Goal: Task Accomplishment & Management: Use online tool/utility

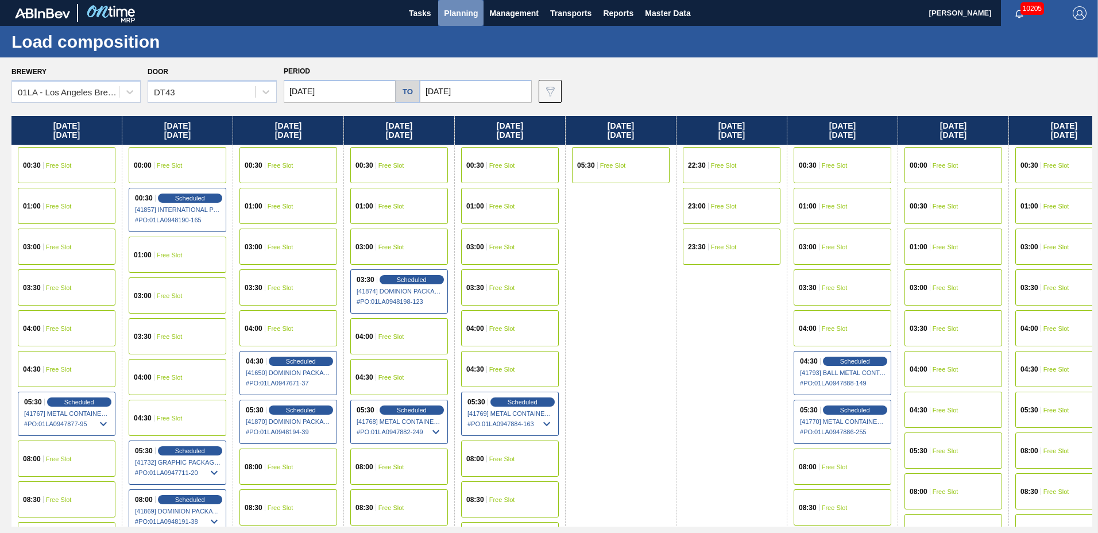
click at [466, 8] on span "Planning" at bounding box center [461, 13] width 34 height 14
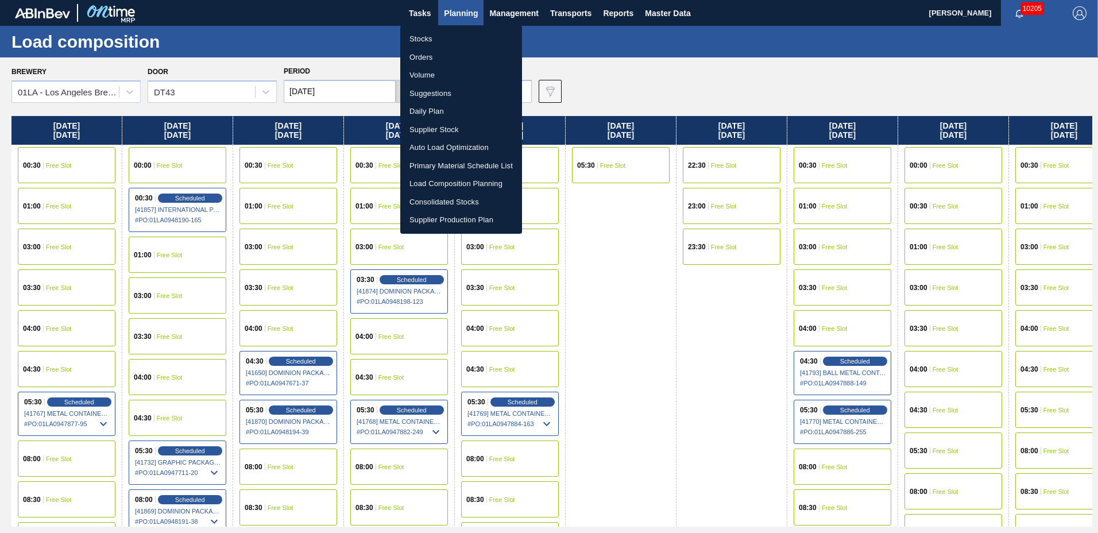
click at [451, 90] on li "Suggestions" at bounding box center [461, 93] width 122 height 18
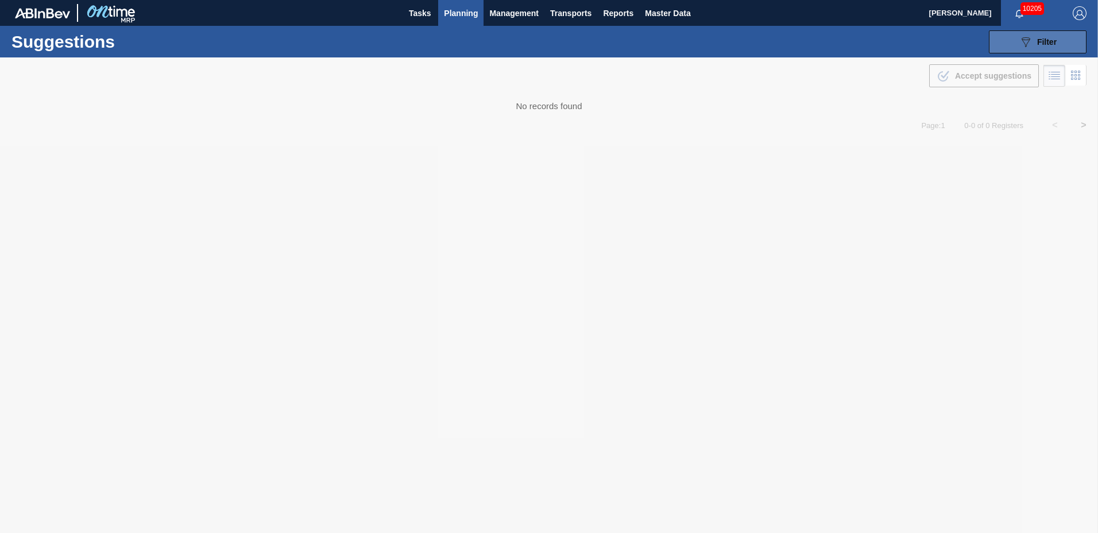
click at [1037, 42] on span "Filter" at bounding box center [1047, 41] width 20 height 9
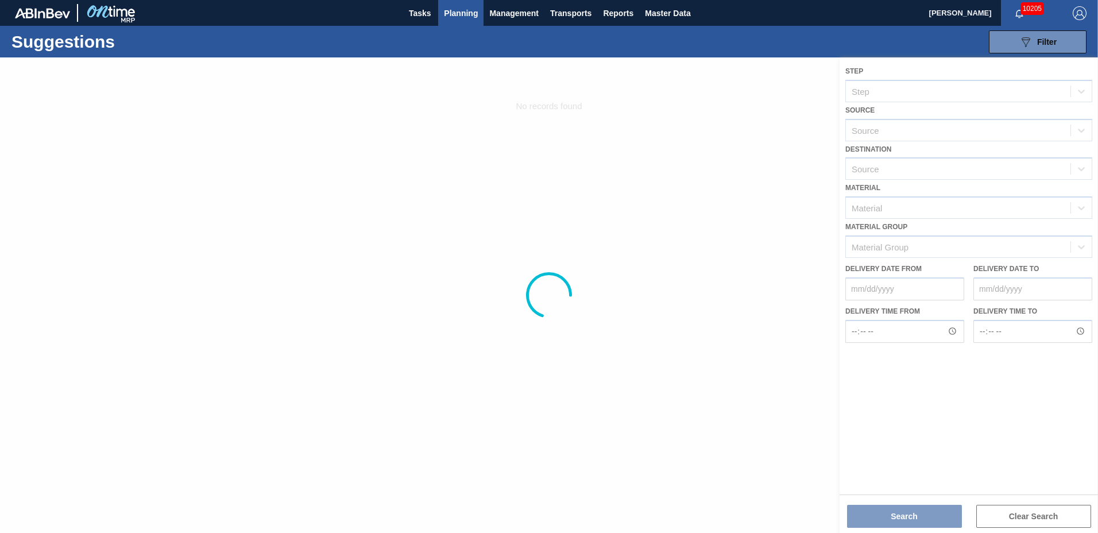
click at [904, 168] on div at bounding box center [549, 294] width 1098 height 475
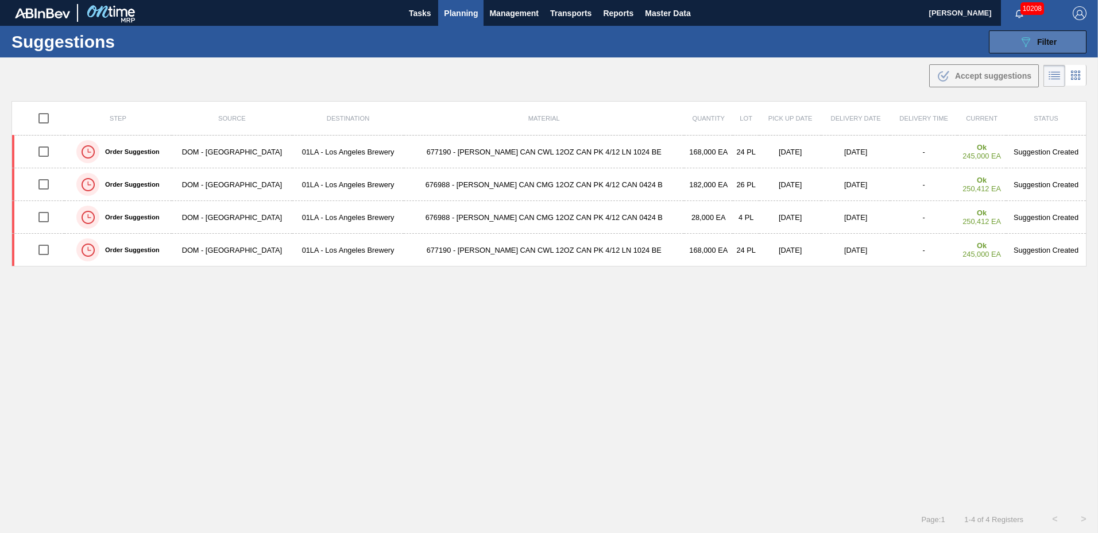
click at [1058, 45] on button "089F7B8B-B2A5-4AFE-B5C0-19BA573D28AC Filter" at bounding box center [1038, 41] width 98 height 23
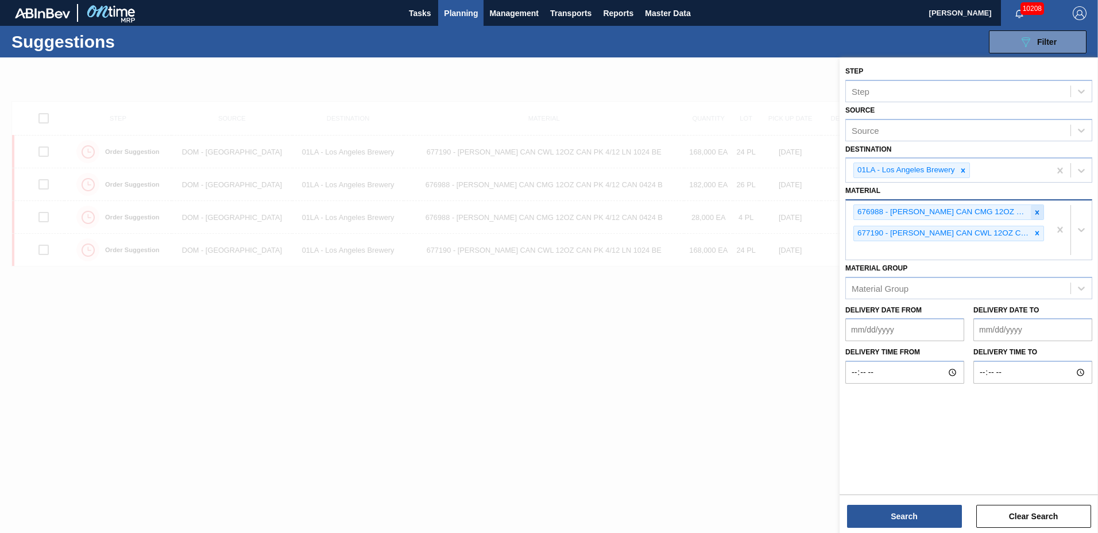
click at [1034, 212] on icon at bounding box center [1037, 212] width 8 height 8
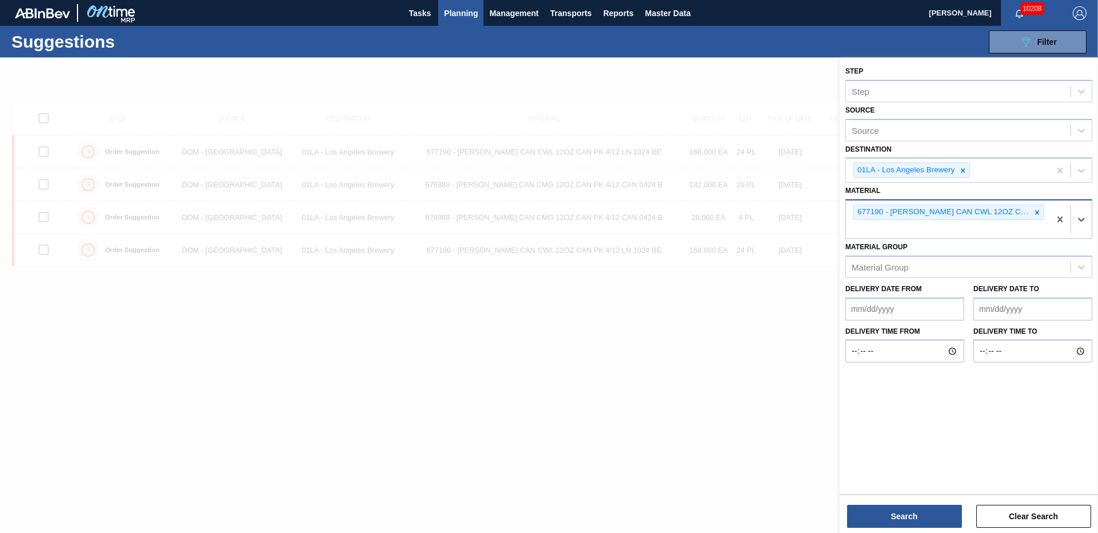
click at [1035, 212] on icon at bounding box center [1037, 212] width 8 height 8
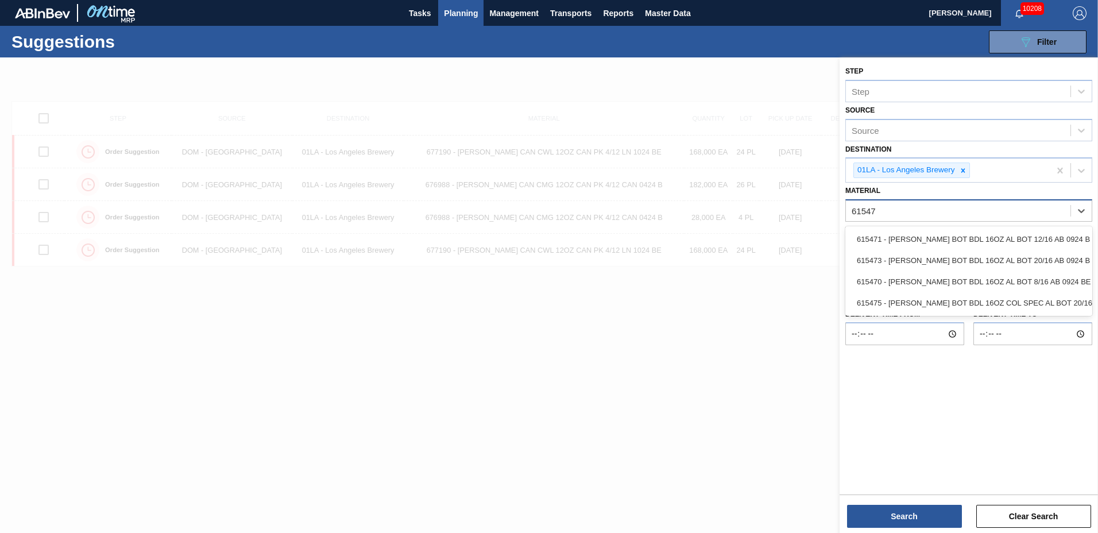
type input "615471"
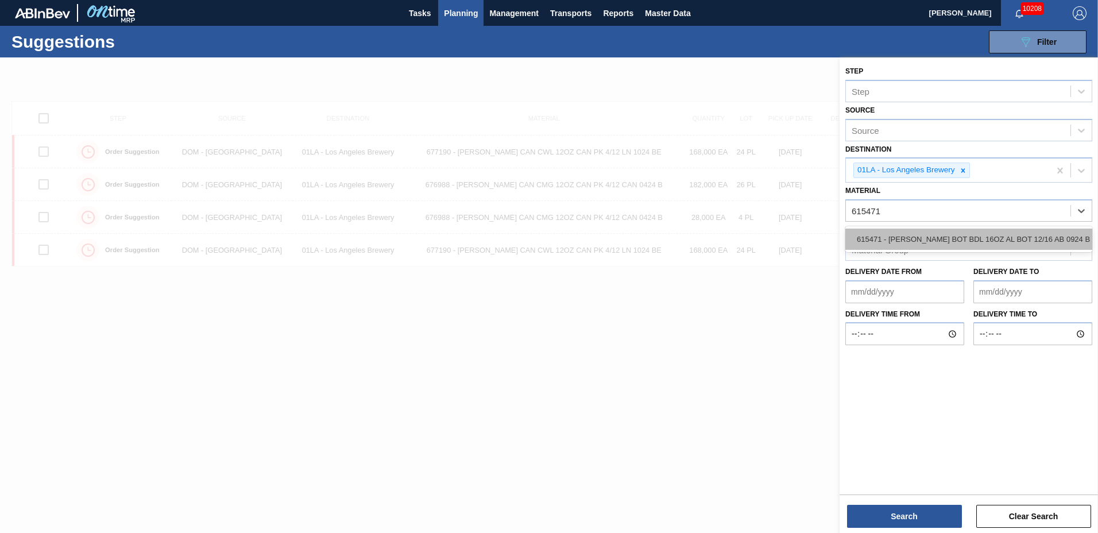
click at [1025, 234] on div "615471 - [PERSON_NAME] BOT BDL 16OZ AL BOT 12/16 AB 0924 B" at bounding box center [968, 238] width 247 height 21
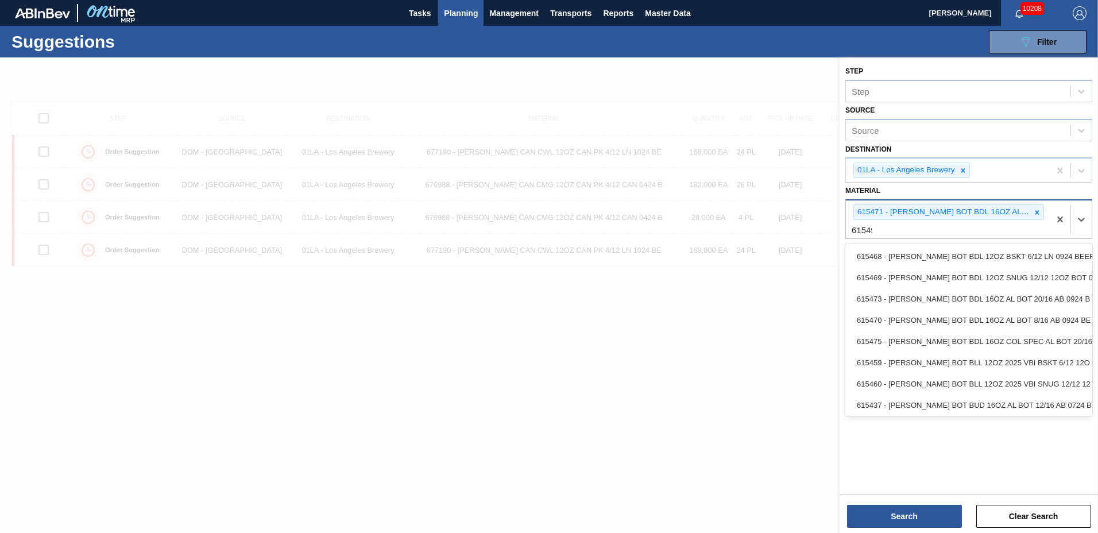
type input "615490"
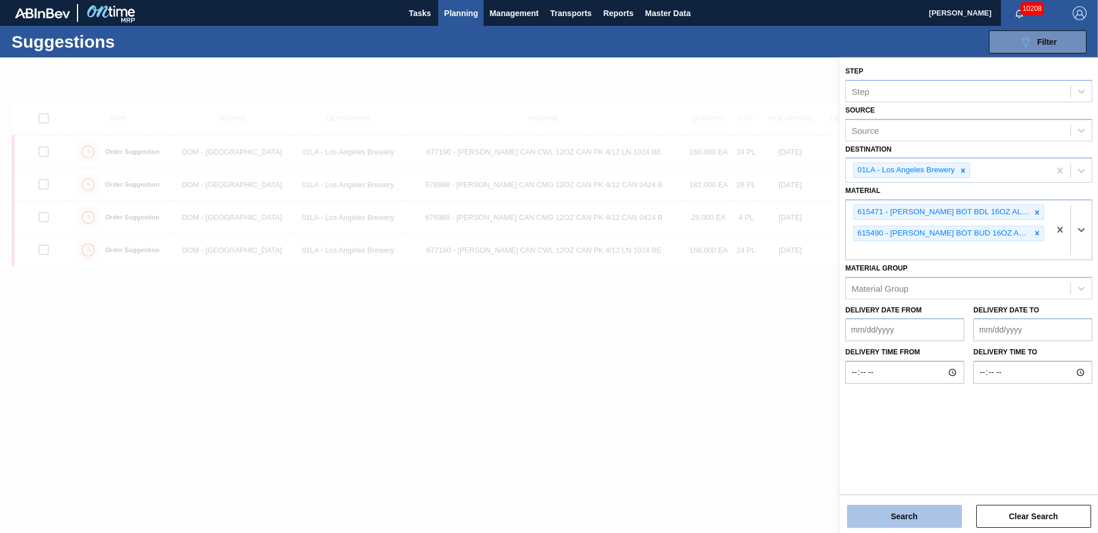
click at [932, 508] on button "Search" at bounding box center [904, 516] width 115 height 23
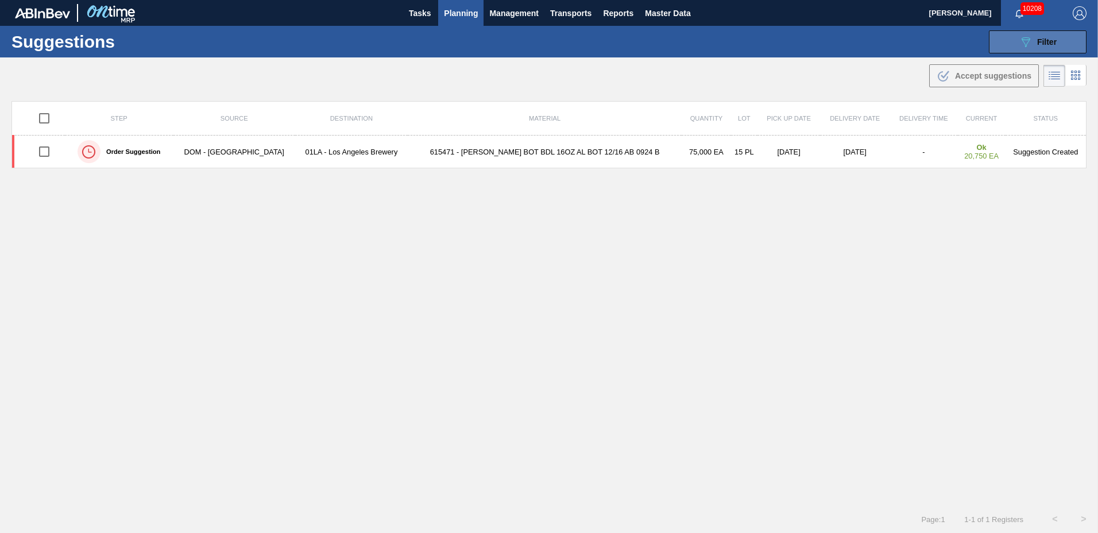
click at [1044, 36] on button "089F7B8B-B2A5-4AFE-B5C0-19BA573D28AC Filter" at bounding box center [1038, 41] width 98 height 23
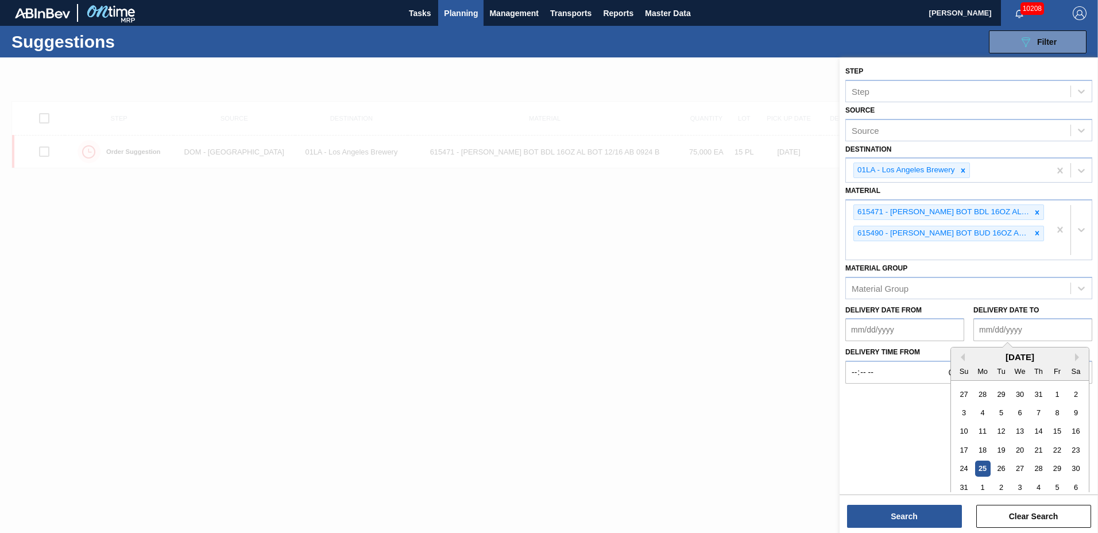
click at [1024, 327] on to "Delivery Date to" at bounding box center [1032, 329] width 119 height 23
type to "[DATE]"
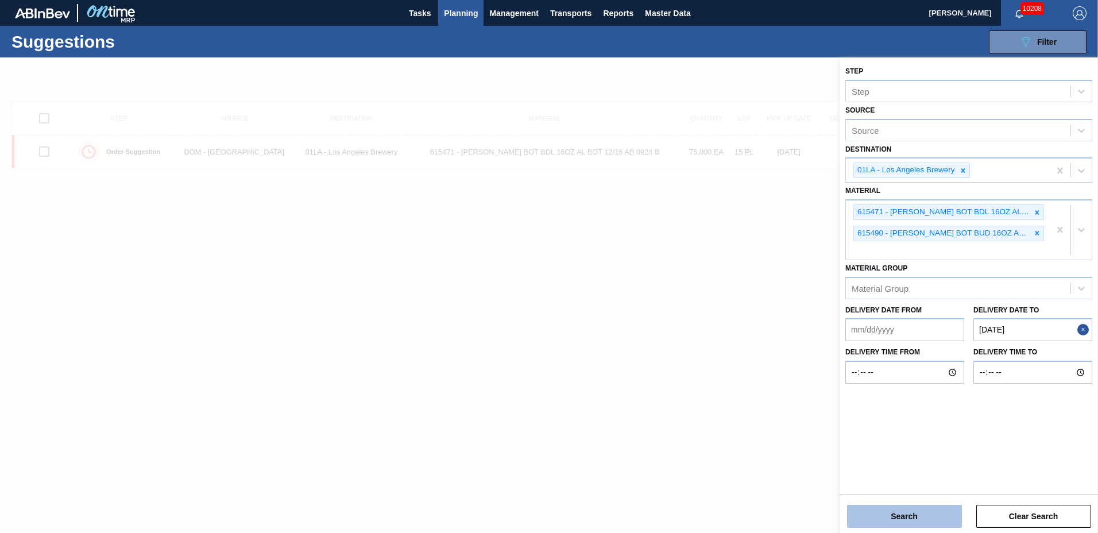
click at [909, 515] on button "Search" at bounding box center [904, 516] width 115 height 23
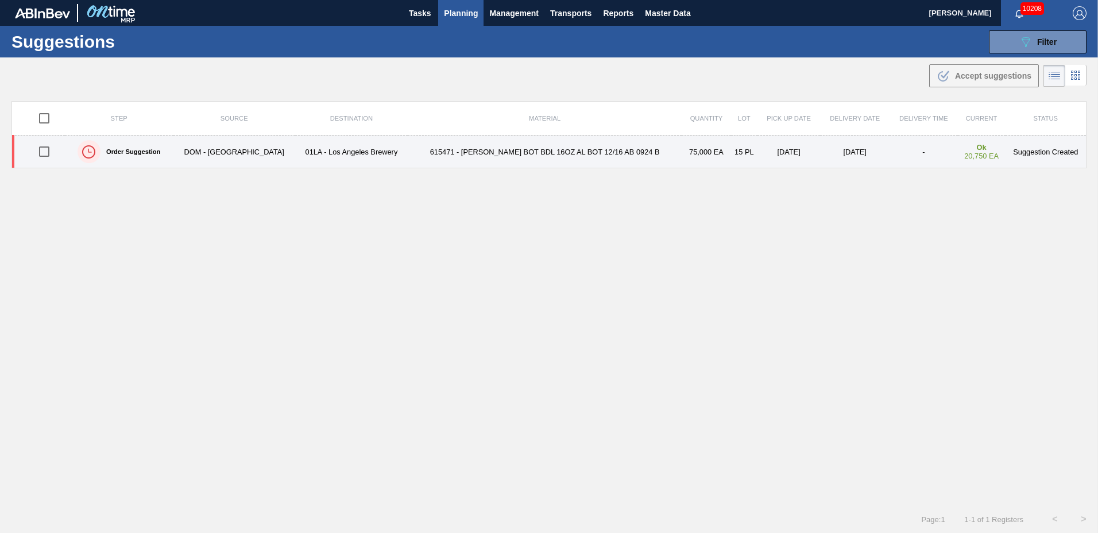
click at [43, 152] on input "checkbox" at bounding box center [44, 151] width 24 height 24
checkbox input "true"
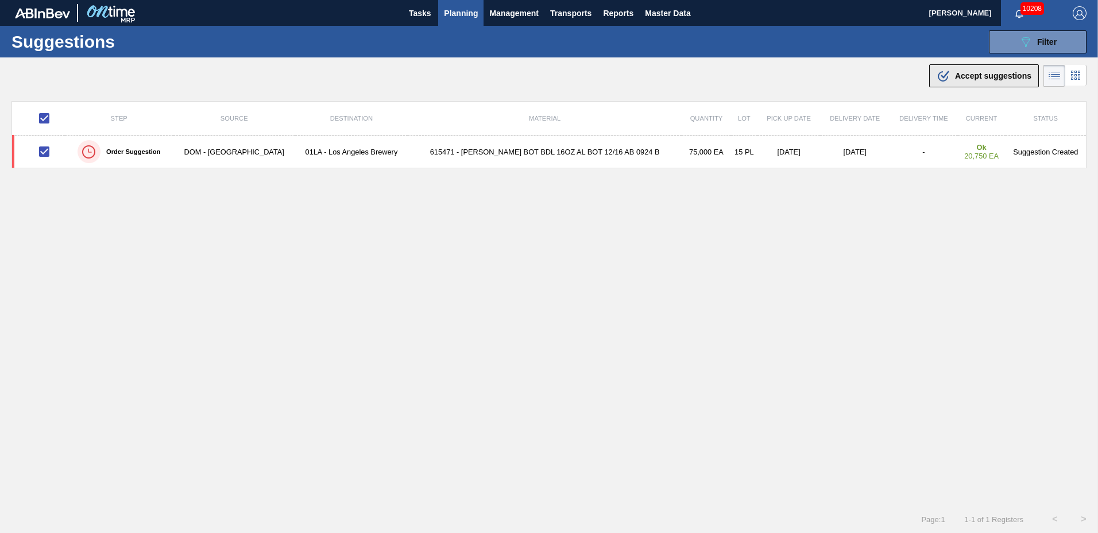
click at [999, 73] on span "Accept suggestions" at bounding box center [993, 75] width 76 height 9
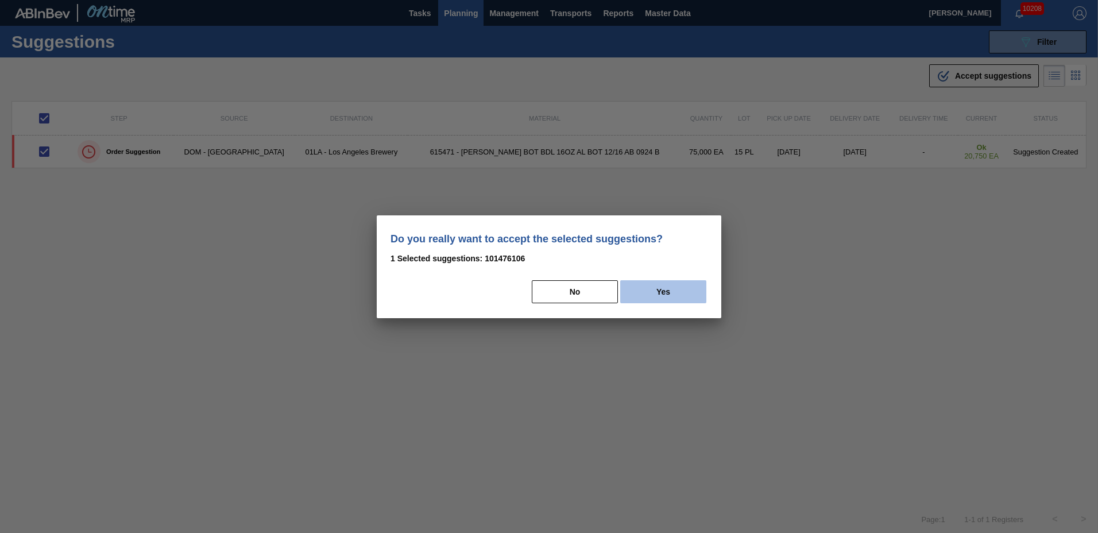
click at [672, 296] on button "Yes" at bounding box center [663, 291] width 86 height 23
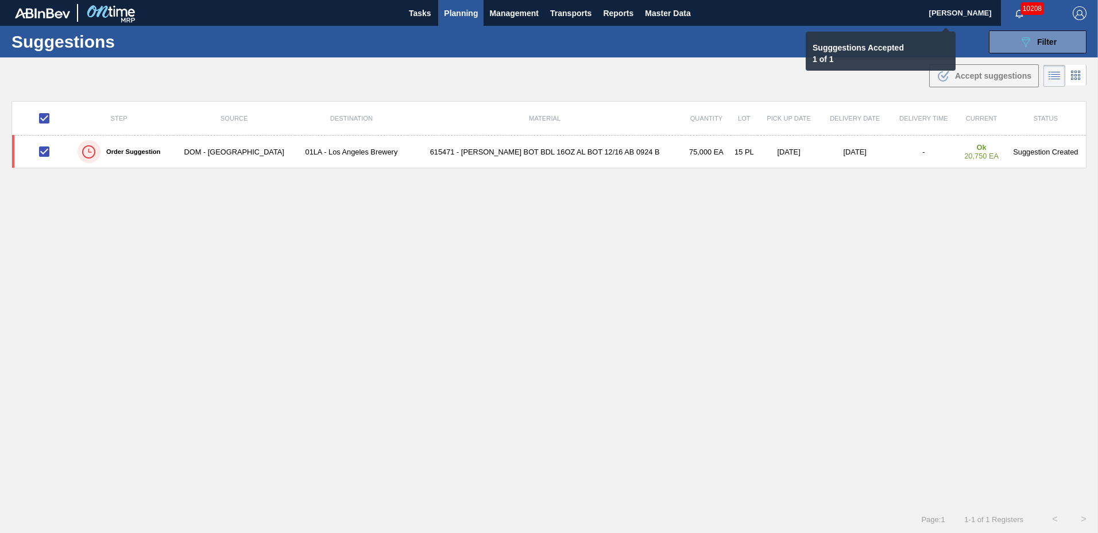
checkbox input "false"
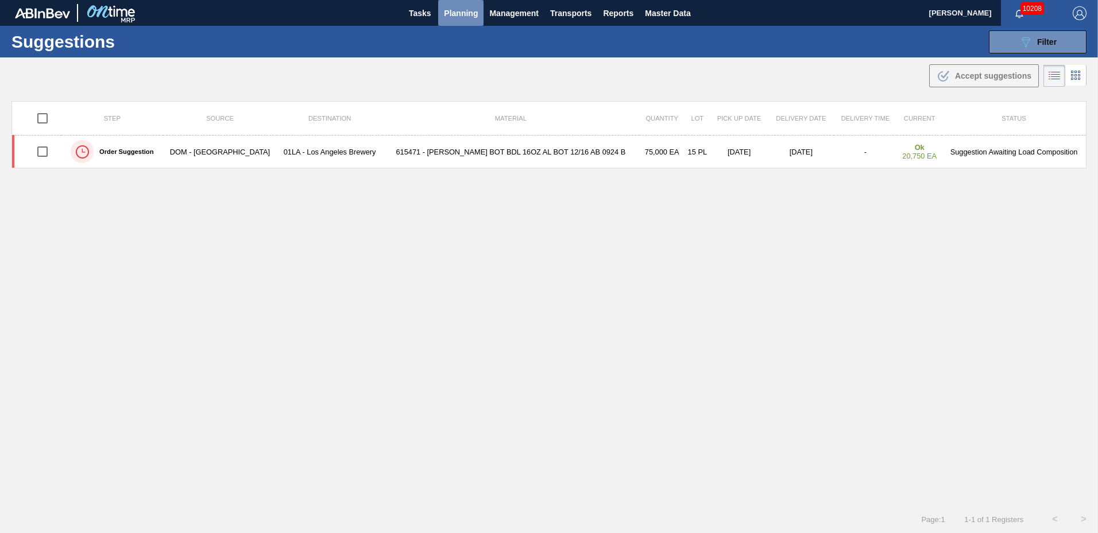
click at [450, 16] on span "Planning" at bounding box center [461, 13] width 34 height 14
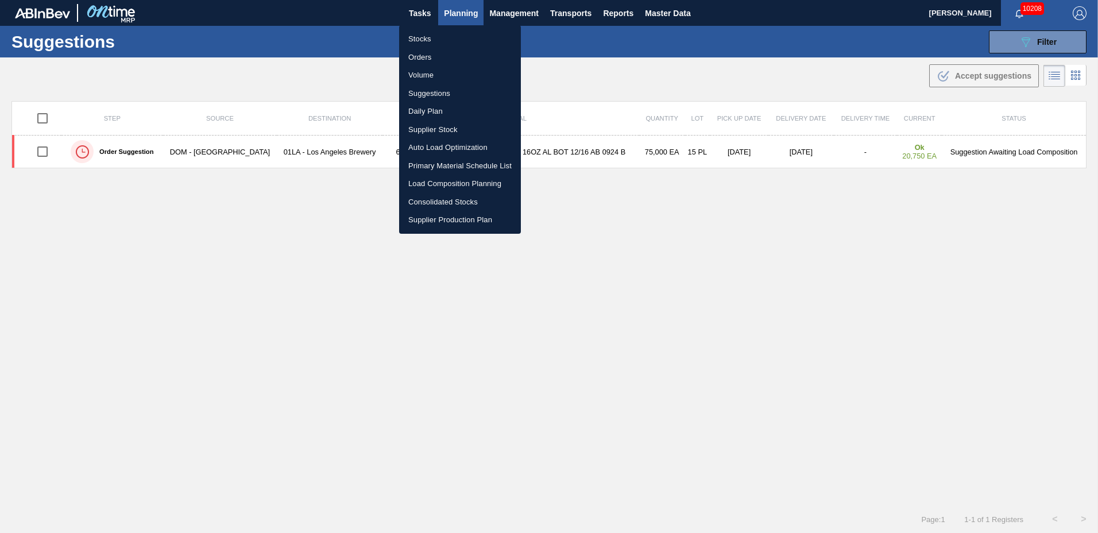
click at [464, 177] on li "Load Composition Planning" at bounding box center [460, 184] width 122 height 18
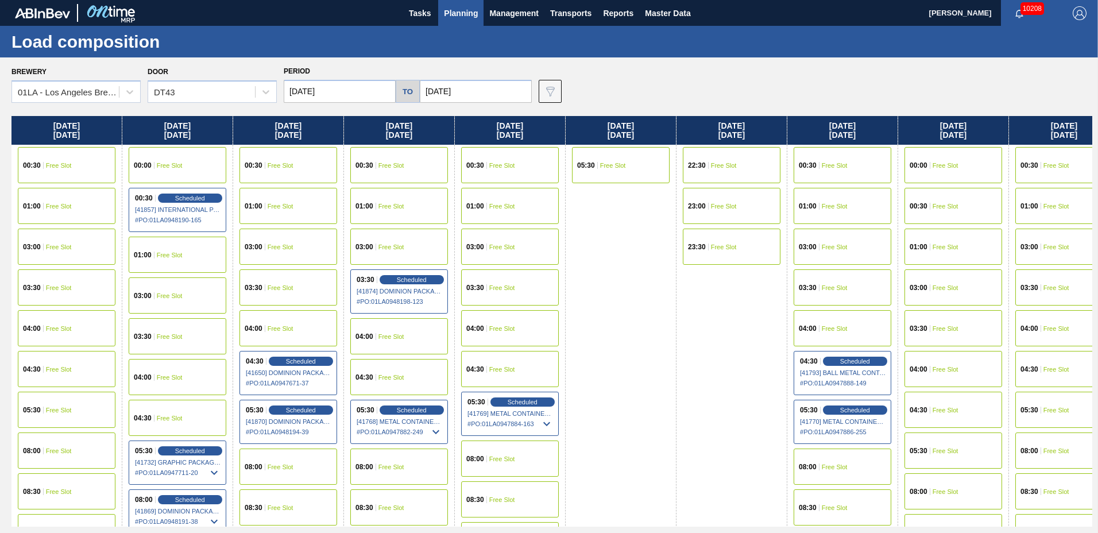
scroll to position [880, 0]
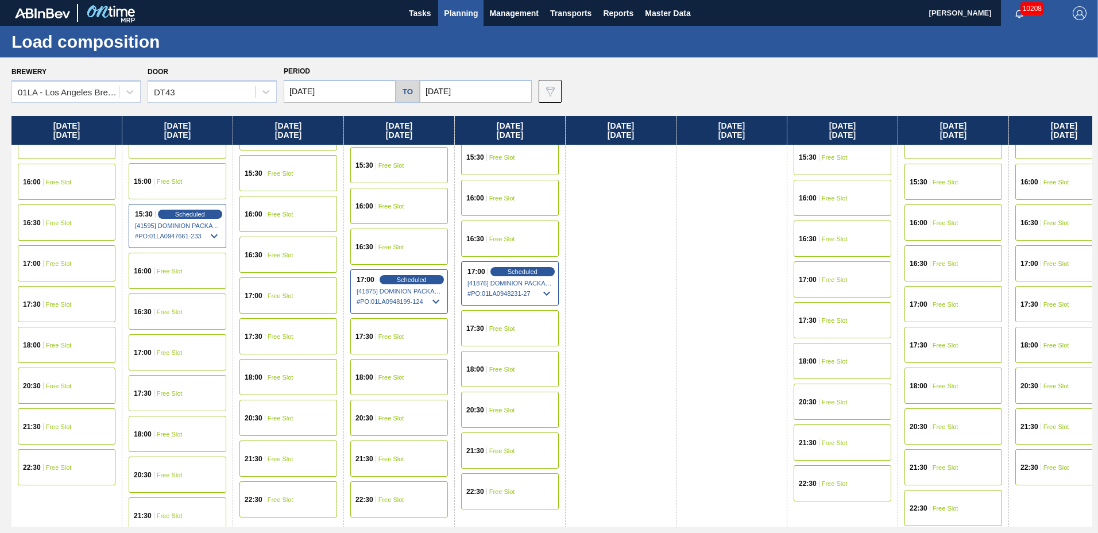
click at [401, 374] on span "Free Slot" at bounding box center [391, 377] width 26 height 7
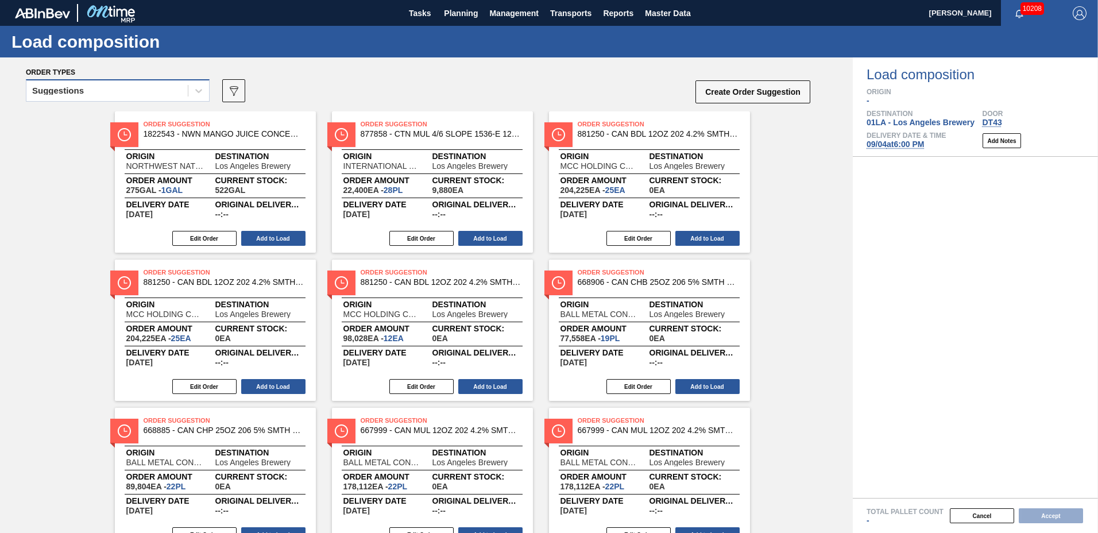
click at [108, 89] on div "Suggestions" at bounding box center [106, 91] width 161 height 17
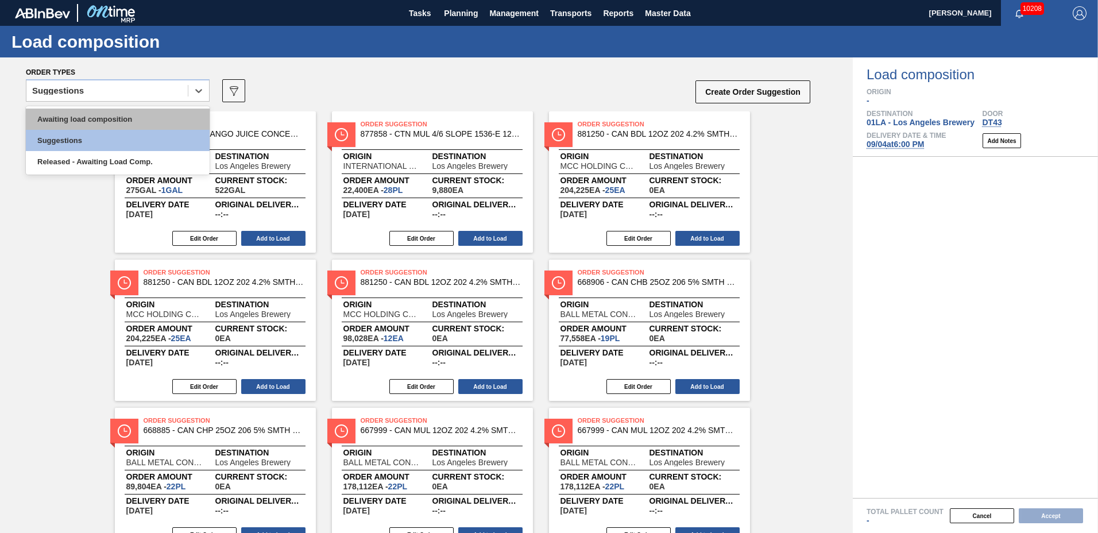
click at [116, 111] on div "Awaiting load composition" at bounding box center [118, 118] width 184 height 21
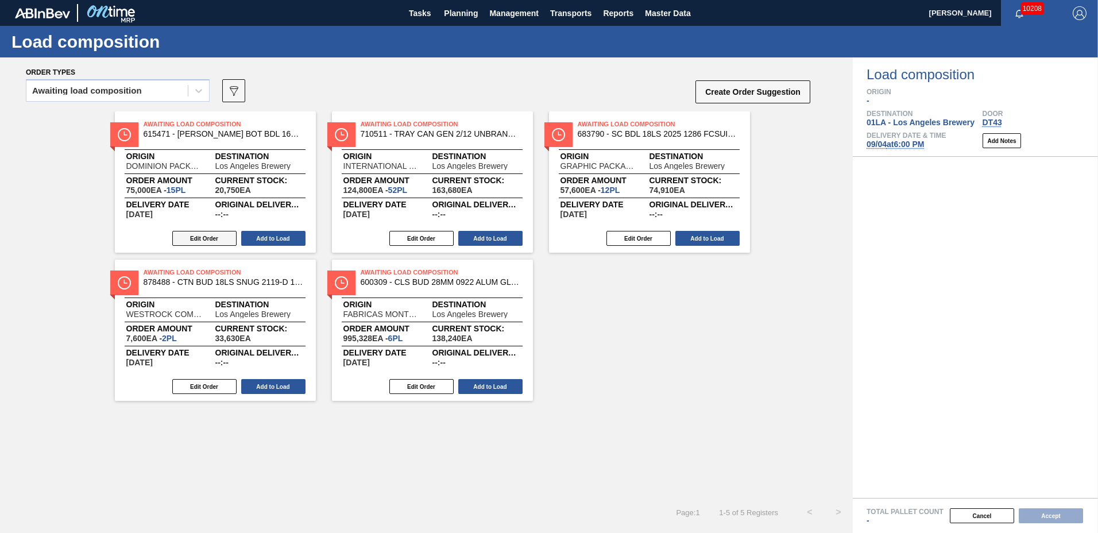
click at [193, 235] on button "Edit Order" at bounding box center [204, 238] width 64 height 15
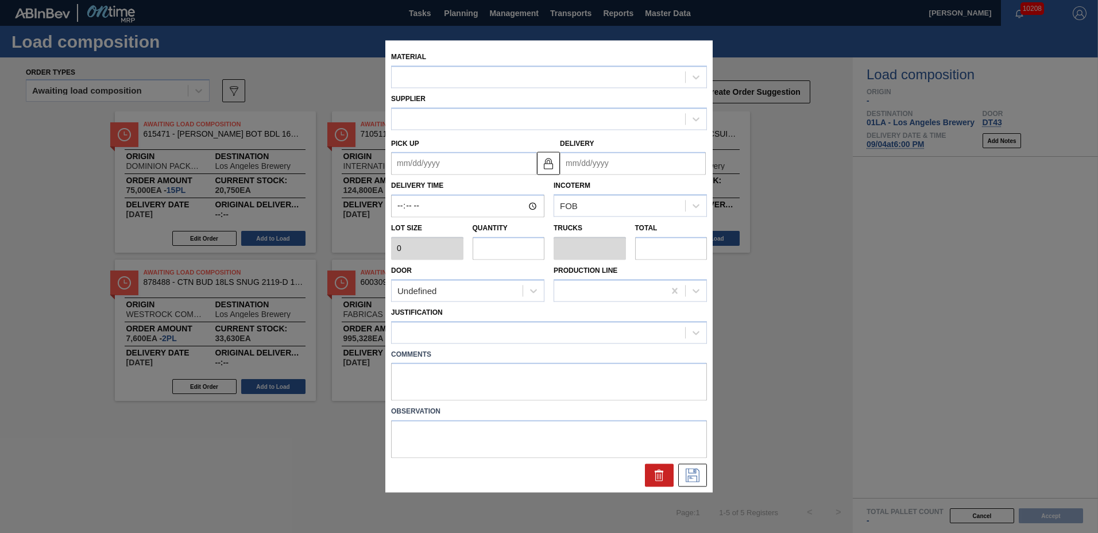
type input "5,000"
type input "15"
type input "0.577"
type input "75,000"
type up "[DATE]"
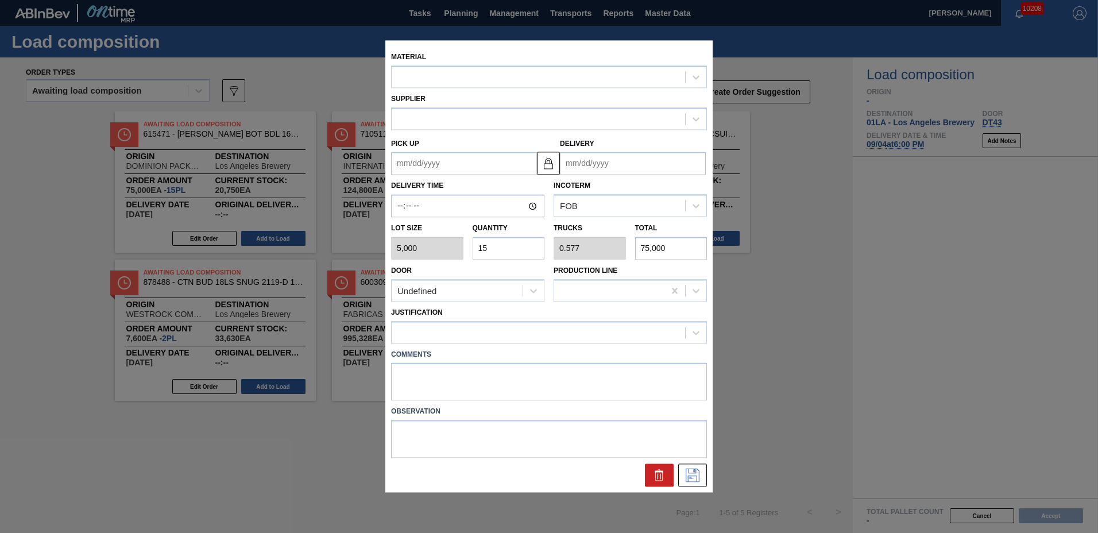
type input "[DATE]"
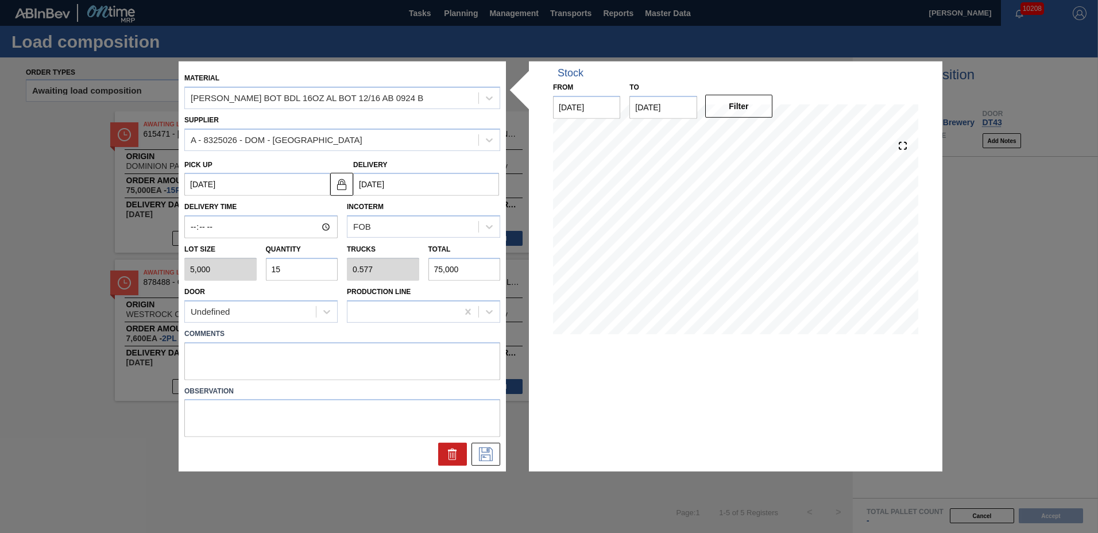
click at [311, 265] on input "15" at bounding box center [302, 269] width 72 height 23
type input "1"
type input "0.038"
type input "5,000"
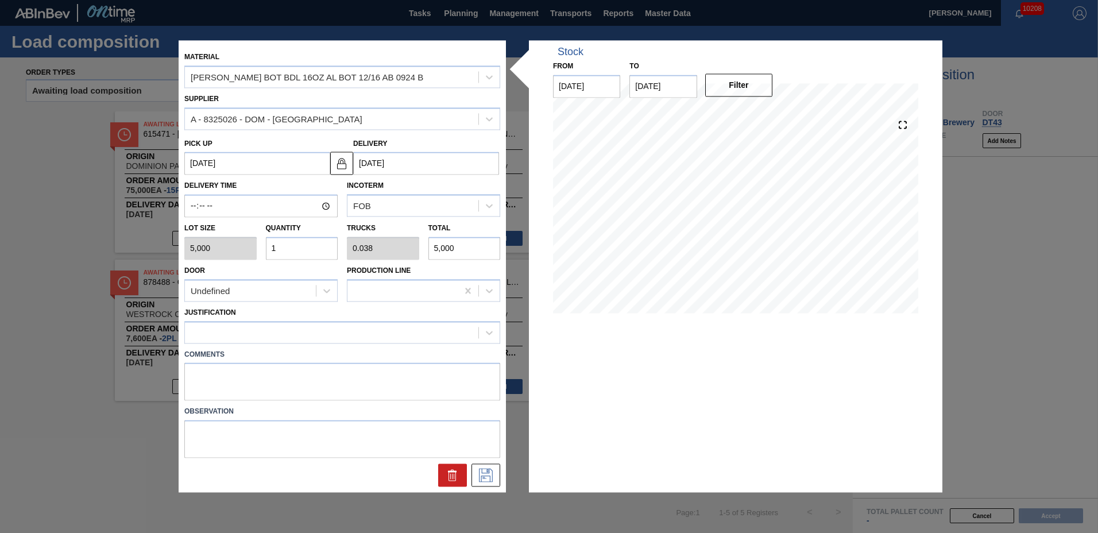
type input "0"
type input "2"
type input "0.077"
type input "10,000"
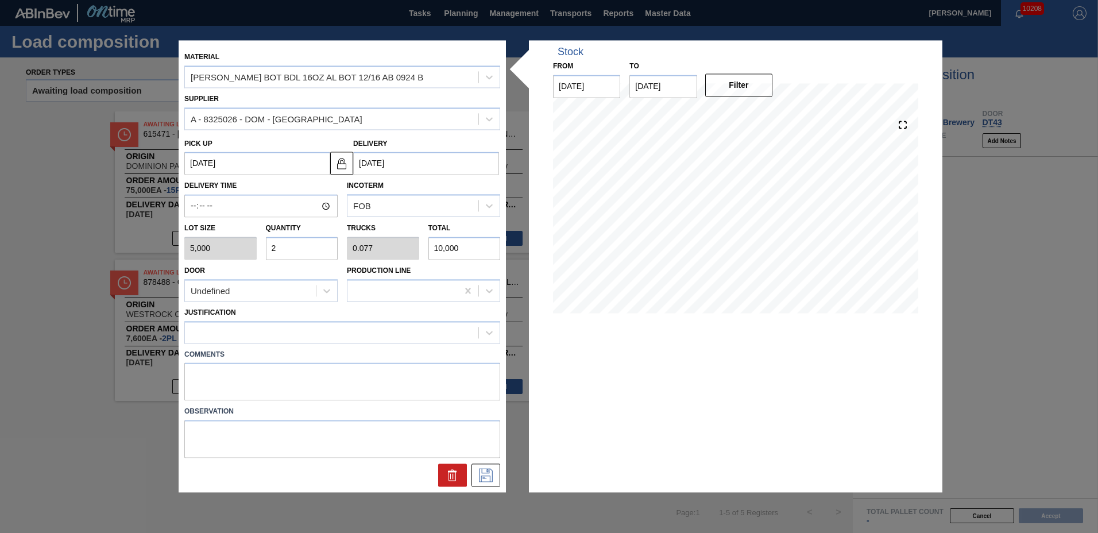
type input "20"
type input "0.769"
type input "100,000"
type input "20"
click at [257, 334] on div at bounding box center [331, 332] width 293 height 17
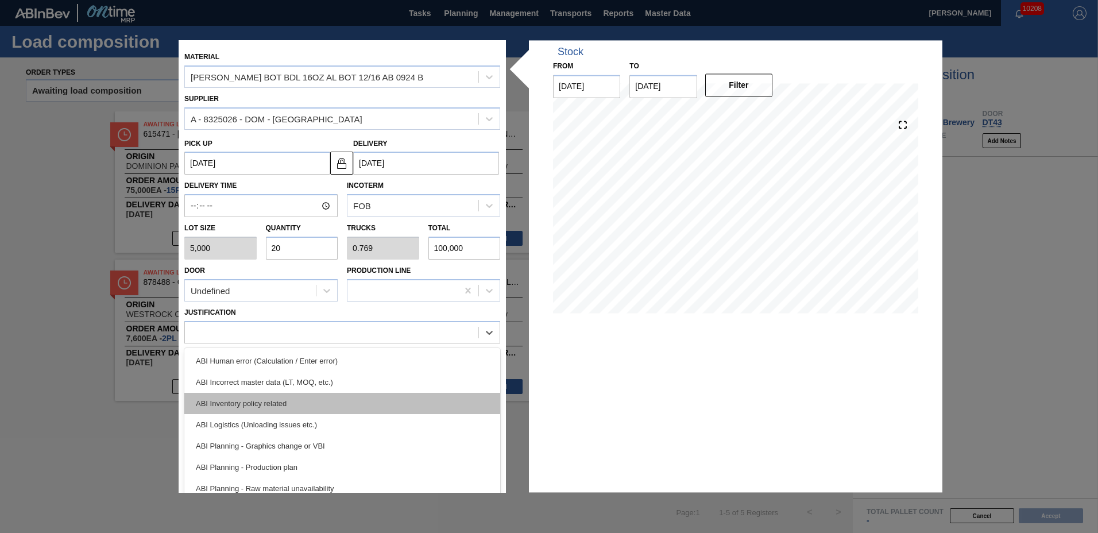
click at [224, 407] on div "ABI Inventory policy related" at bounding box center [342, 403] width 316 height 21
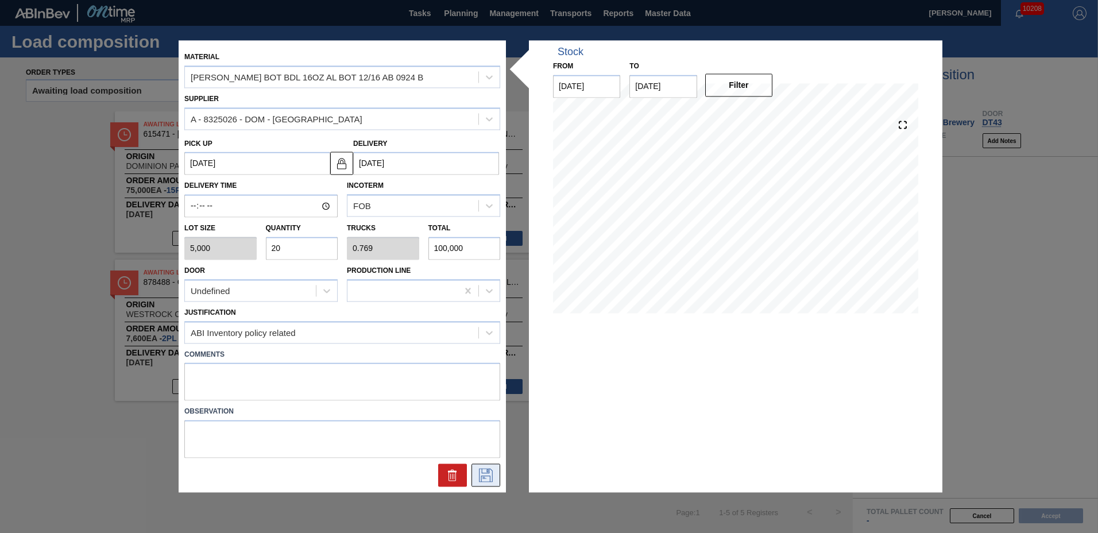
click at [480, 478] on icon at bounding box center [485, 475] width 18 height 14
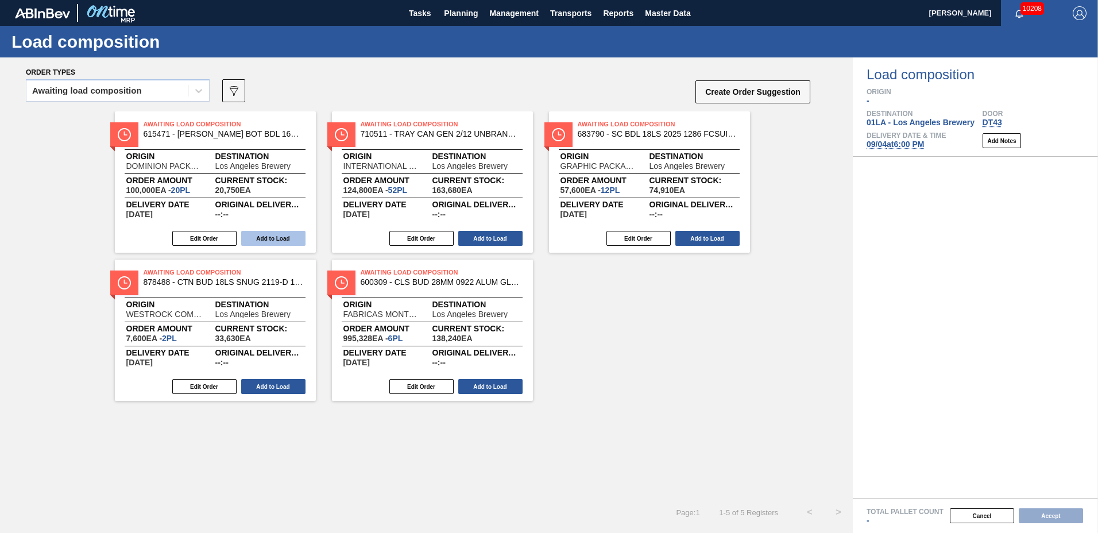
click at [286, 238] on button "Add to Load" at bounding box center [273, 238] width 64 height 15
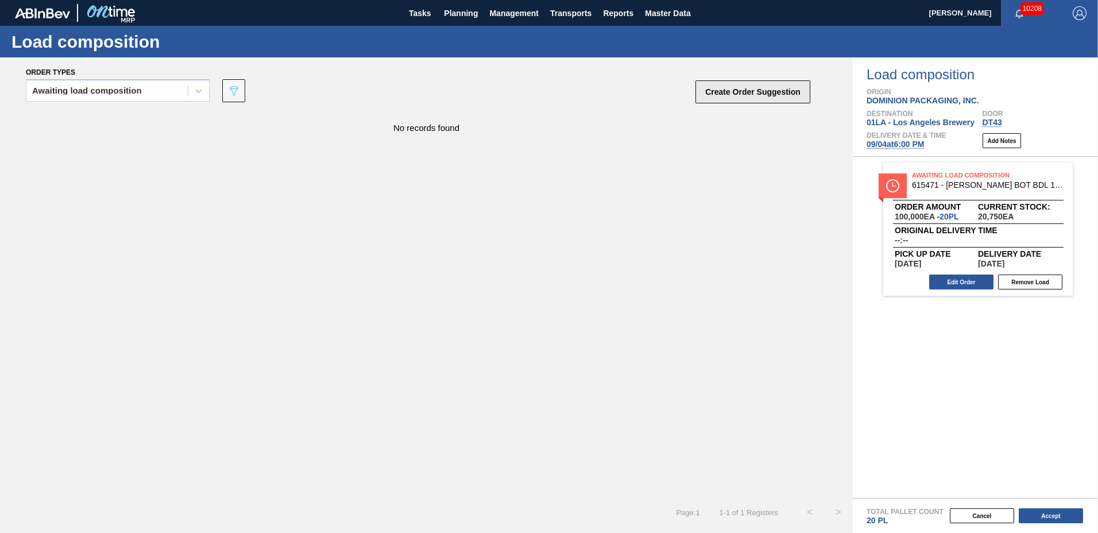
click at [776, 92] on button "Create Order Suggestion" at bounding box center [752, 91] width 115 height 23
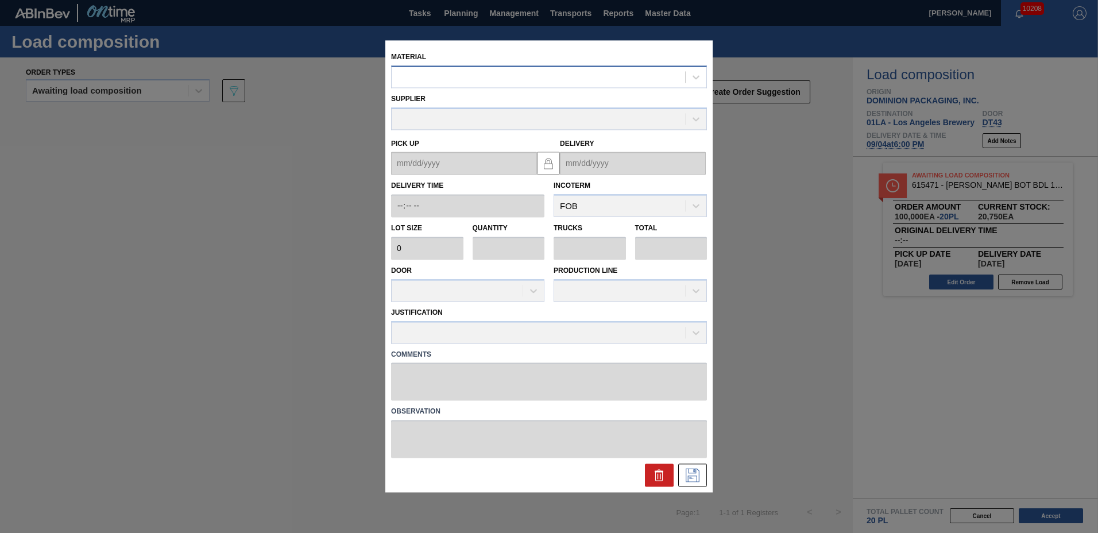
click at [501, 82] on div at bounding box center [538, 77] width 293 height 17
type input "615490"
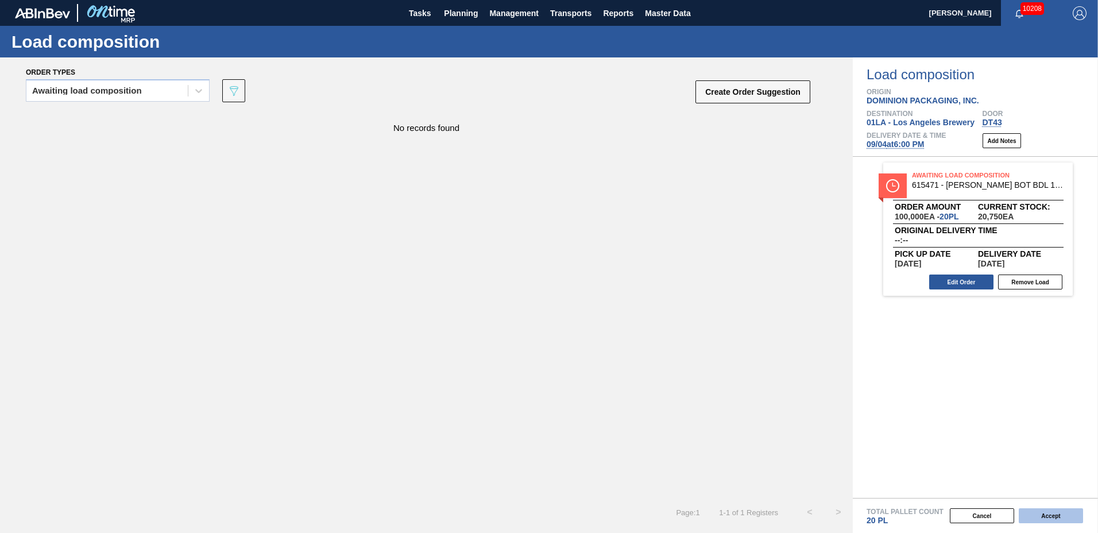
click at [1056, 514] on button "Accept" at bounding box center [1050, 515] width 64 height 15
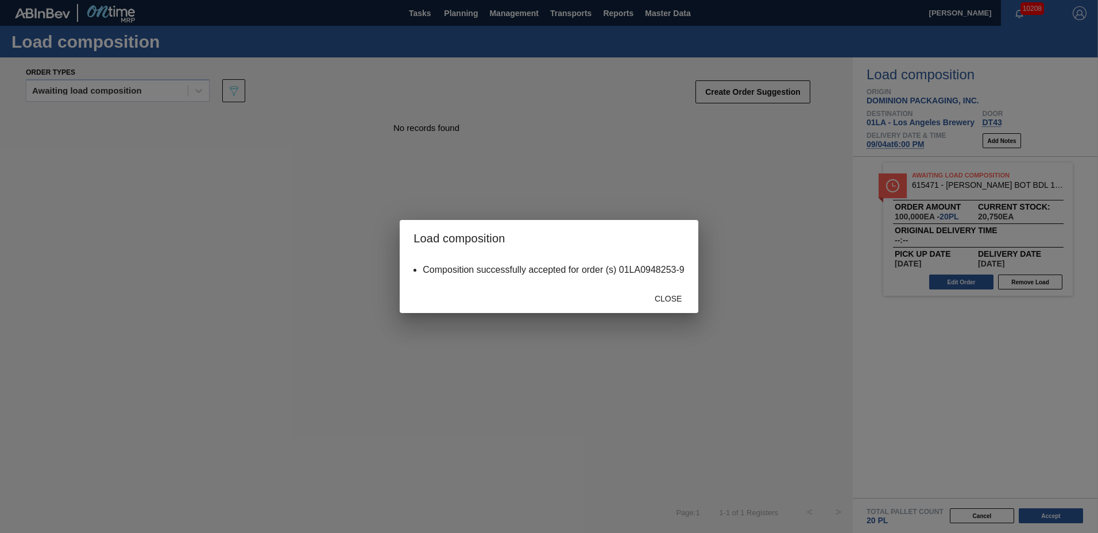
drag, startPoint x: 663, startPoint y: 285, endPoint x: 665, endPoint y: 291, distance: 6.0
click at [665, 291] on div "Load composition Composition successfully accepted for order (s) 01LA0948253-9 …" at bounding box center [549, 266] width 298 height 93
click at [664, 296] on span "Close" at bounding box center [667, 298] width 45 height 9
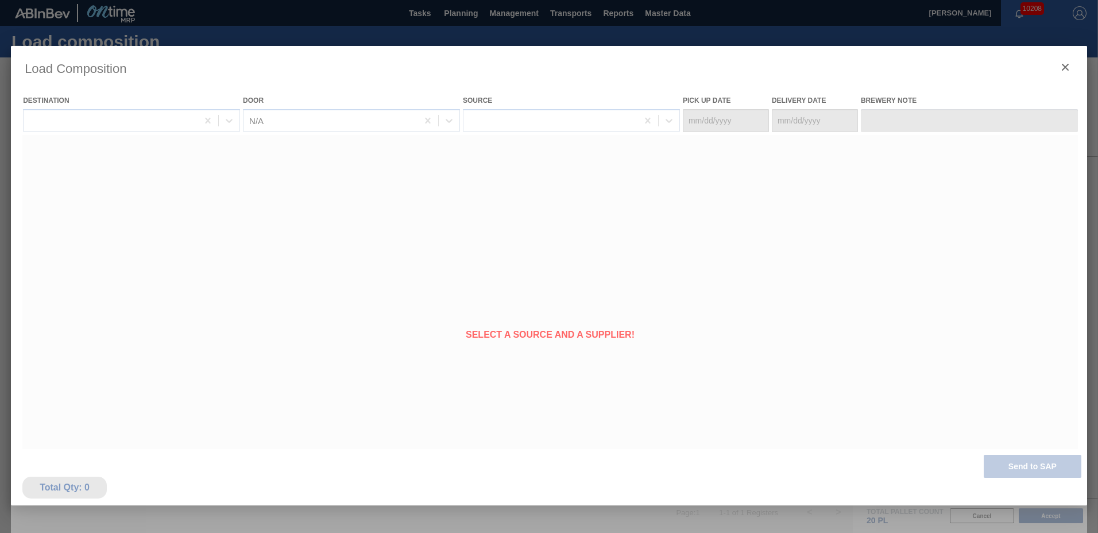
type Date "[DATE]"
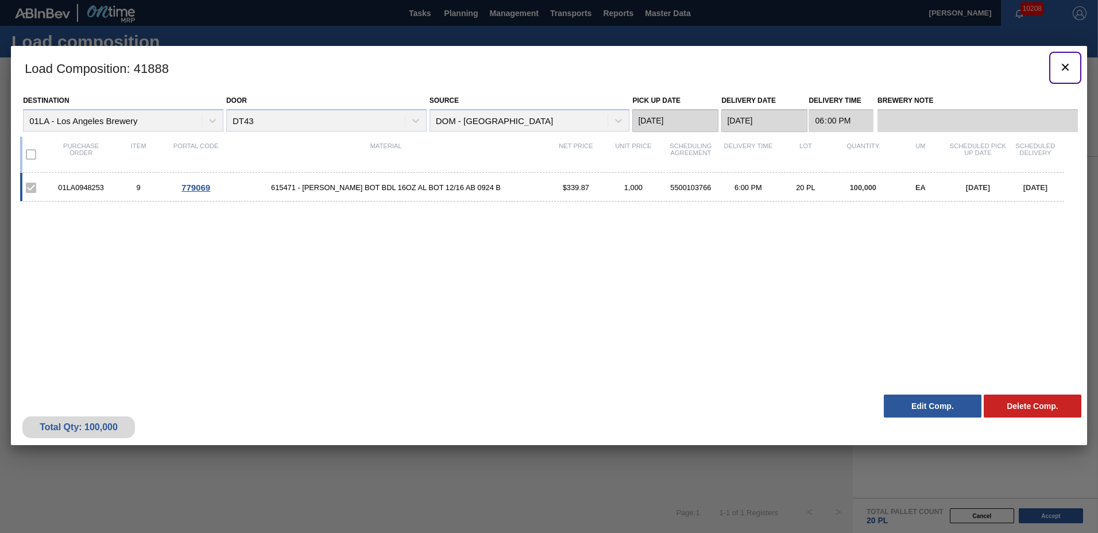
click at [1066, 67] on icon "botão de ícone" at bounding box center [1065, 67] width 14 height 14
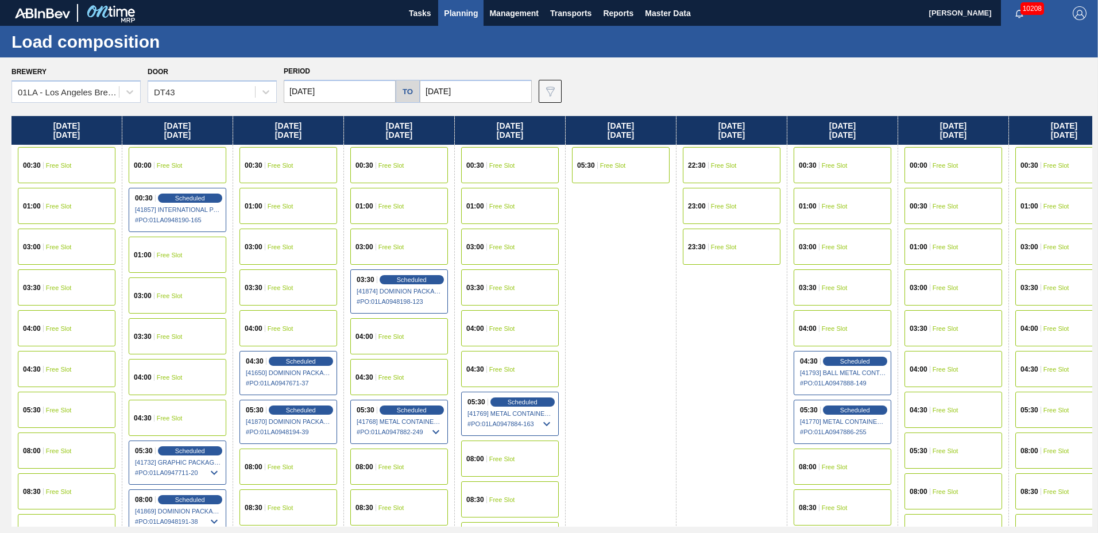
click at [480, 14] on button "Planning" at bounding box center [460, 13] width 45 height 26
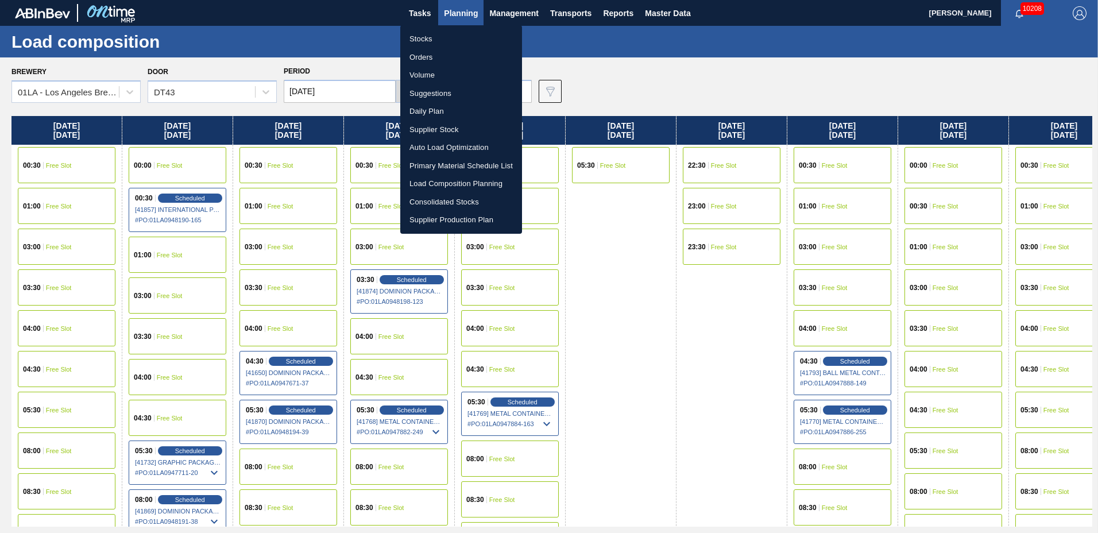
click at [456, 94] on li "Suggestions" at bounding box center [461, 93] width 122 height 18
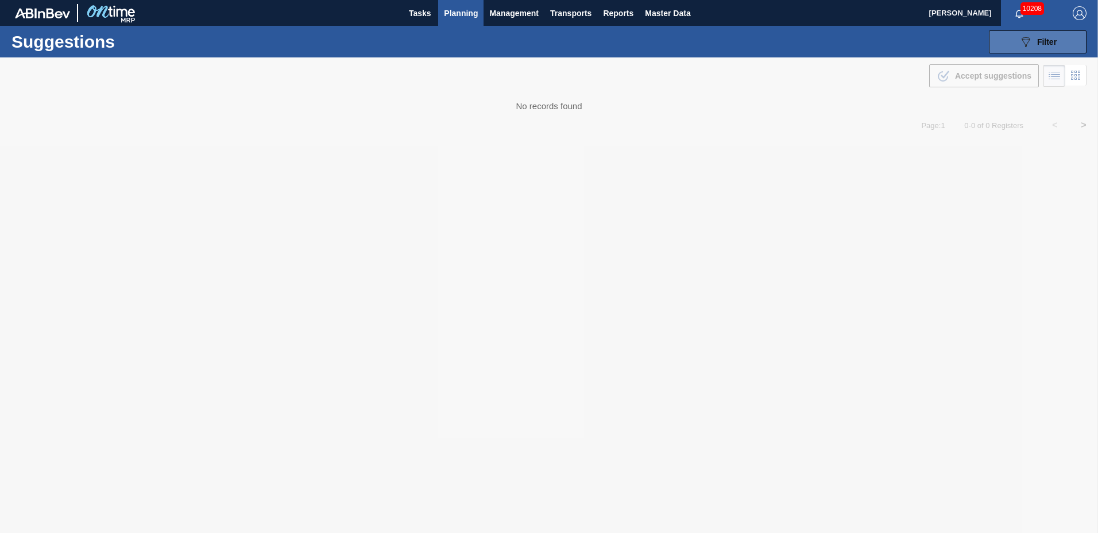
type to "[DATE]"
click at [1034, 42] on div "089F7B8B-B2A5-4AFE-B5C0-19BA573D28AC Filter" at bounding box center [1037, 42] width 38 height 14
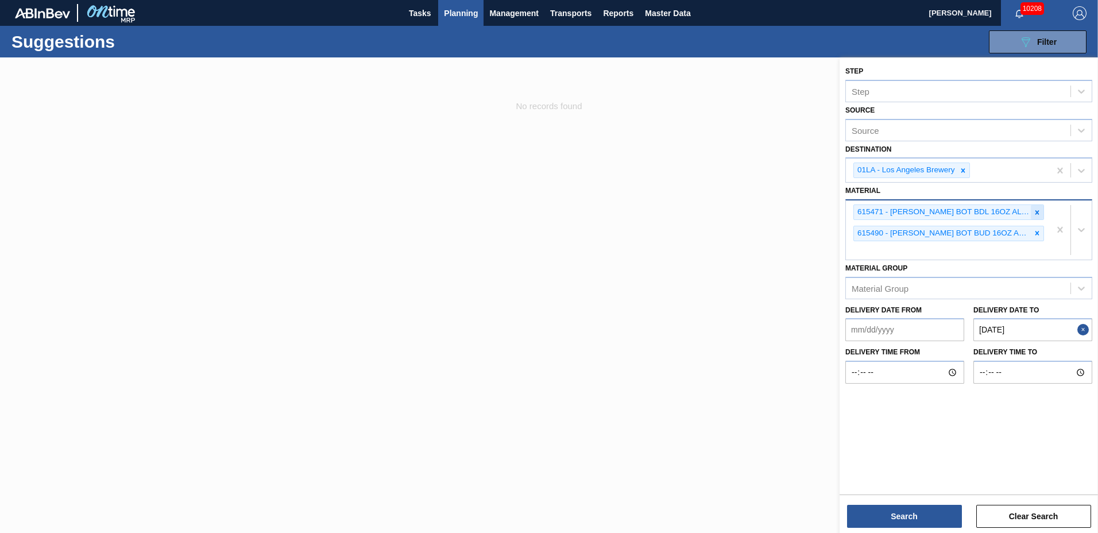
click at [1036, 216] on icon at bounding box center [1037, 212] width 8 height 8
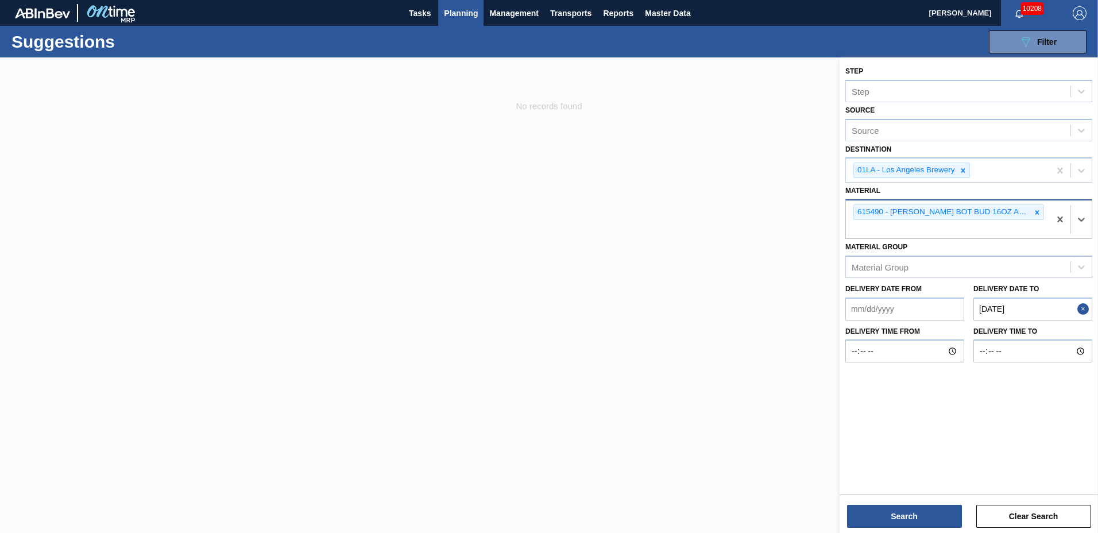
click at [1036, 216] on icon at bounding box center [1037, 212] width 8 height 8
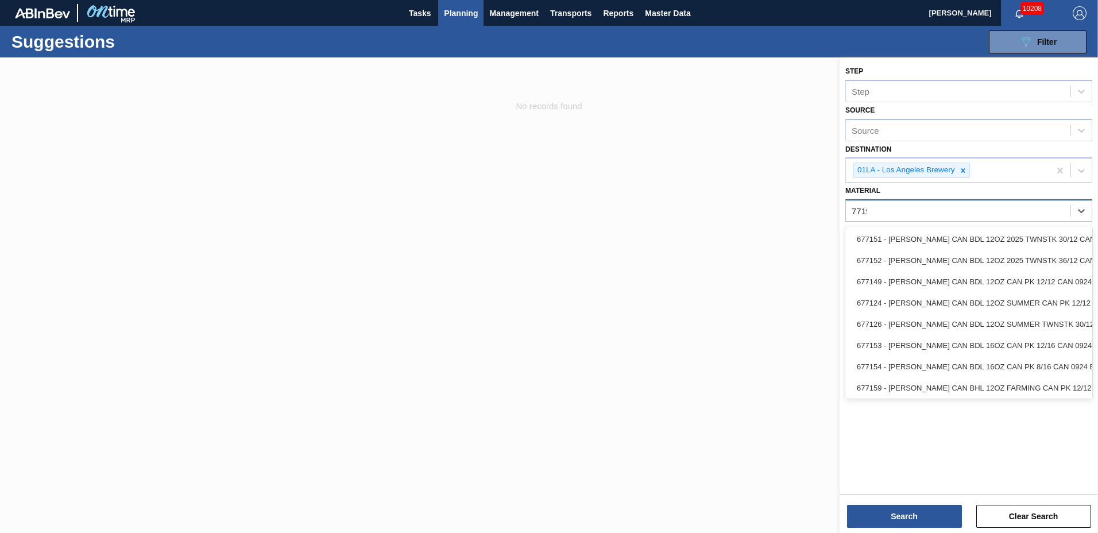
type input "77195"
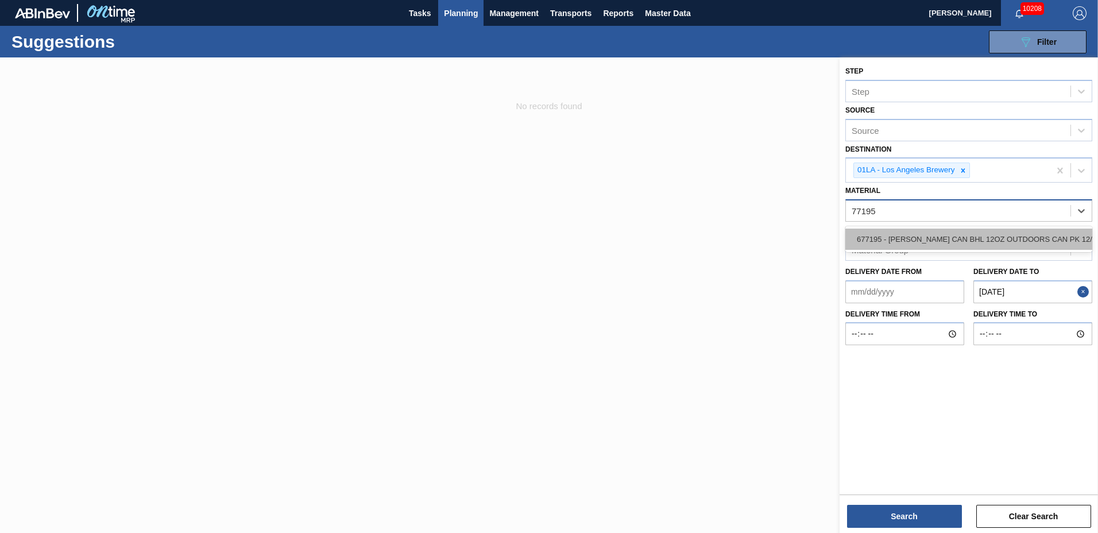
click at [1026, 238] on div "677195 - [PERSON_NAME] CAN BHL 12OZ OUTDOORS CAN PK 12/12" at bounding box center [968, 238] width 247 height 21
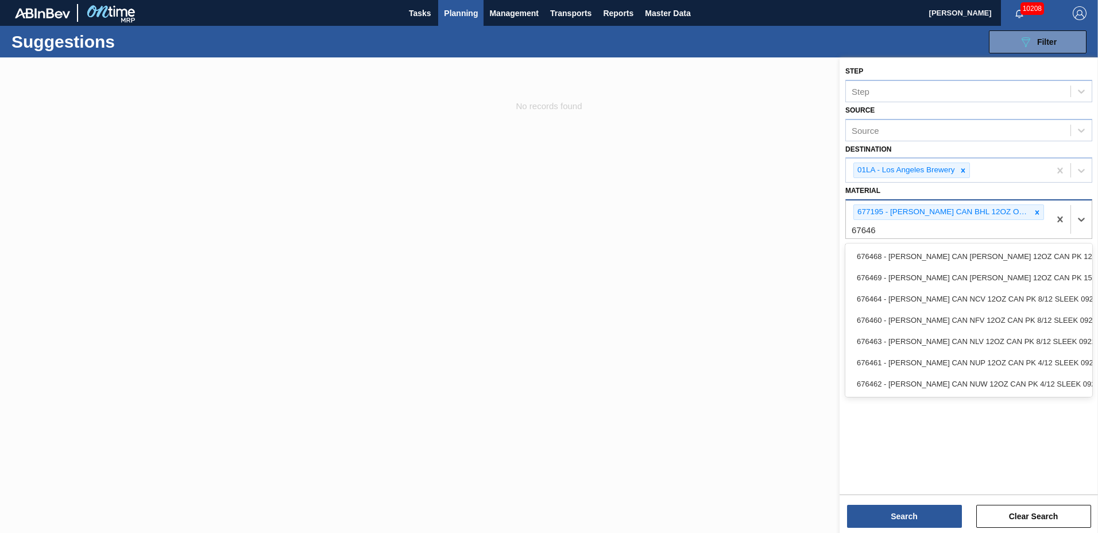
type input "676468"
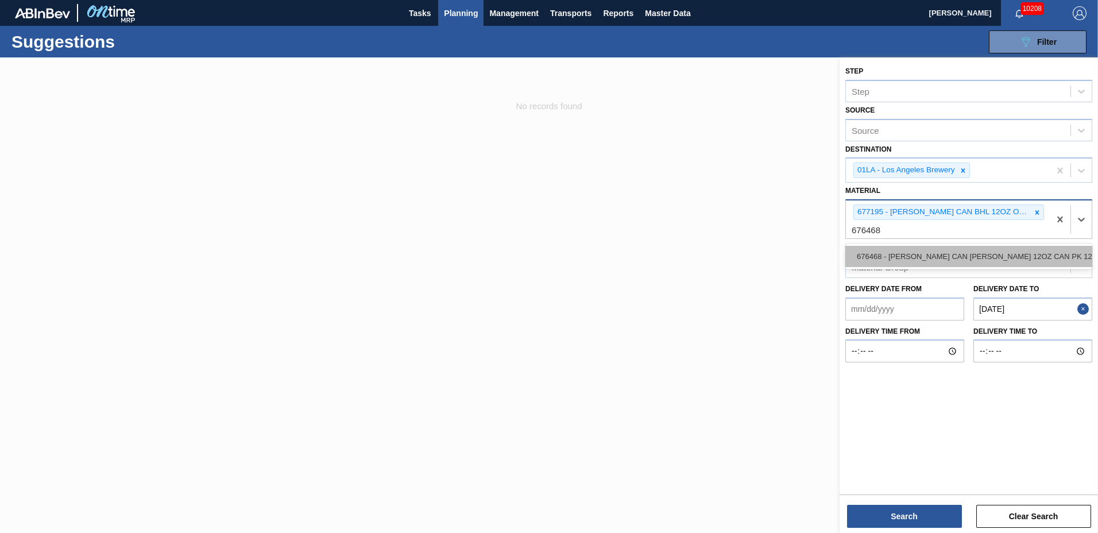
click at [1025, 248] on div "676468 - [PERSON_NAME] CAN [PERSON_NAME] 12OZ CAN PK 12/12 CAN 0922" at bounding box center [968, 256] width 247 height 21
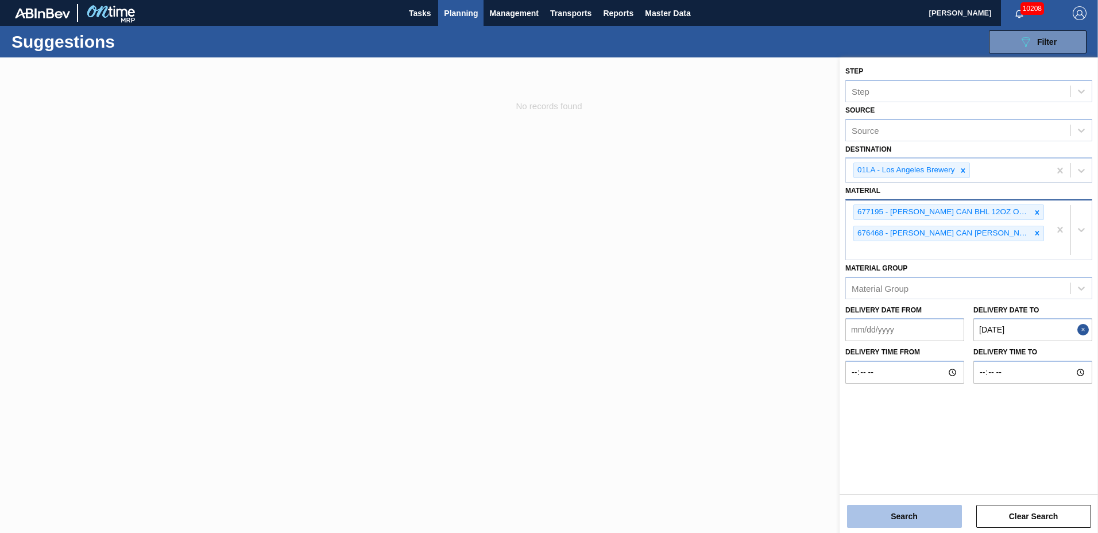
click at [867, 516] on button "Search" at bounding box center [904, 516] width 115 height 23
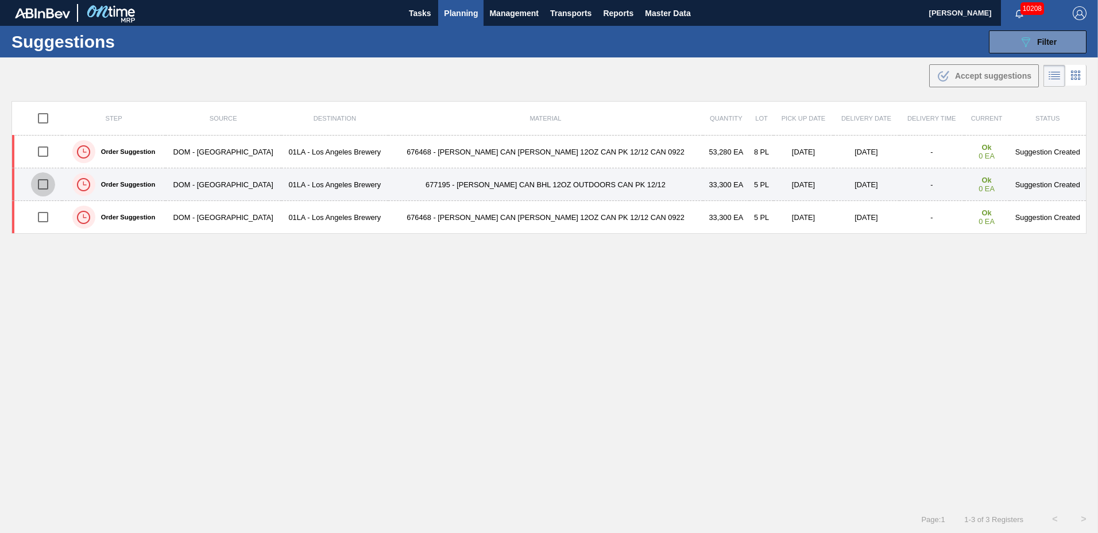
click at [47, 187] on input "checkbox" at bounding box center [43, 184] width 24 height 24
checkbox input "true"
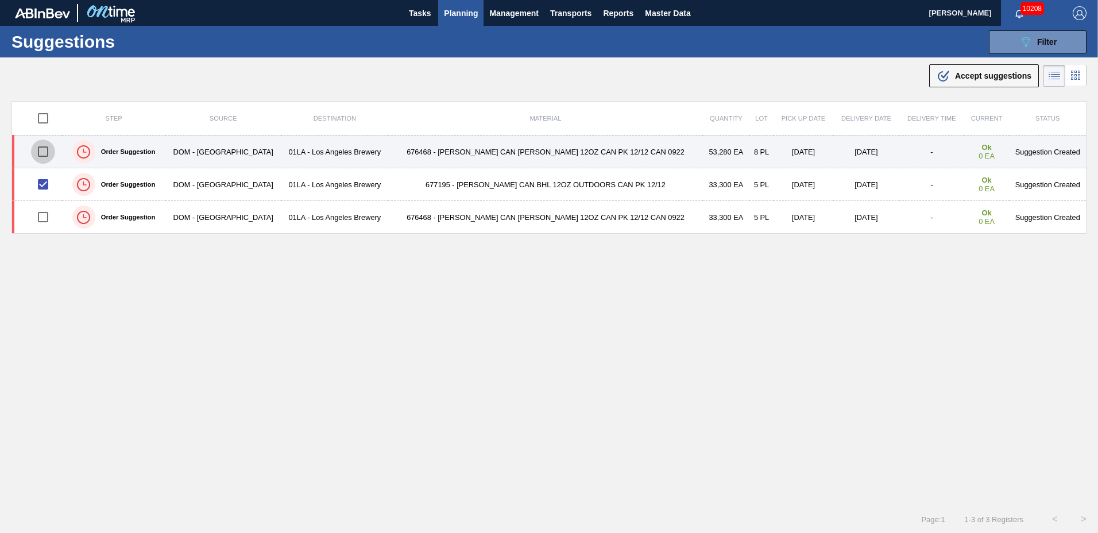
click at [45, 149] on input "checkbox" at bounding box center [43, 151] width 24 height 24
checkbox input "true"
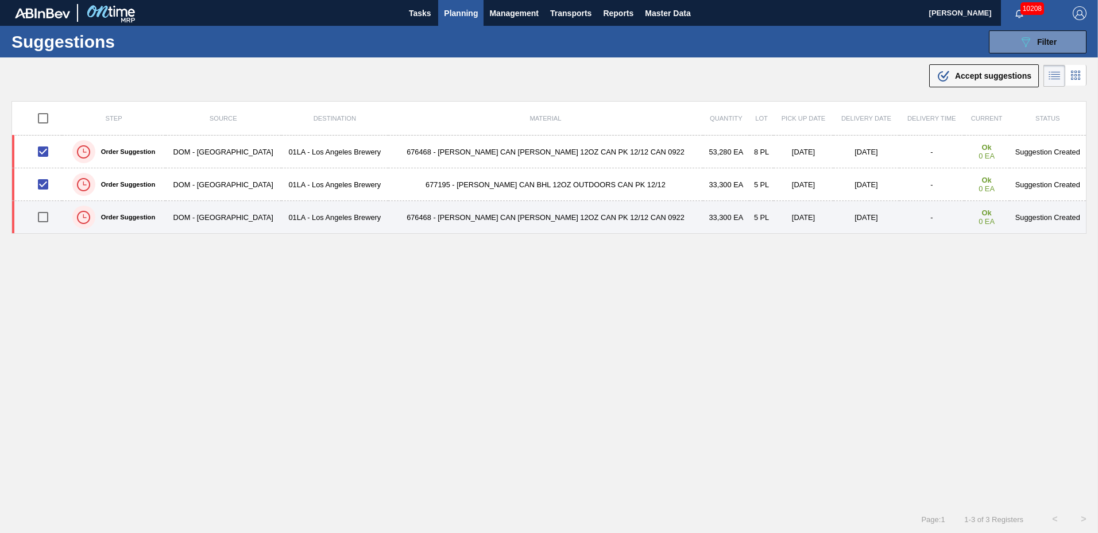
click at [45, 218] on input "checkbox" at bounding box center [43, 217] width 24 height 24
checkbox input "true"
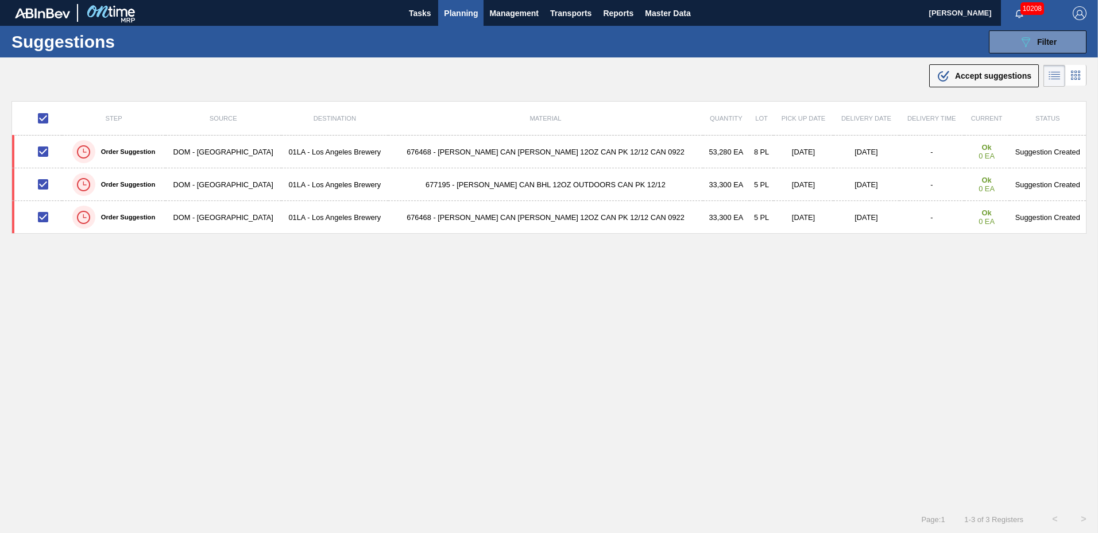
drag, startPoint x: 967, startPoint y: 73, endPoint x: 930, endPoint y: 86, distance: 38.7
click at [966, 73] on span "Accept suggestions" at bounding box center [993, 75] width 76 height 9
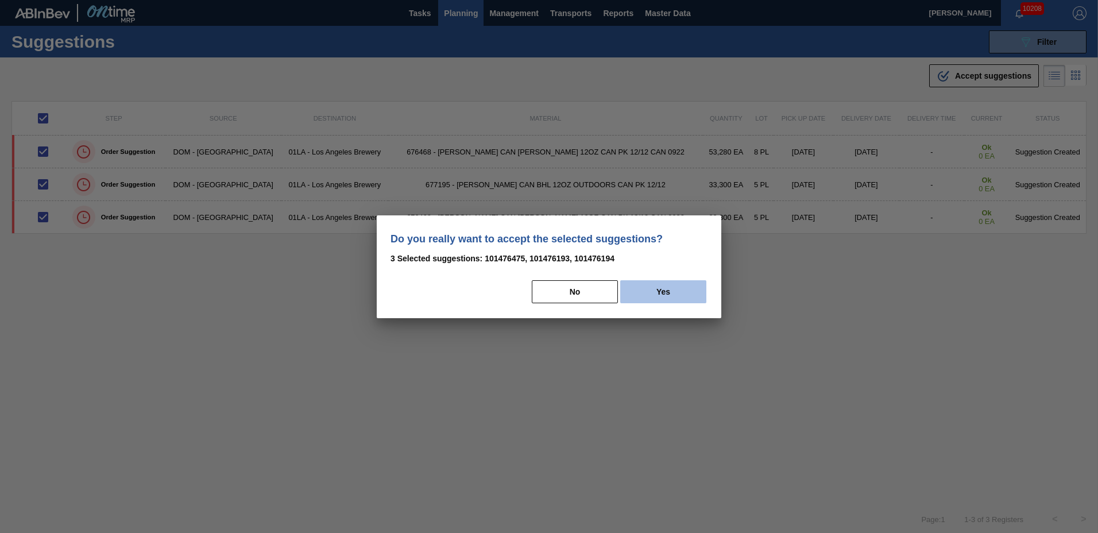
click at [654, 292] on button "Yes" at bounding box center [663, 291] width 86 height 23
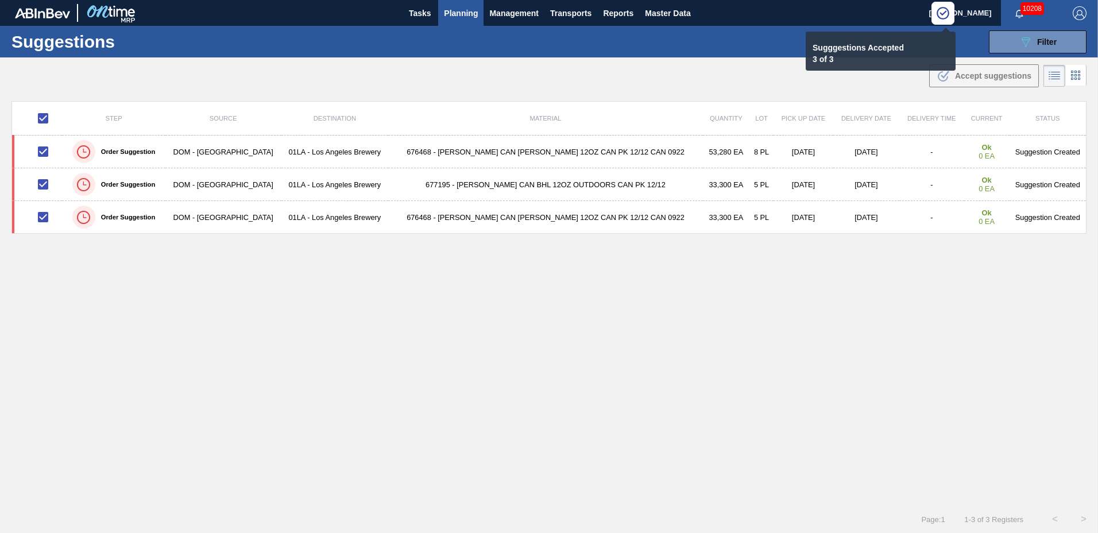
click at [459, 14] on span "Planning" at bounding box center [461, 13] width 34 height 14
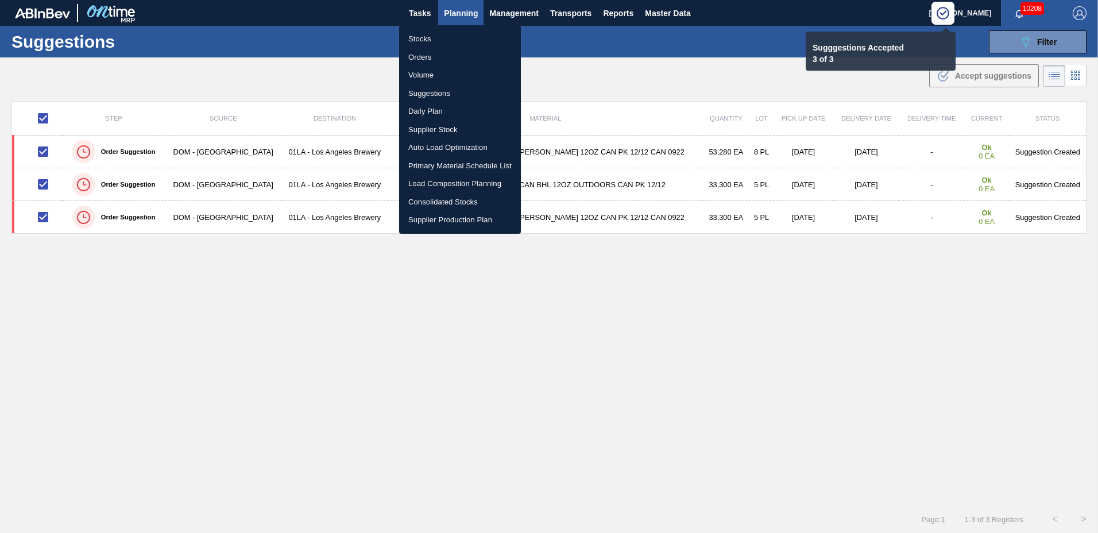
click at [439, 181] on li "Load Composition Planning" at bounding box center [460, 184] width 122 height 18
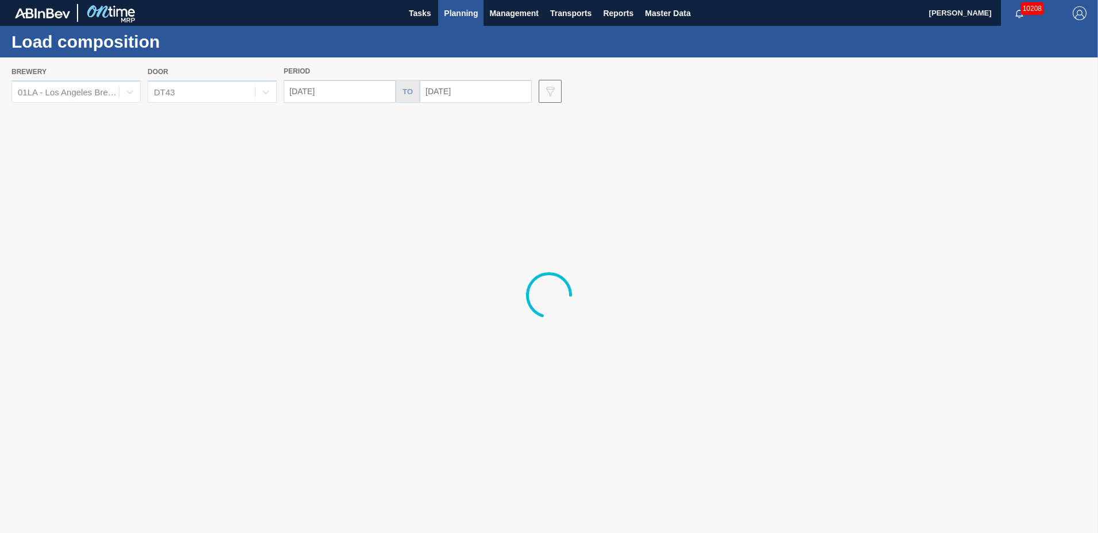
click at [214, 96] on div at bounding box center [549, 294] width 1098 height 475
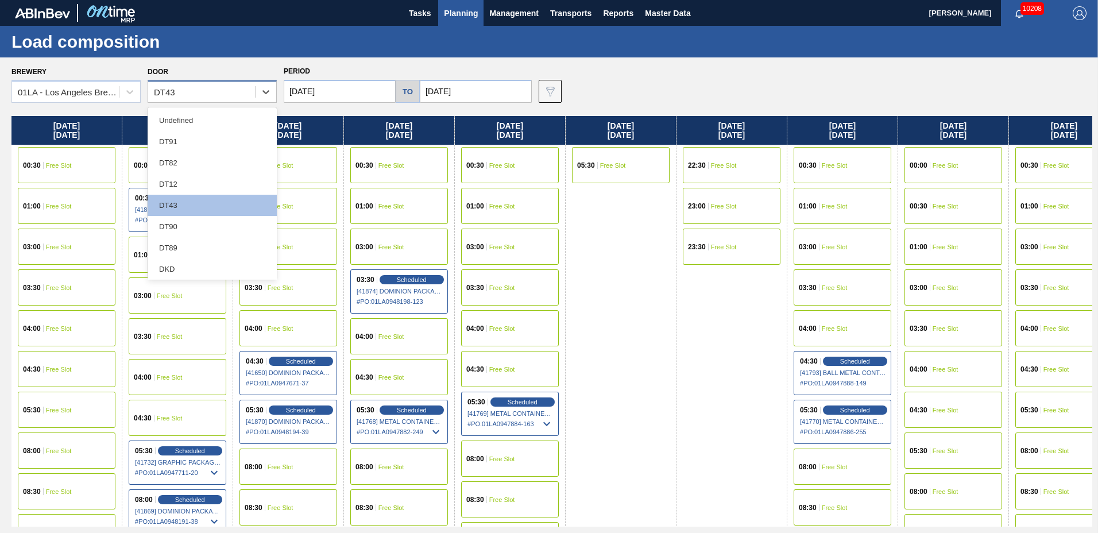
click at [199, 90] on div "DT43" at bounding box center [201, 92] width 107 height 17
click at [188, 178] on div "DT12" at bounding box center [212, 183] width 129 height 21
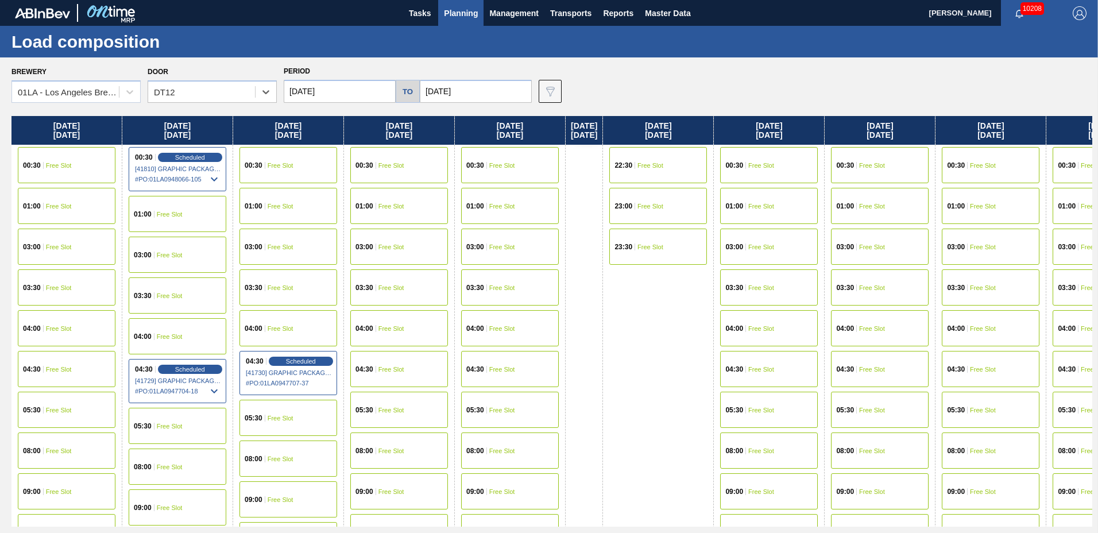
scroll to position [440, 0]
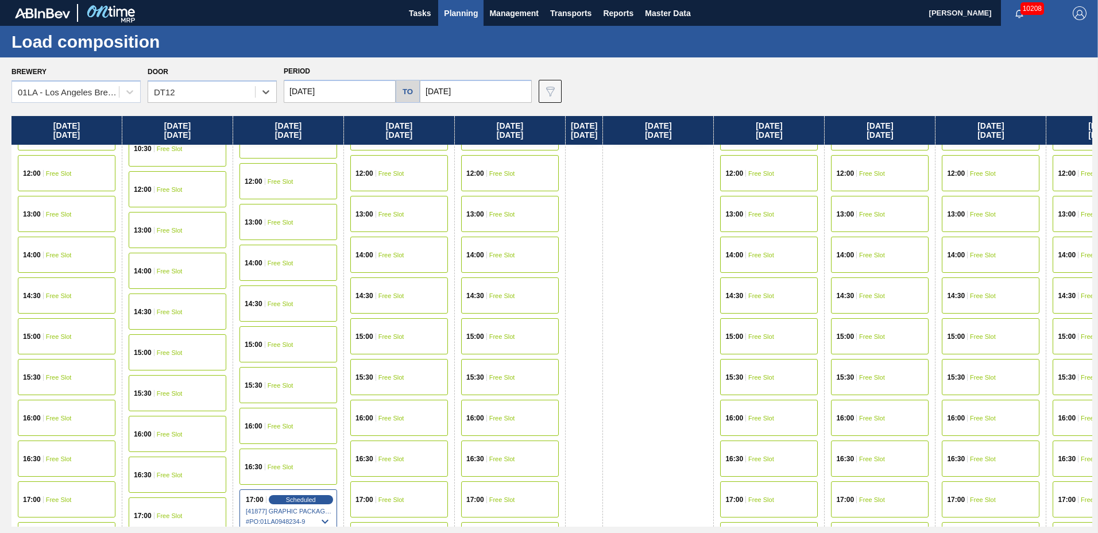
click at [386, 214] on span "Free Slot" at bounding box center [391, 214] width 26 height 7
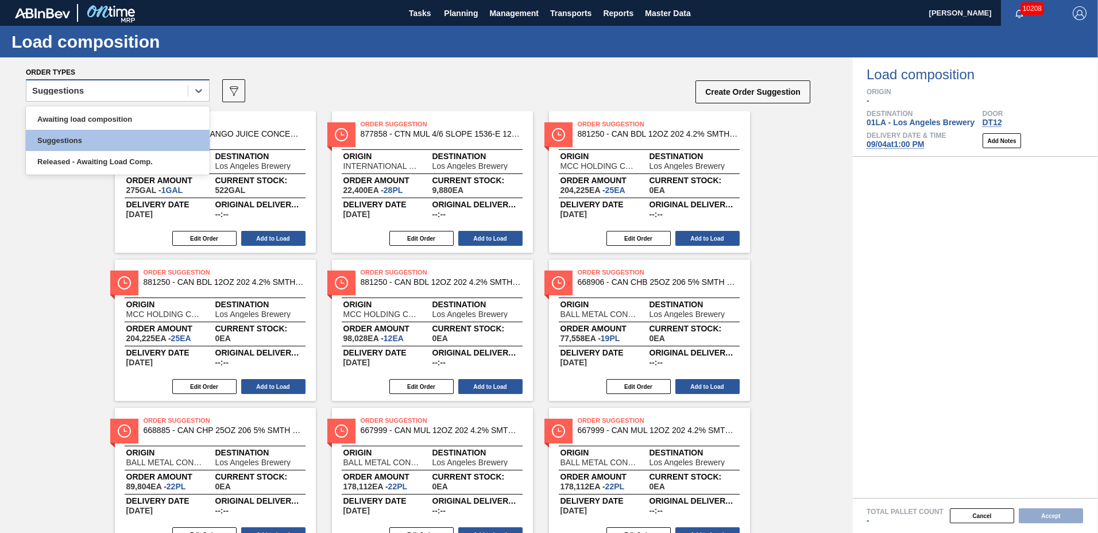
click at [111, 94] on div "Suggestions" at bounding box center [106, 91] width 161 height 17
click at [106, 117] on div "Awaiting load composition" at bounding box center [118, 118] width 184 height 21
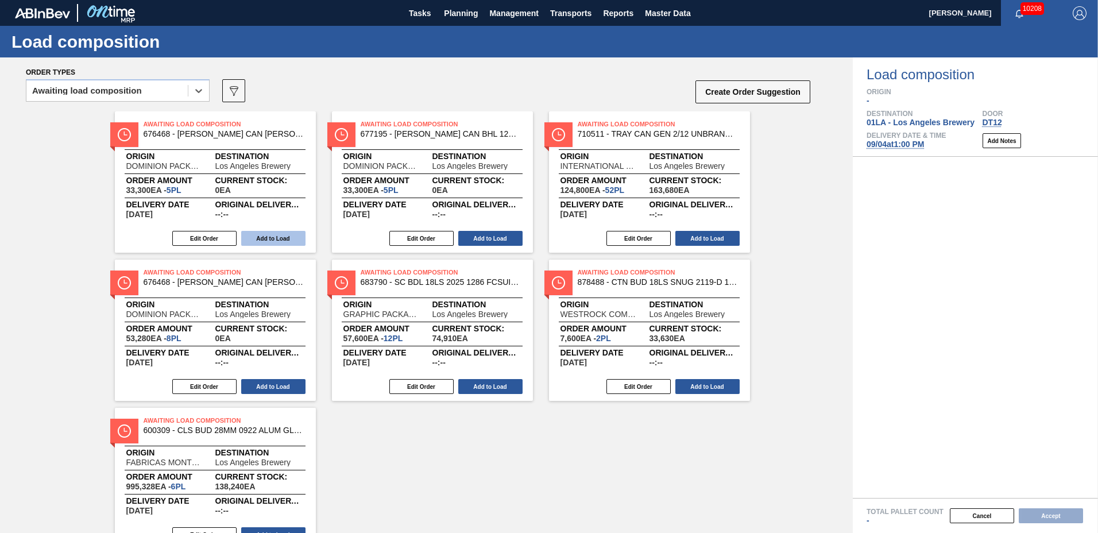
click at [264, 242] on button "Add to Load" at bounding box center [273, 238] width 64 height 15
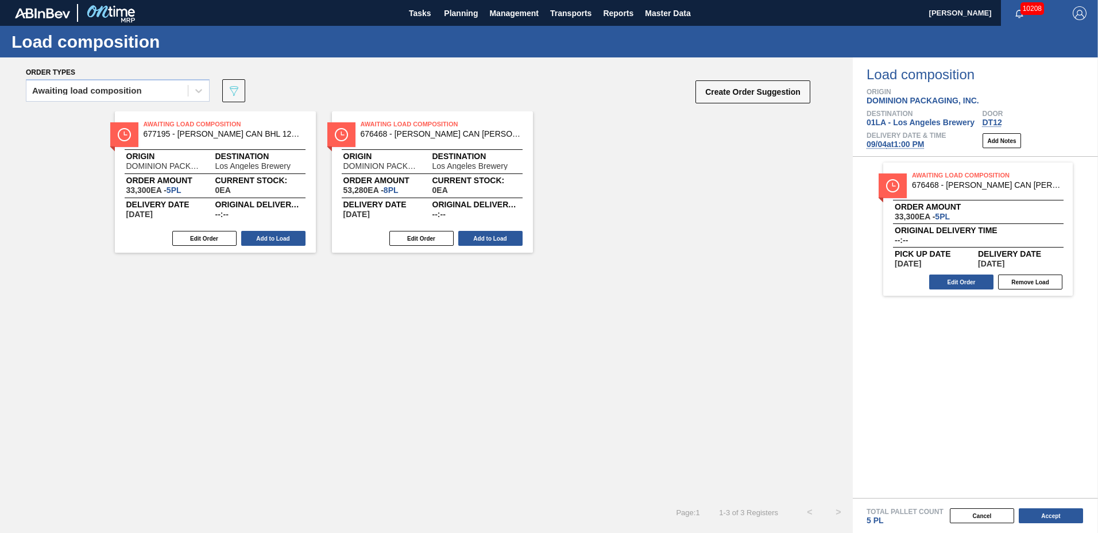
drag, startPoint x: 481, startPoint y: 237, endPoint x: 330, endPoint y: 246, distance: 151.3
click at [478, 239] on button "Add to Load" at bounding box center [490, 238] width 64 height 15
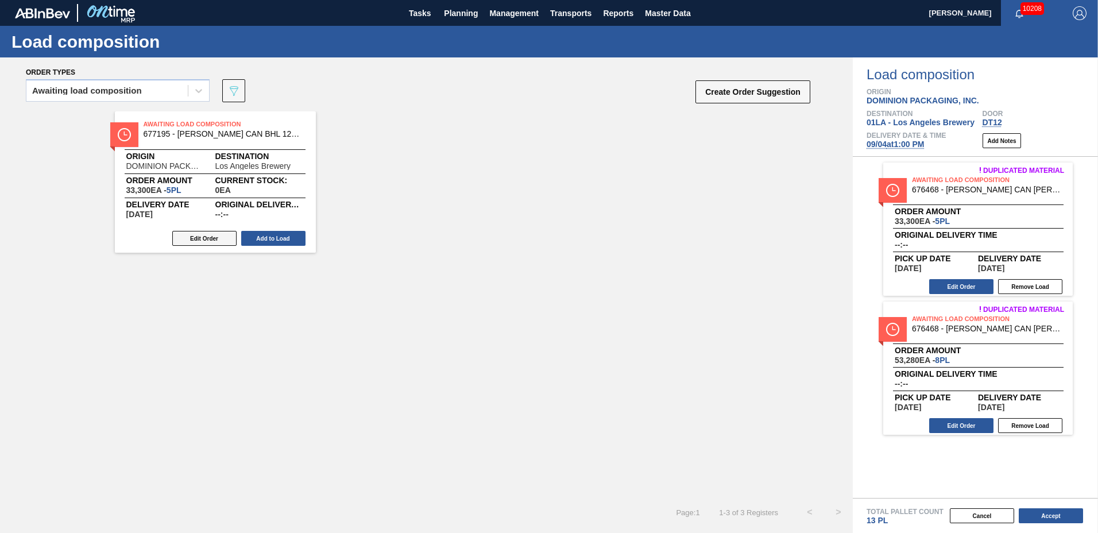
click at [198, 239] on button "Edit Order" at bounding box center [204, 238] width 64 height 15
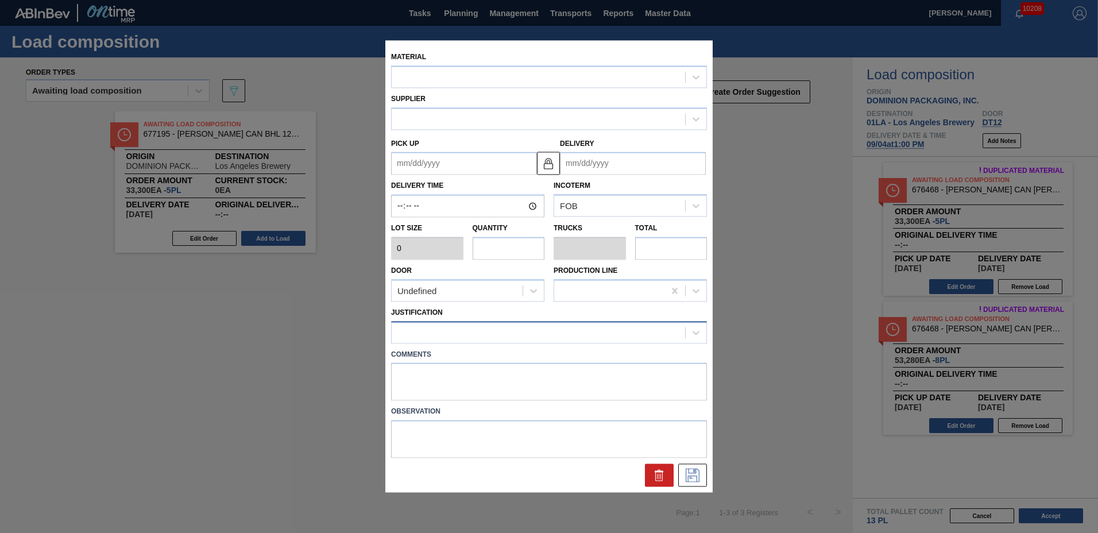
type input "6,660"
type input "5"
type input "0.192"
type input "33,300"
type up "[DATE]"
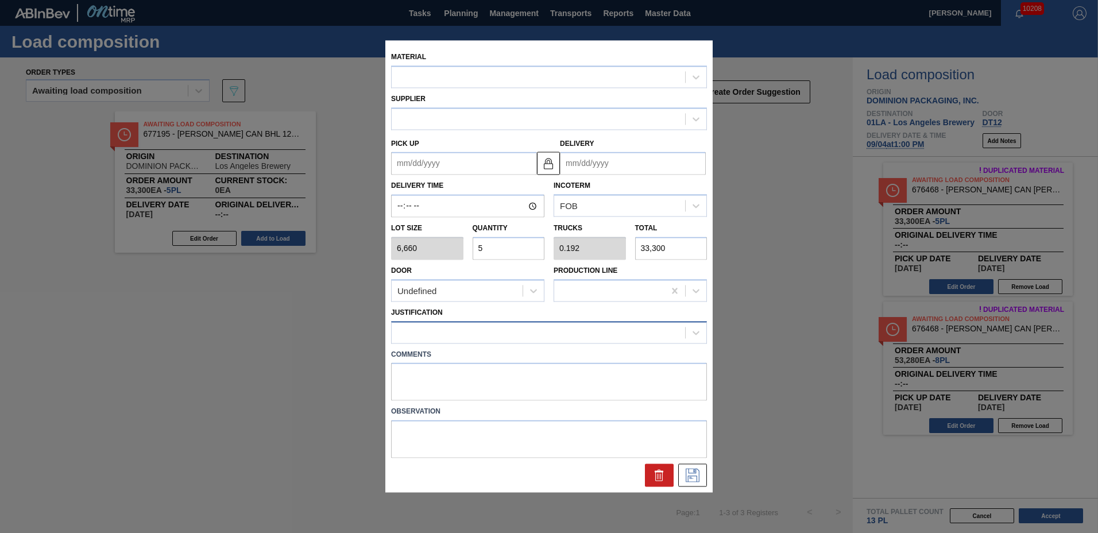
type input "[DATE]"
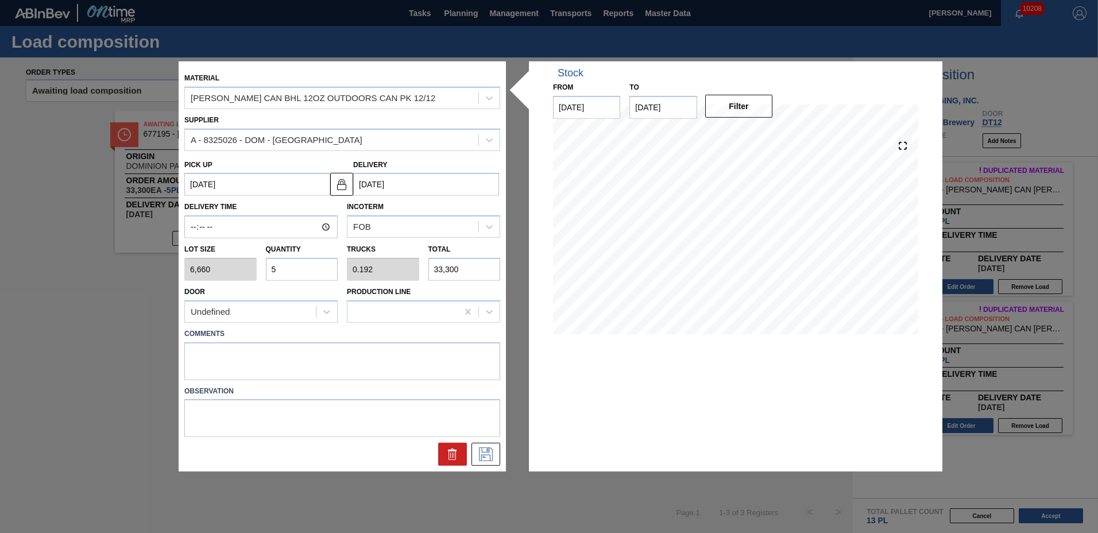
click at [289, 273] on input "5" at bounding box center [302, 269] width 72 height 23
type input "0"
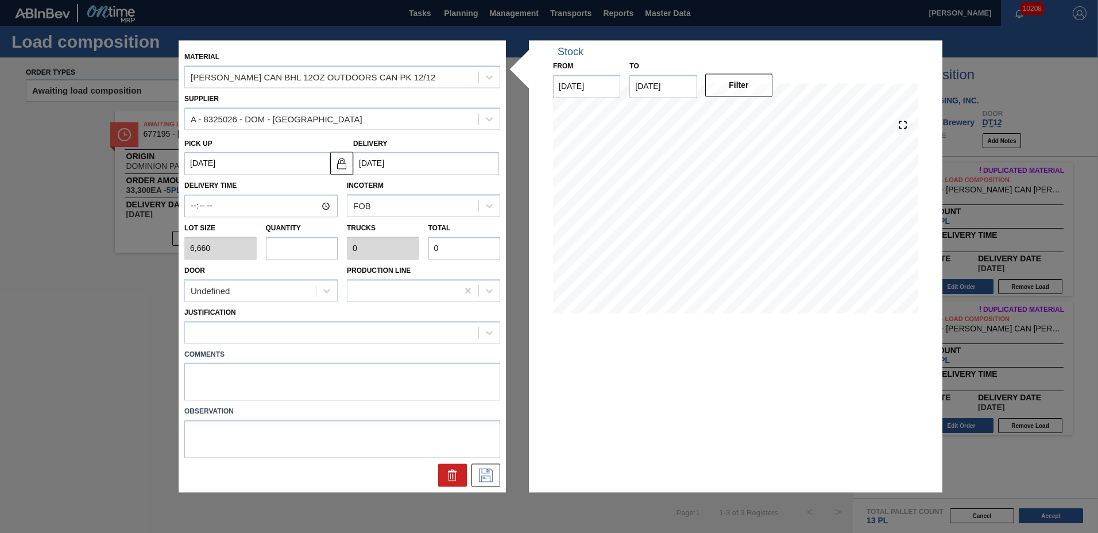
type input "6"
type input "0.231"
type input "39,960"
type input "6"
click at [321, 336] on div at bounding box center [331, 332] width 293 height 17
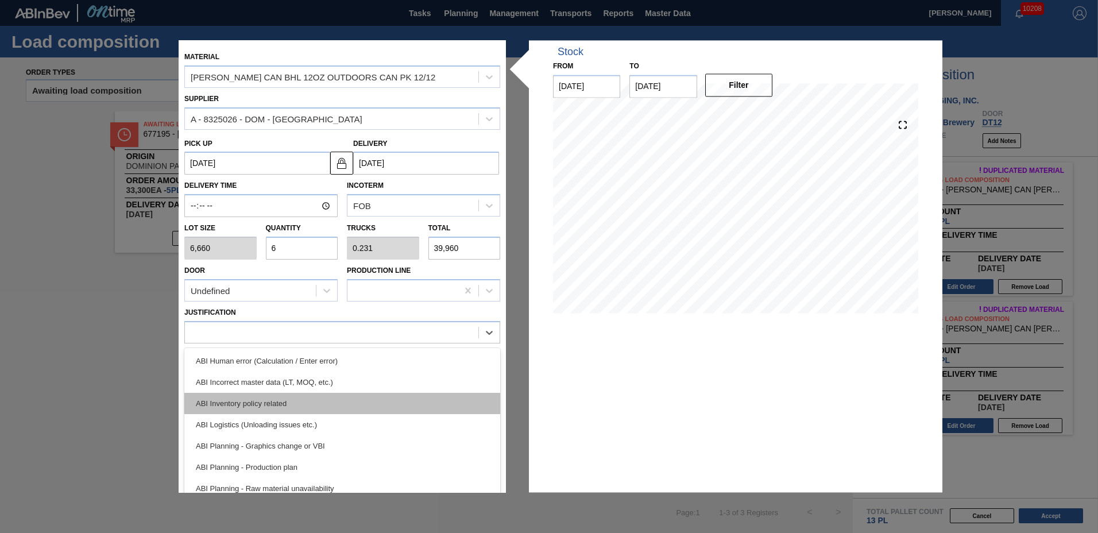
click at [310, 397] on div "ABI Inventory policy related" at bounding box center [342, 403] width 316 height 21
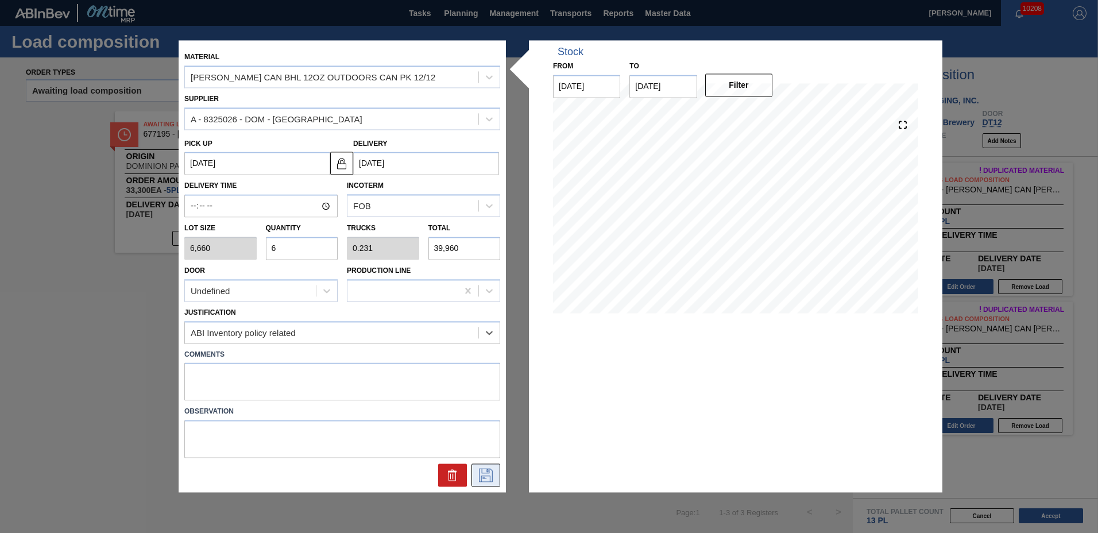
click at [490, 482] on button at bounding box center [485, 475] width 29 height 23
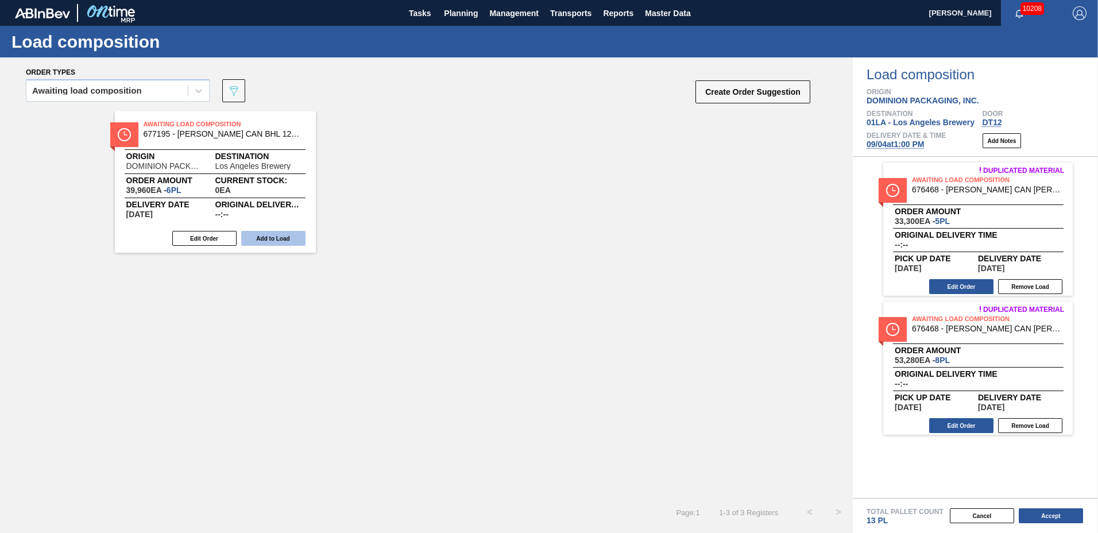
click at [292, 239] on button "Add to Load" at bounding box center [273, 238] width 64 height 15
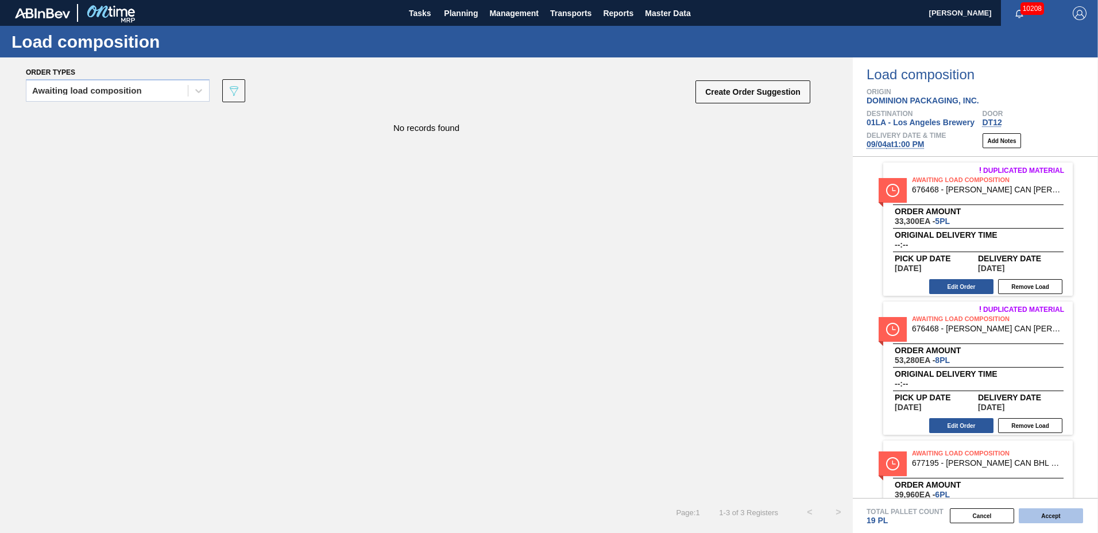
click at [1042, 509] on button "Accept" at bounding box center [1050, 515] width 64 height 15
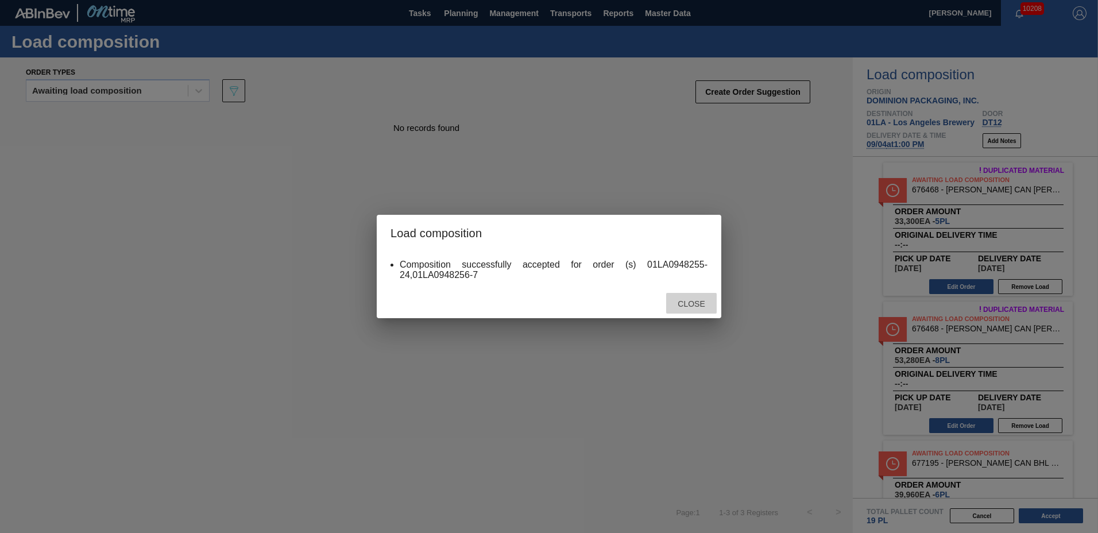
click at [696, 310] on div "Close" at bounding box center [691, 303] width 51 height 21
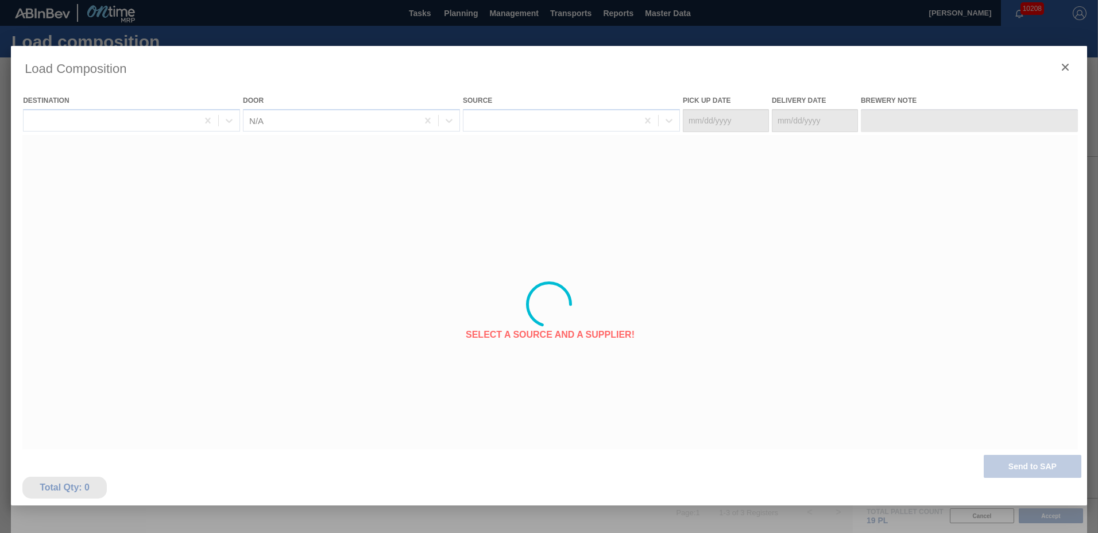
type Date "[DATE]"
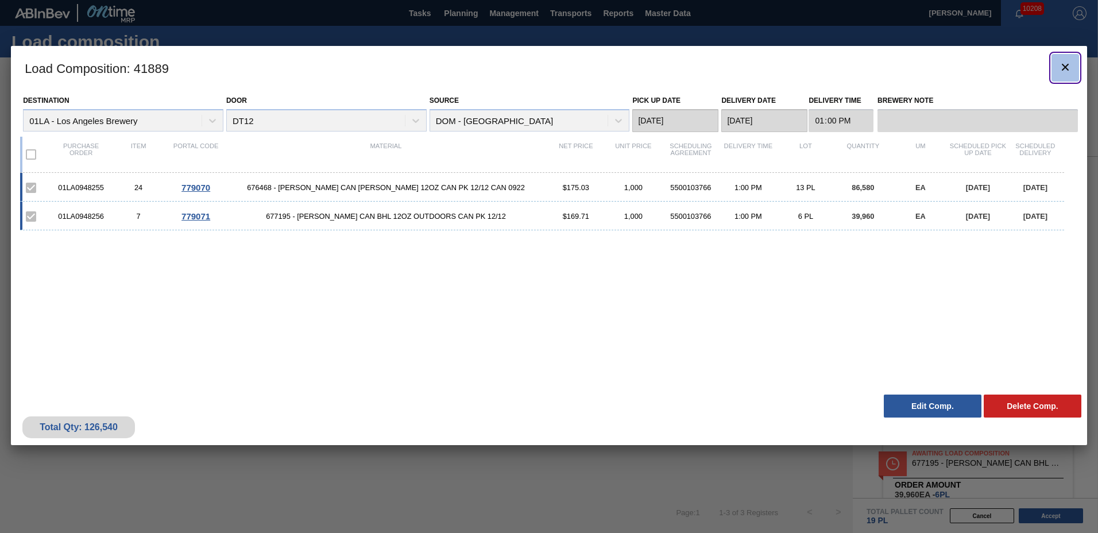
click at [1072, 65] on button "botão de ícone" at bounding box center [1065, 68] width 28 height 28
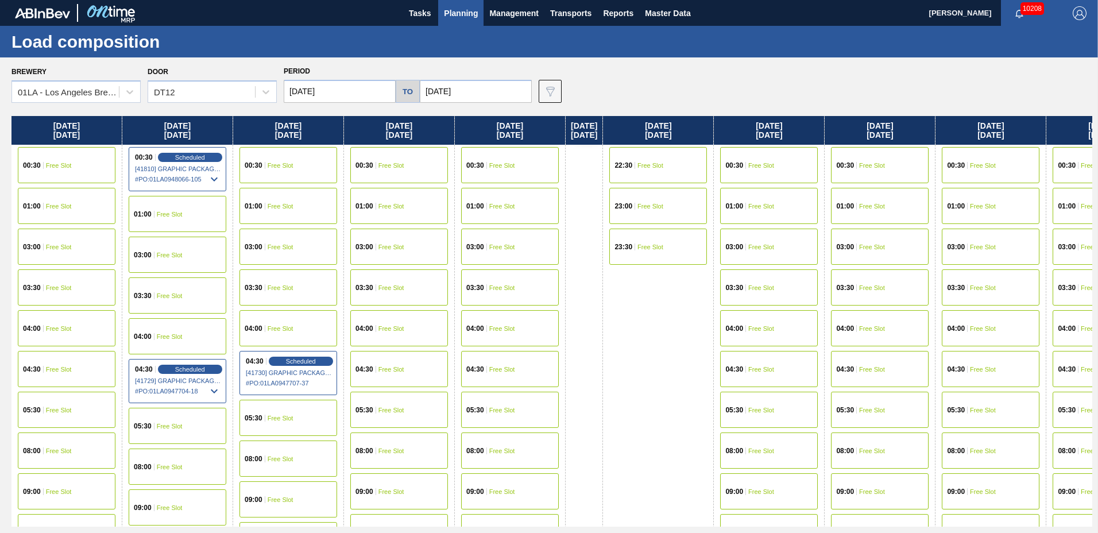
scroll to position [440, 0]
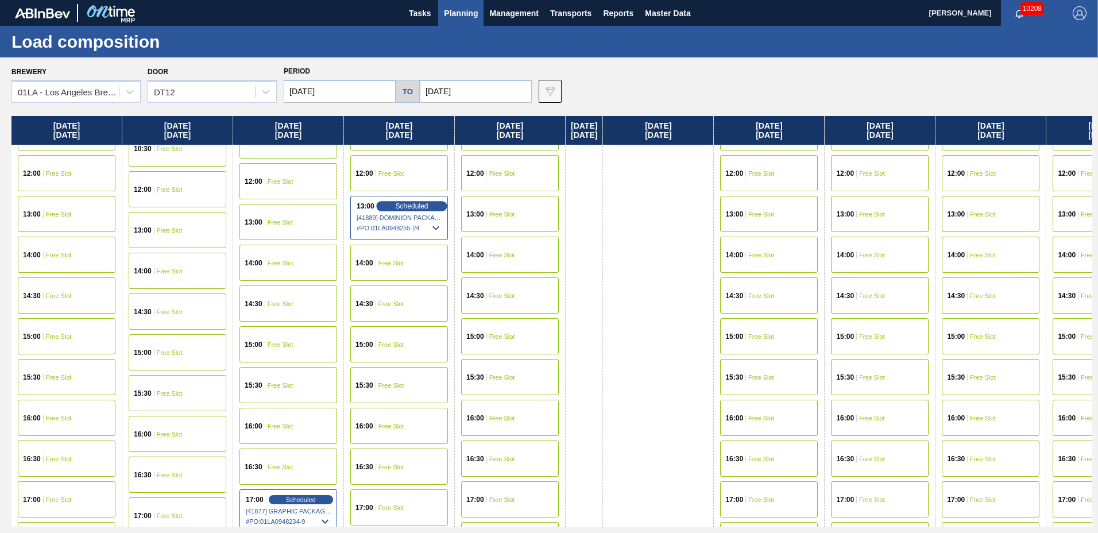
click at [393, 203] on div "Scheduled" at bounding box center [411, 206] width 71 height 10
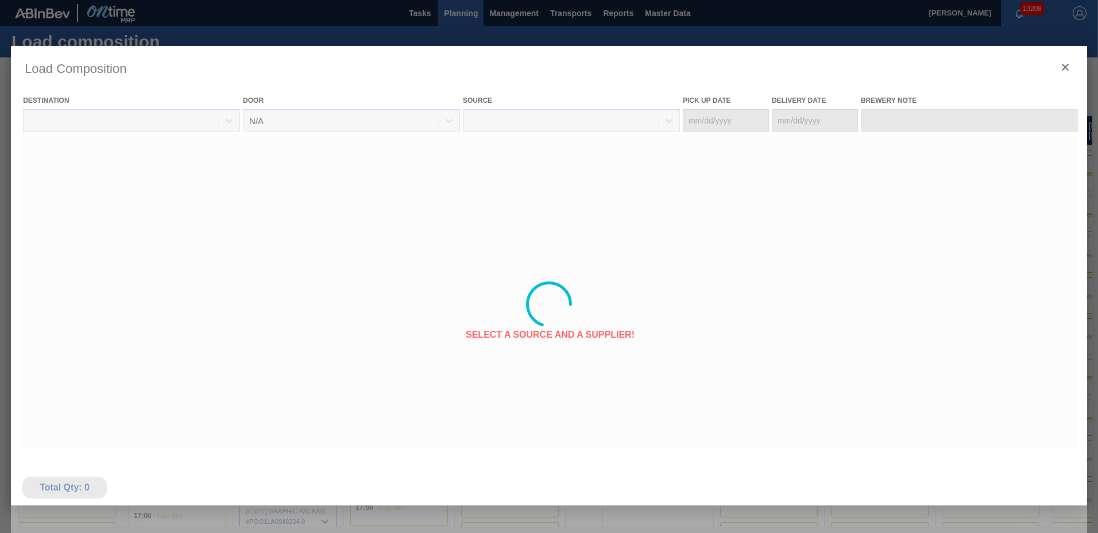
type Date "[DATE]"
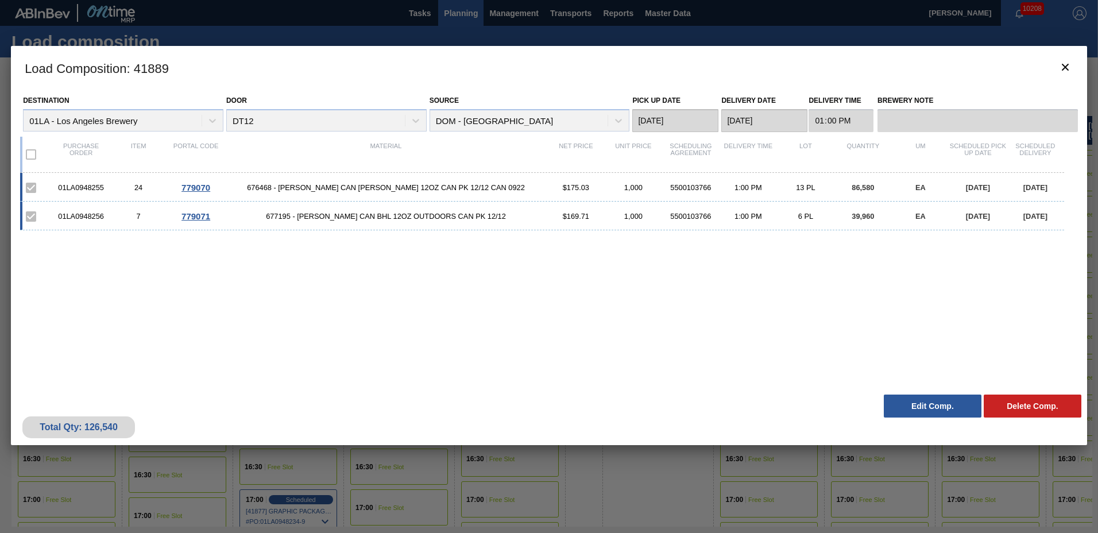
click at [931, 408] on button "Edit Comp." at bounding box center [932, 405] width 98 height 23
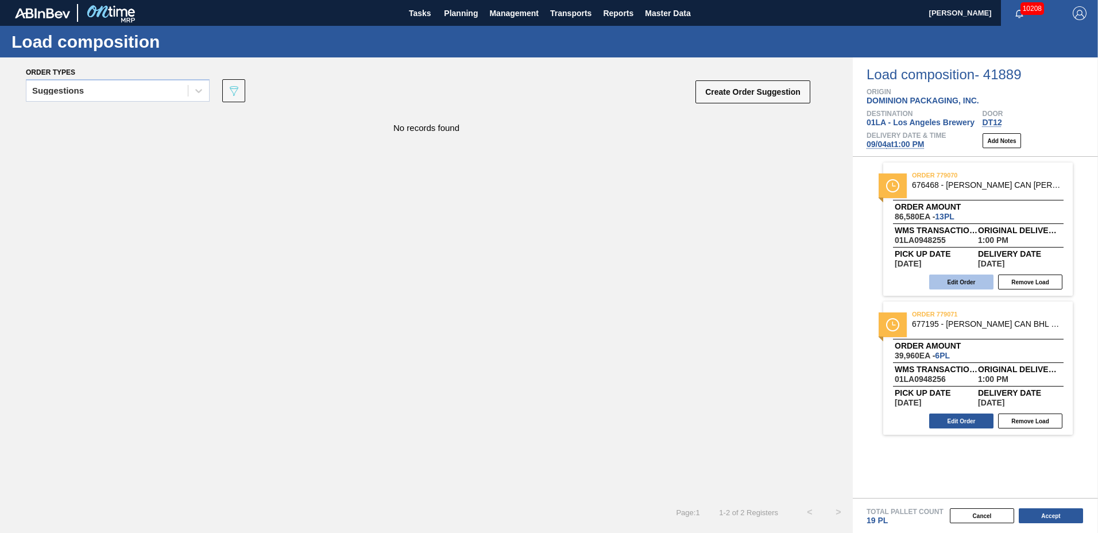
click at [972, 275] on button "Edit Order" at bounding box center [961, 281] width 64 height 15
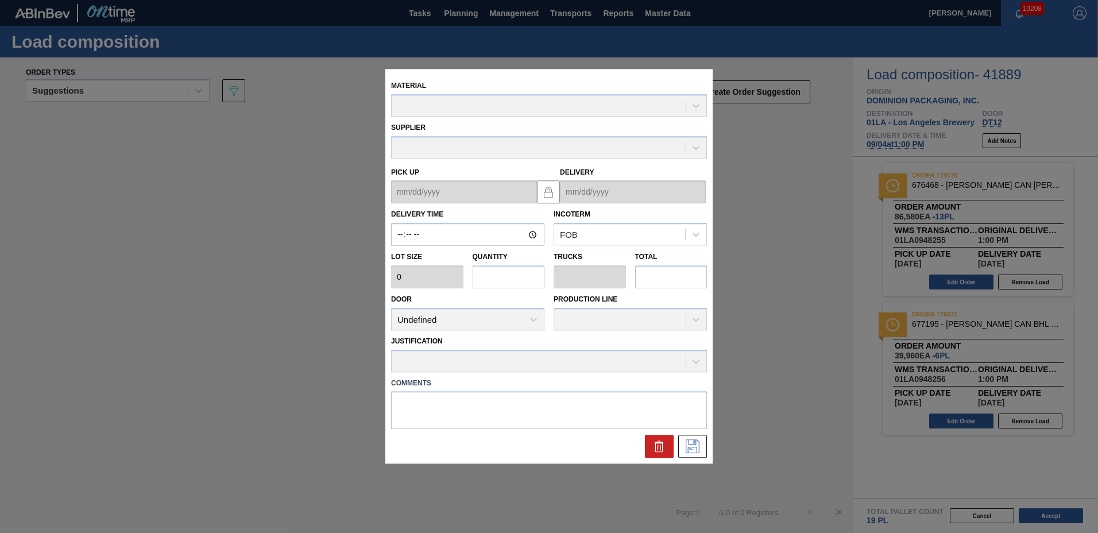
type input "13:00:00"
type input "6,660"
type input "13"
type input "0.5"
type input "86,580"
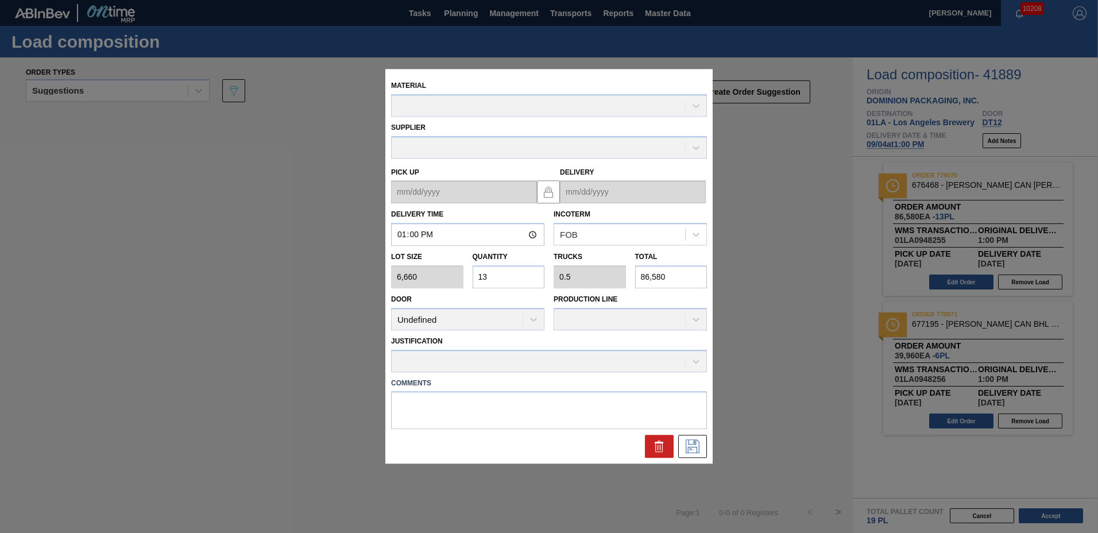
type up "[DATE]"
type input "[DATE]"
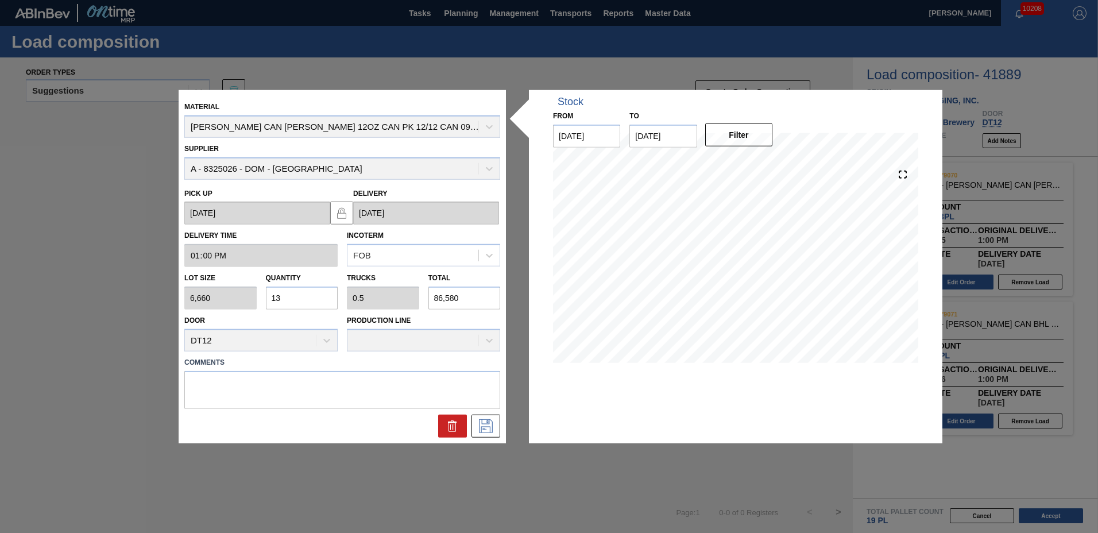
click at [304, 304] on input "13" at bounding box center [302, 297] width 72 height 23
type input "1"
type input "0.038"
type input "6,660"
type input "0"
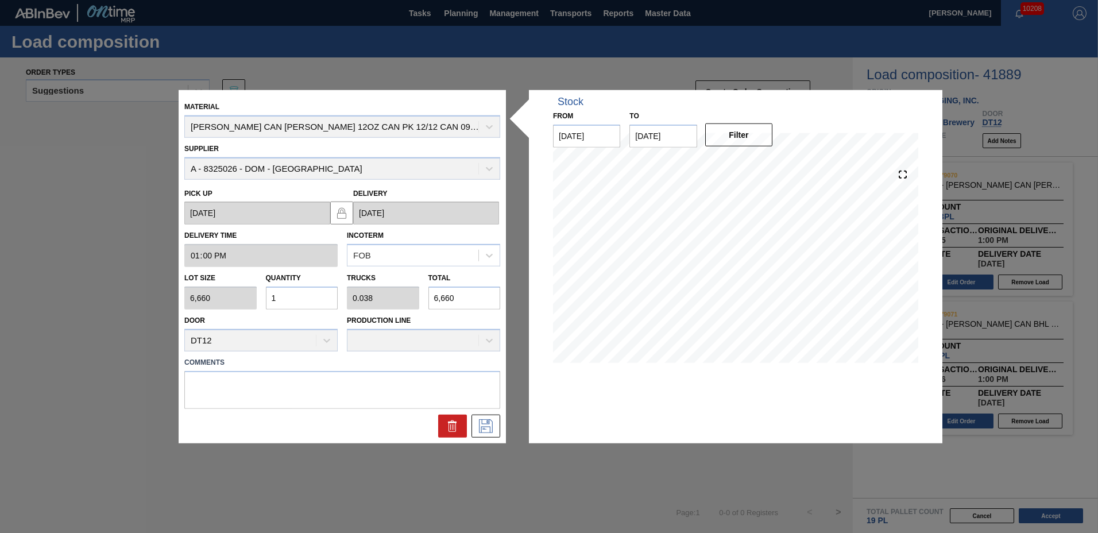
type input "0"
type input "2"
type input "0.077"
type input "13,320"
type input "20"
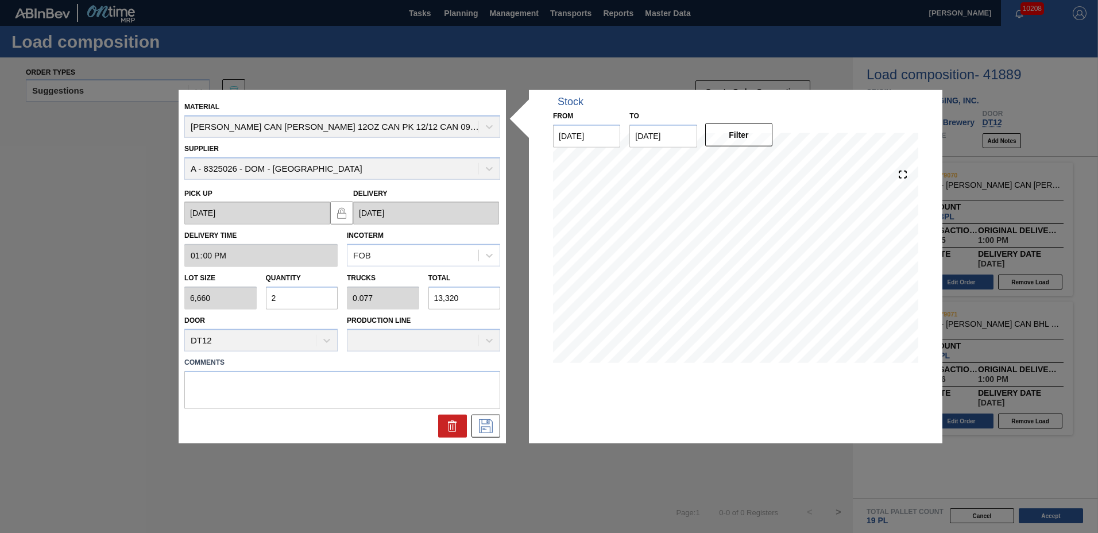
type input "0.769"
type input "133,200"
type input "20"
click at [486, 426] on icon at bounding box center [485, 425] width 18 height 14
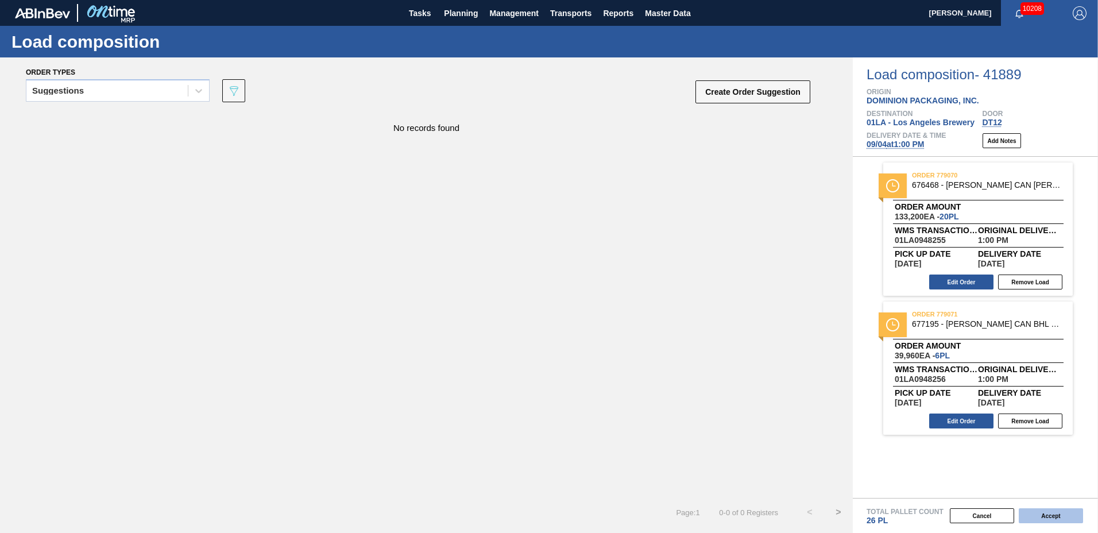
click at [1052, 511] on button "Accept" at bounding box center [1050, 515] width 64 height 15
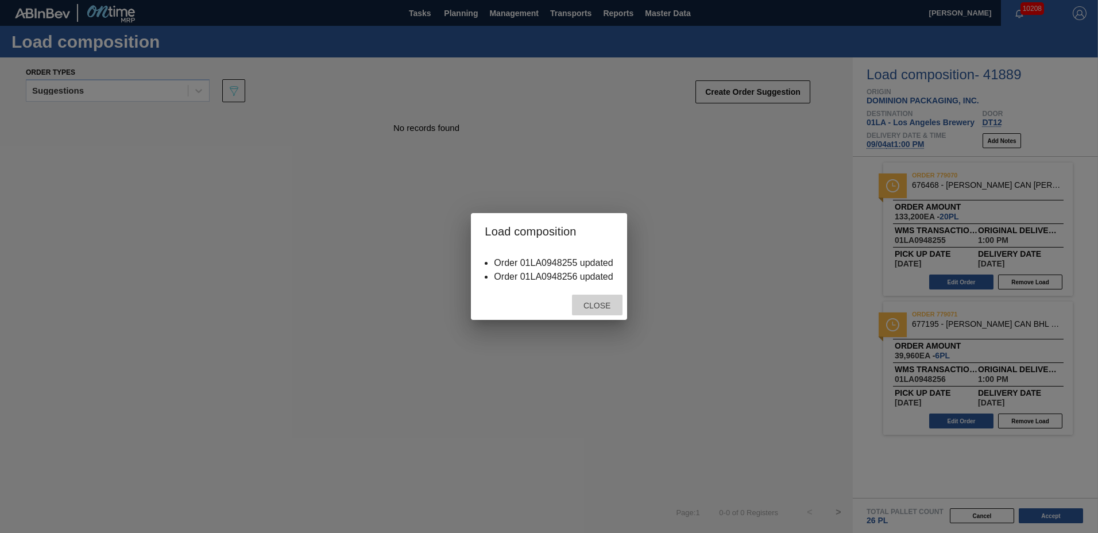
click at [611, 308] on span "Close" at bounding box center [596, 305] width 45 height 9
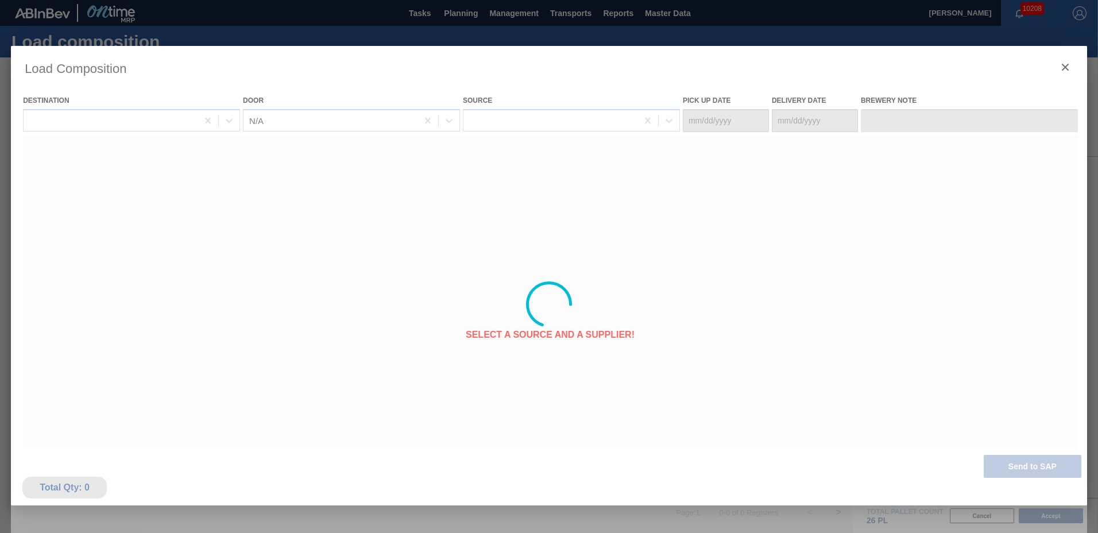
type Date "[DATE]"
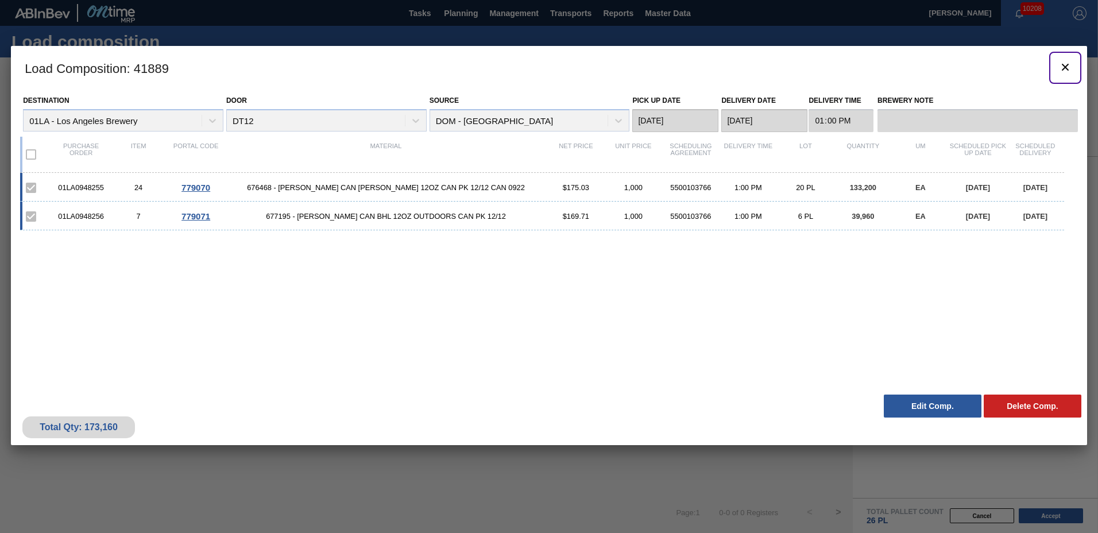
click at [1064, 68] on icon "botão de ícone" at bounding box center [1064, 67] width 7 height 7
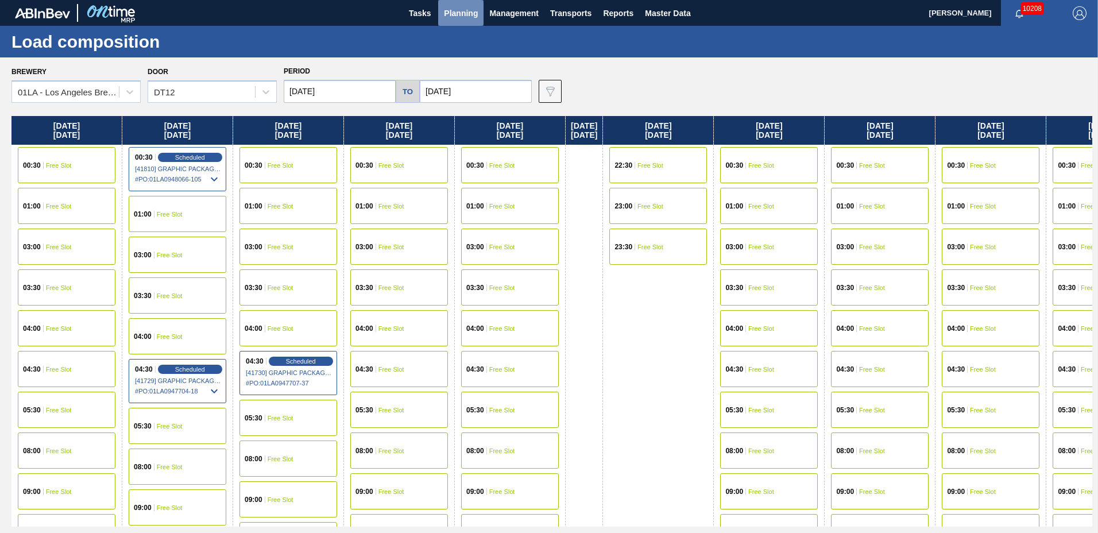
click at [466, 9] on span "Planning" at bounding box center [461, 13] width 34 height 14
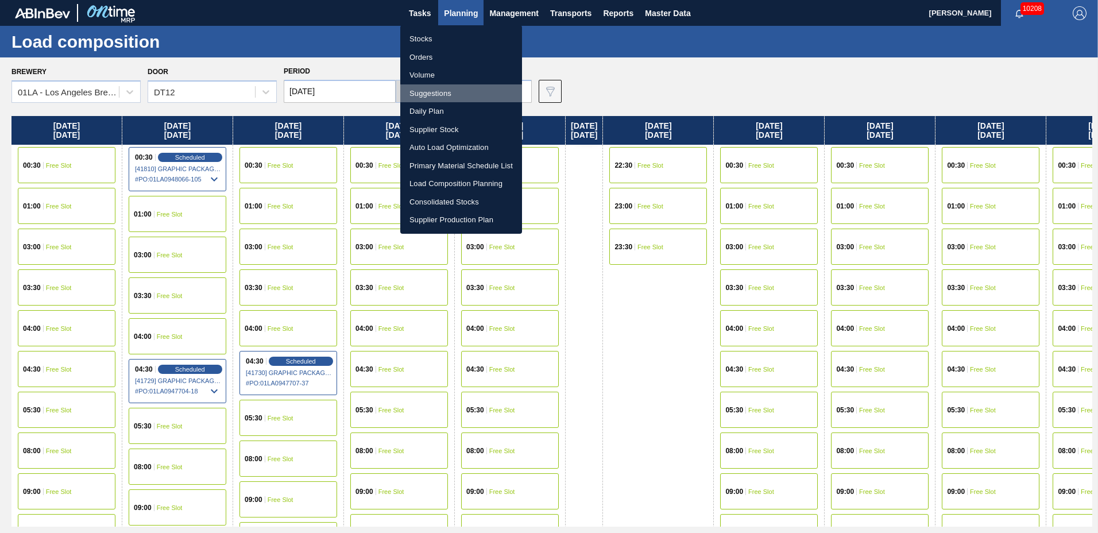
click at [435, 88] on li "Suggestions" at bounding box center [461, 93] width 122 height 18
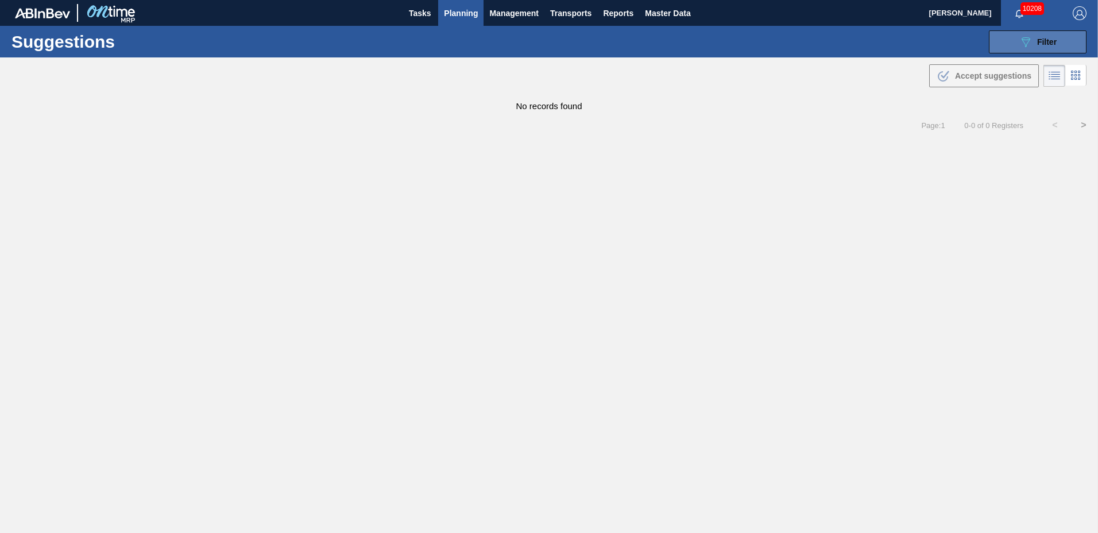
type to "[DATE]"
click at [1051, 46] on span "Filter" at bounding box center [1047, 41] width 20 height 9
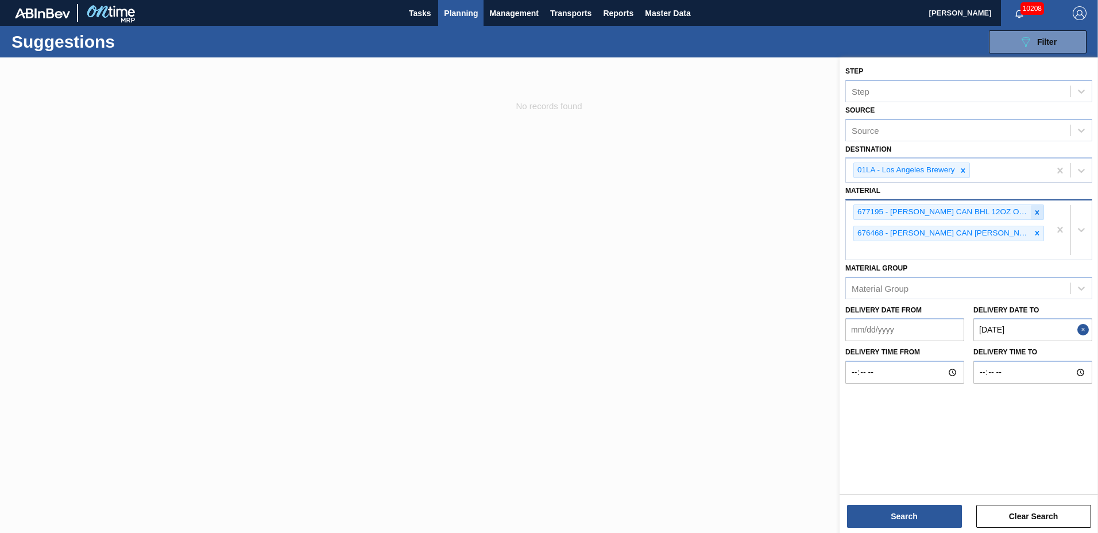
click at [1034, 213] on icon at bounding box center [1037, 212] width 8 height 8
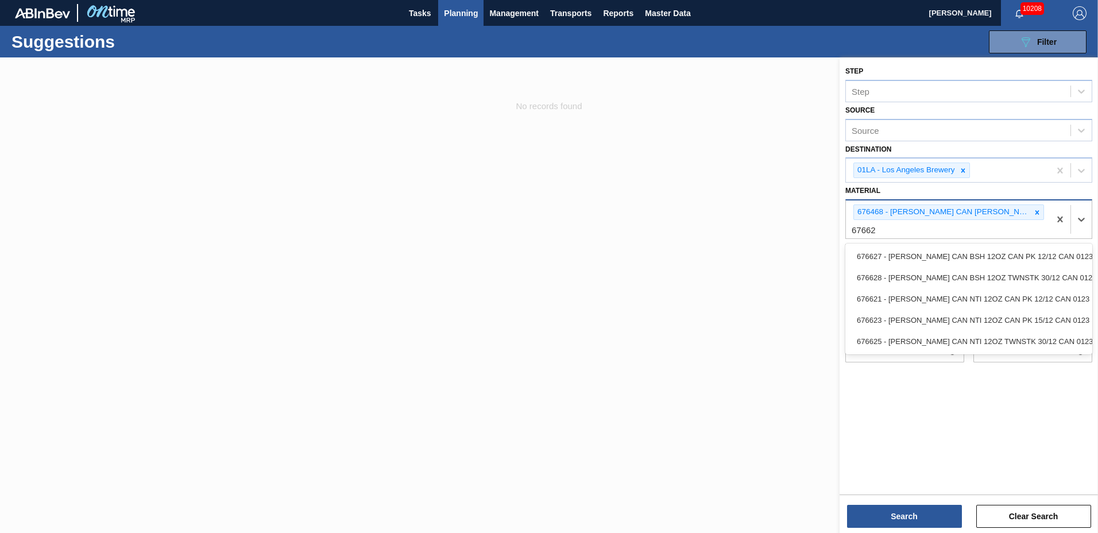
type input "676627"
type input "676621"
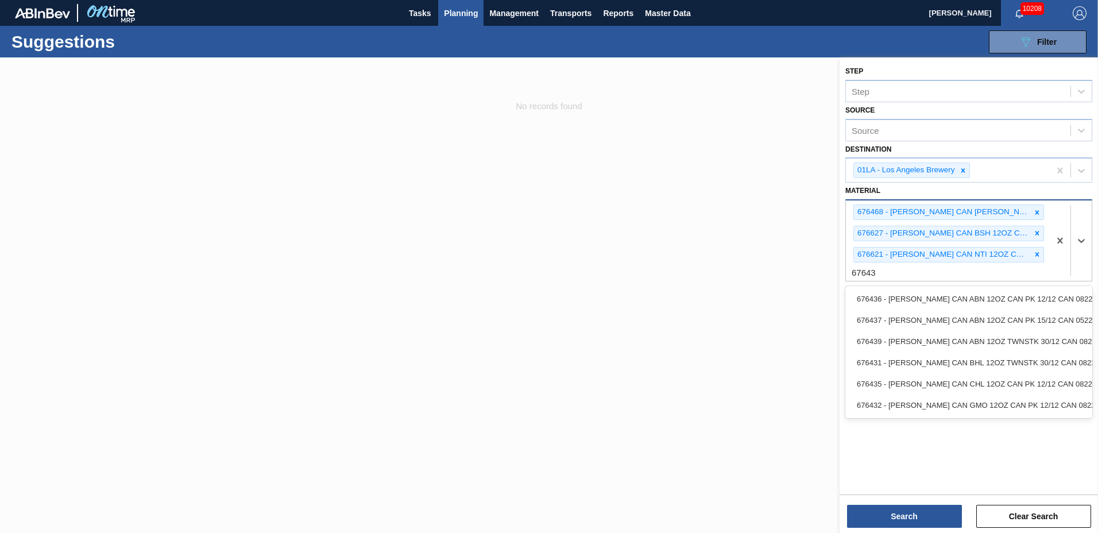
type input "676436"
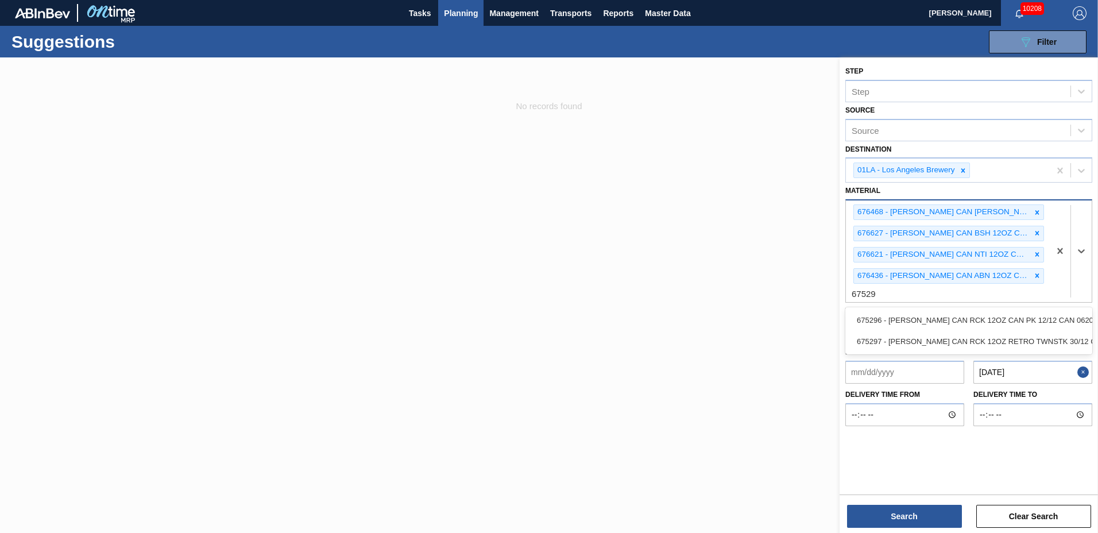
type input "675296"
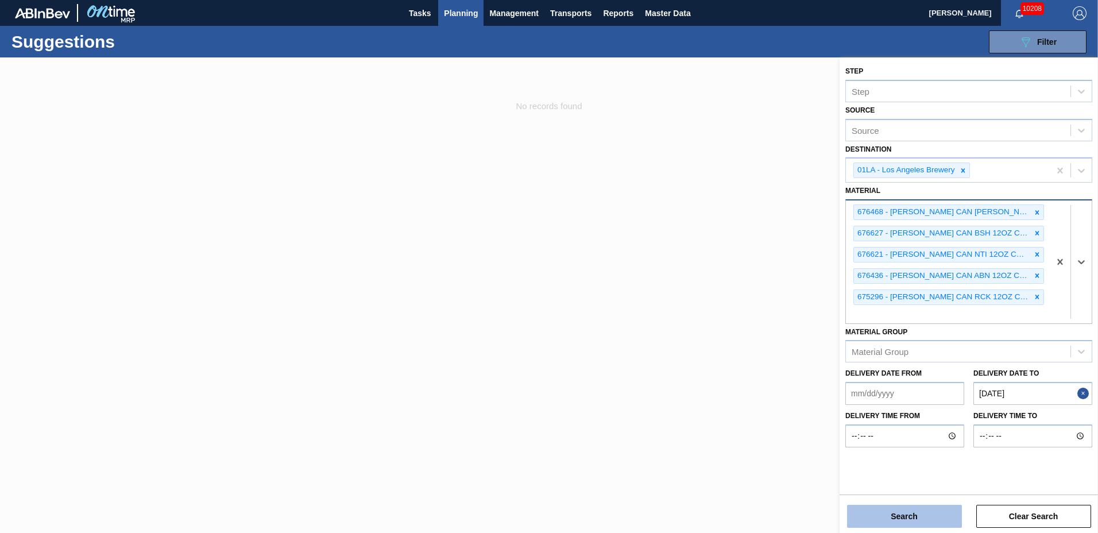
click at [906, 515] on button "Search" at bounding box center [904, 516] width 115 height 23
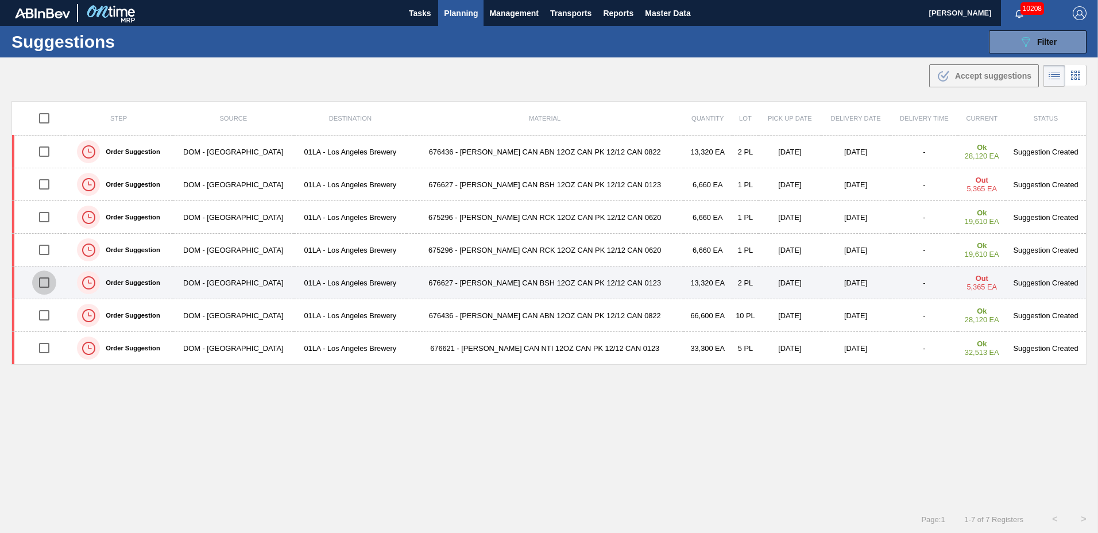
click at [43, 283] on input "checkbox" at bounding box center [44, 282] width 24 height 24
checkbox input "true"
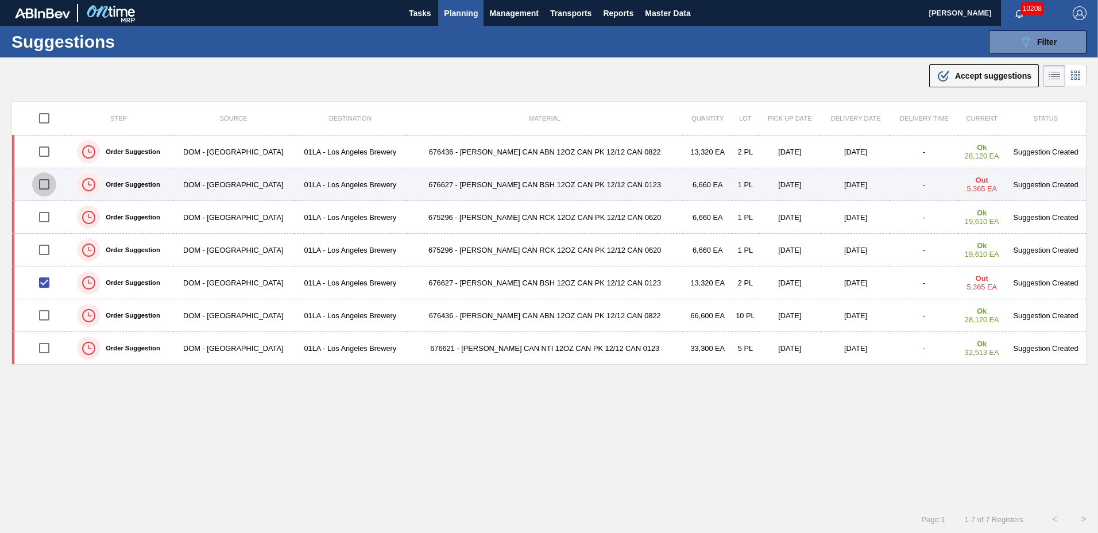
drag, startPoint x: 45, startPoint y: 184, endPoint x: 51, endPoint y: 189, distance: 7.4
click at [46, 184] on input "checkbox" at bounding box center [44, 184] width 24 height 24
checkbox input "true"
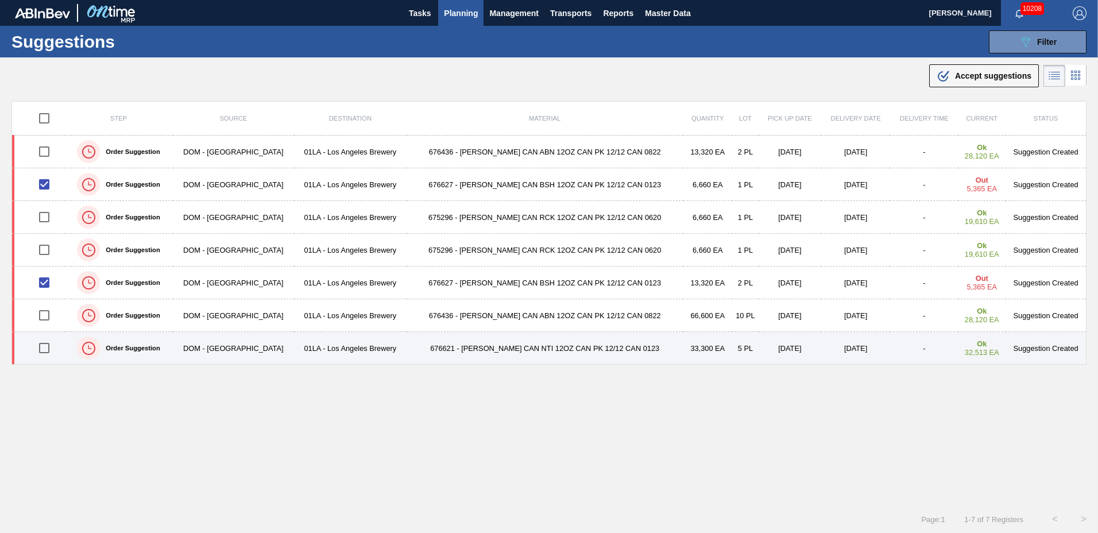
click at [47, 351] on input "checkbox" at bounding box center [44, 348] width 24 height 24
checkbox input "true"
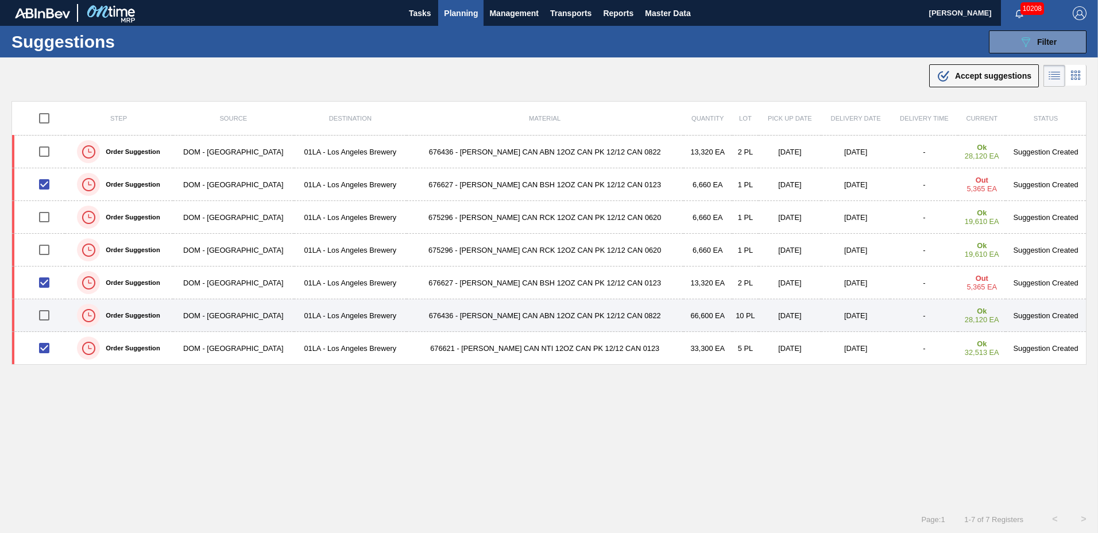
click at [48, 315] on input "checkbox" at bounding box center [44, 315] width 24 height 24
checkbox input "true"
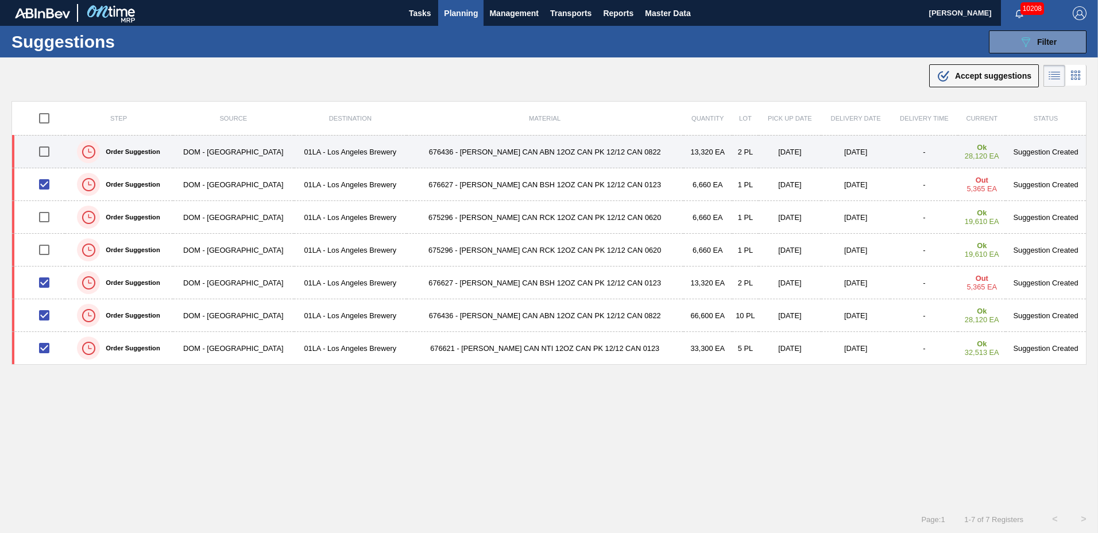
click at [46, 149] on input "checkbox" at bounding box center [44, 151] width 24 height 24
checkbox input "true"
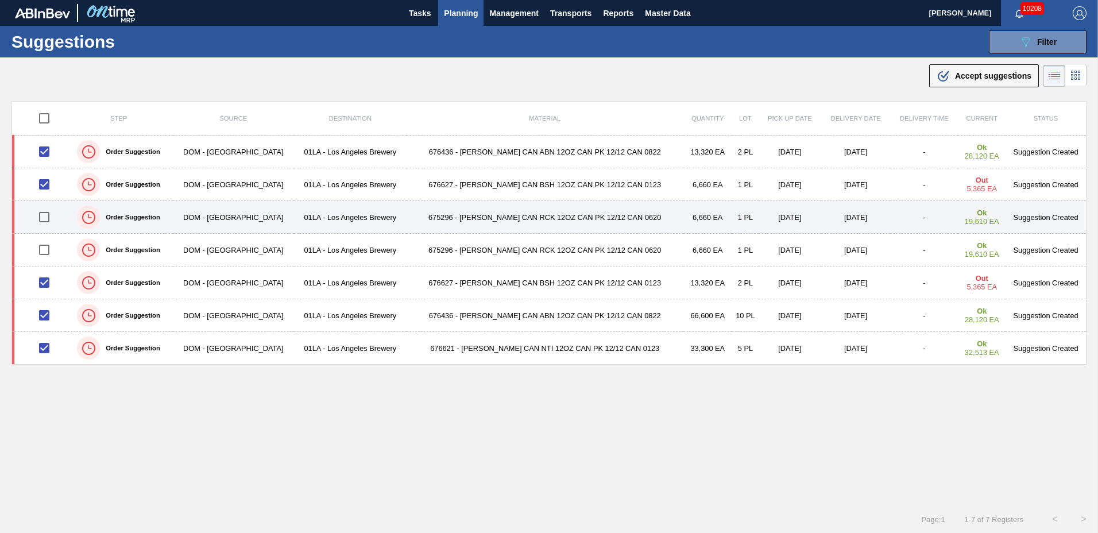
click at [46, 211] on input "checkbox" at bounding box center [44, 217] width 24 height 24
checkbox input "true"
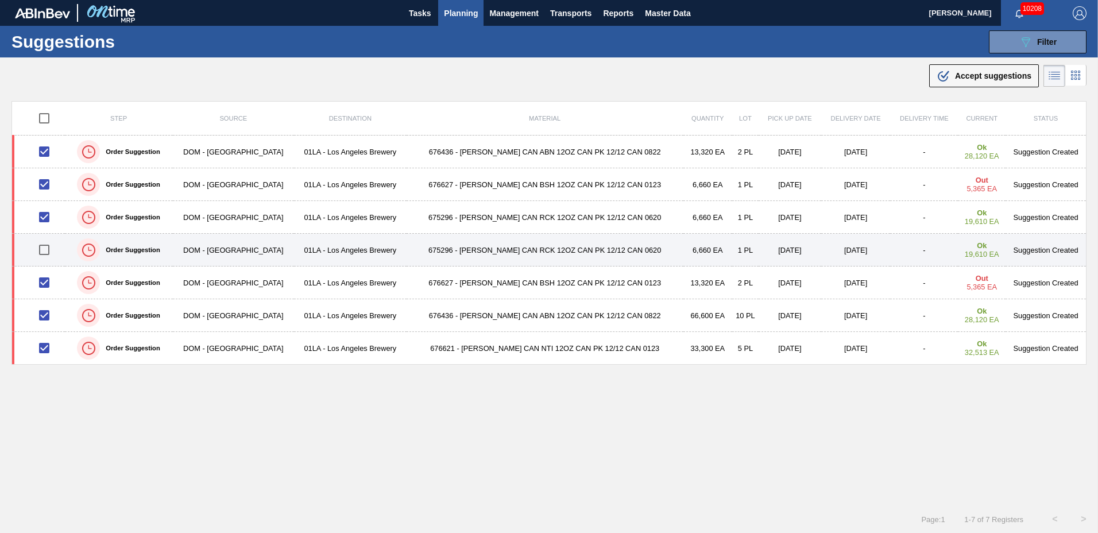
click at [46, 247] on input "checkbox" at bounding box center [44, 250] width 24 height 24
checkbox input "true"
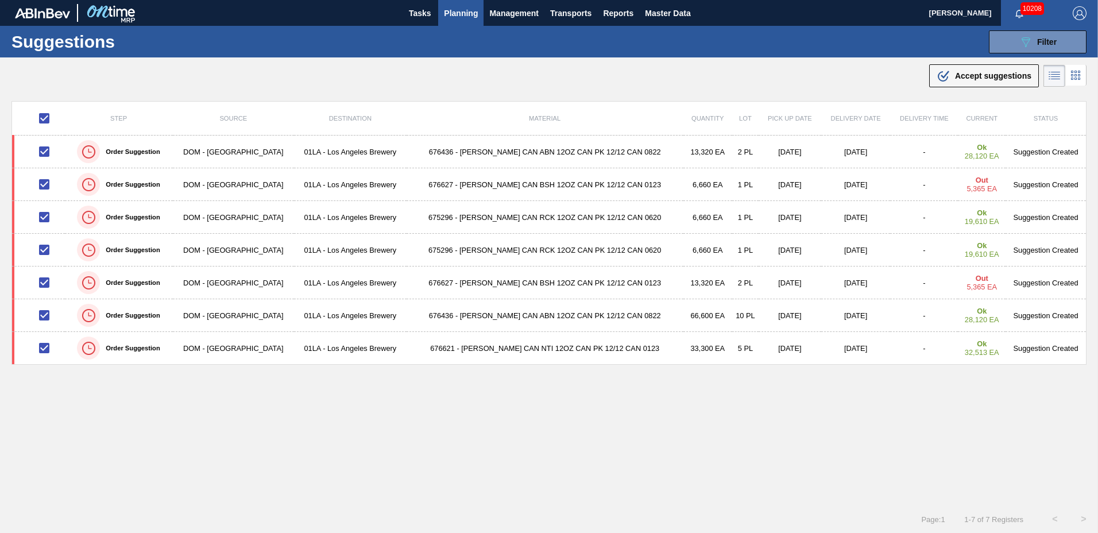
click at [974, 77] on span "Accept suggestions" at bounding box center [993, 75] width 76 height 9
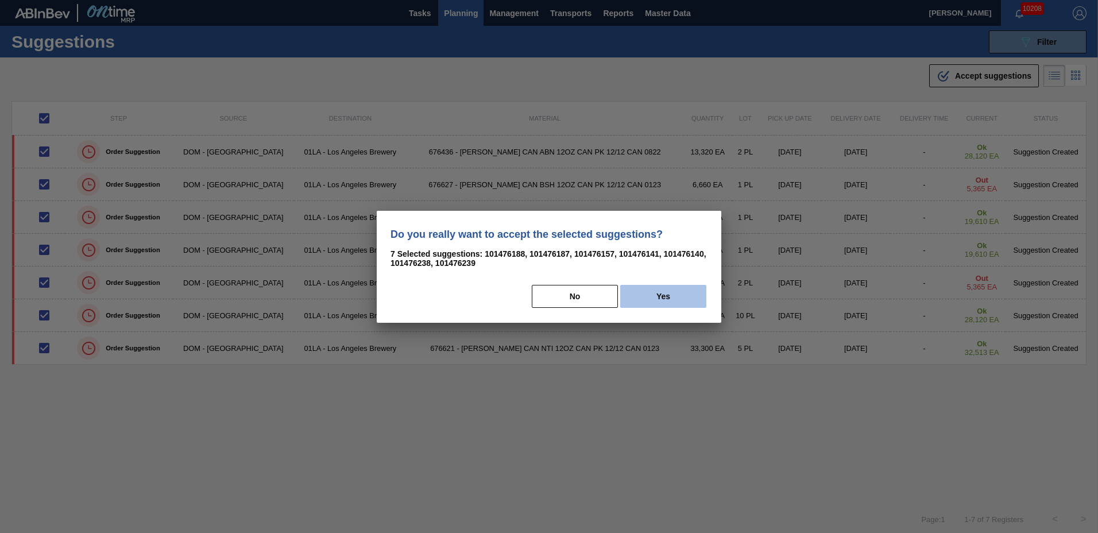
click at [670, 291] on button "Yes" at bounding box center [663, 296] width 86 height 23
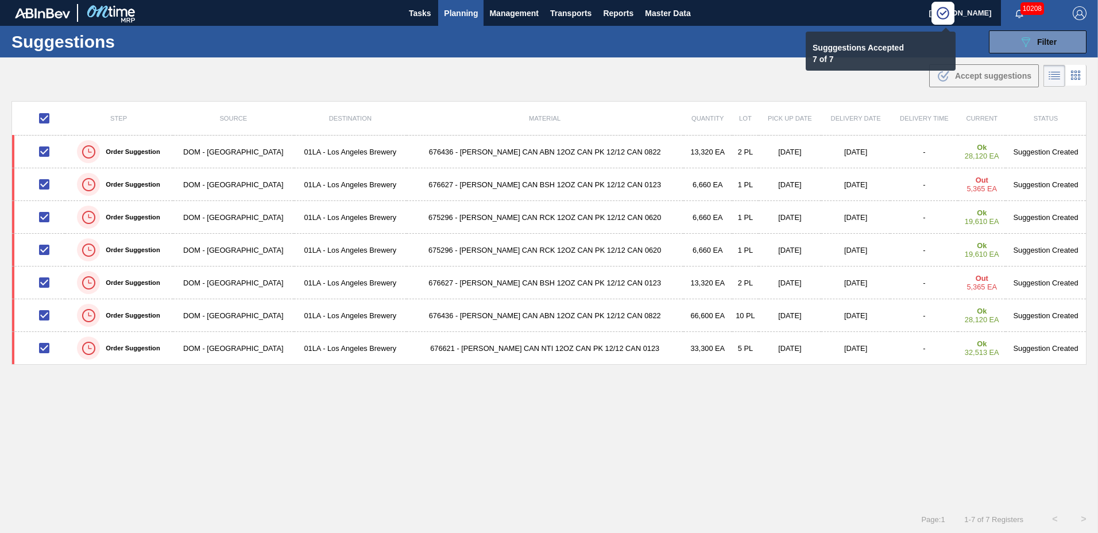
click at [466, 13] on span "Planning" at bounding box center [461, 13] width 34 height 14
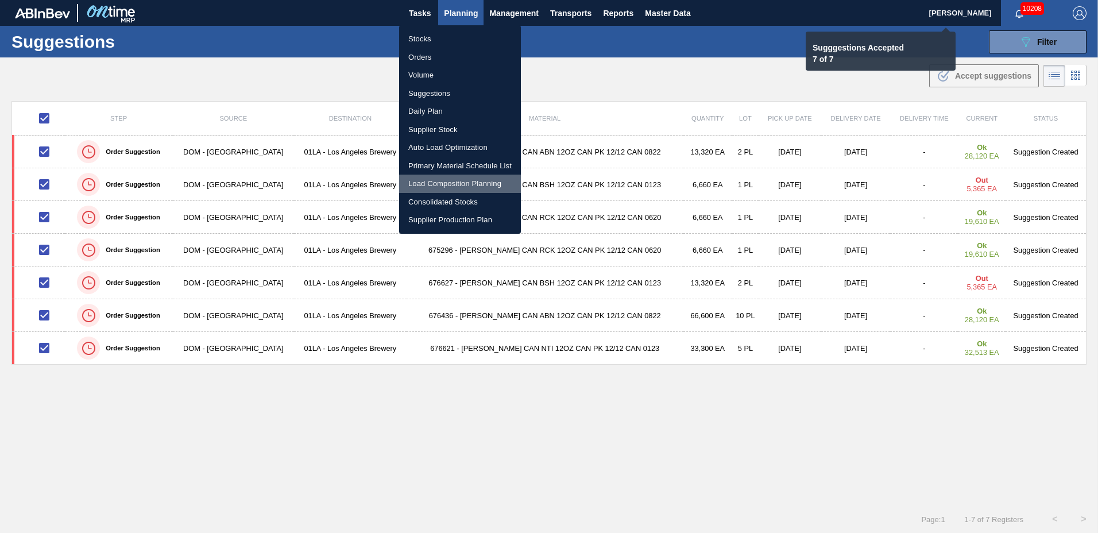
click at [435, 178] on li "Load Composition Planning" at bounding box center [460, 184] width 122 height 18
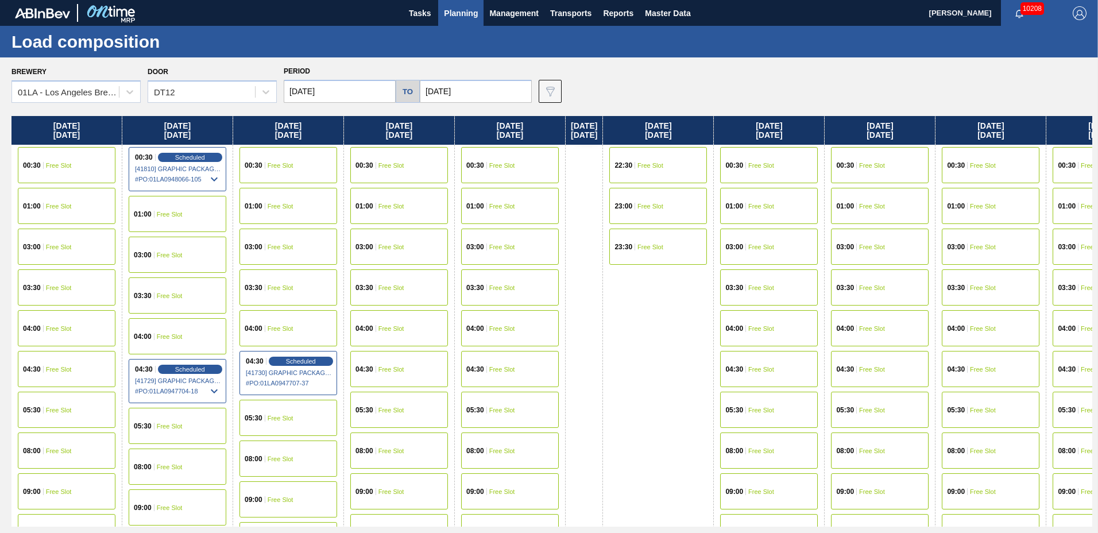
click at [497, 293] on div "03:30 Free Slot" at bounding box center [510, 287] width 98 height 36
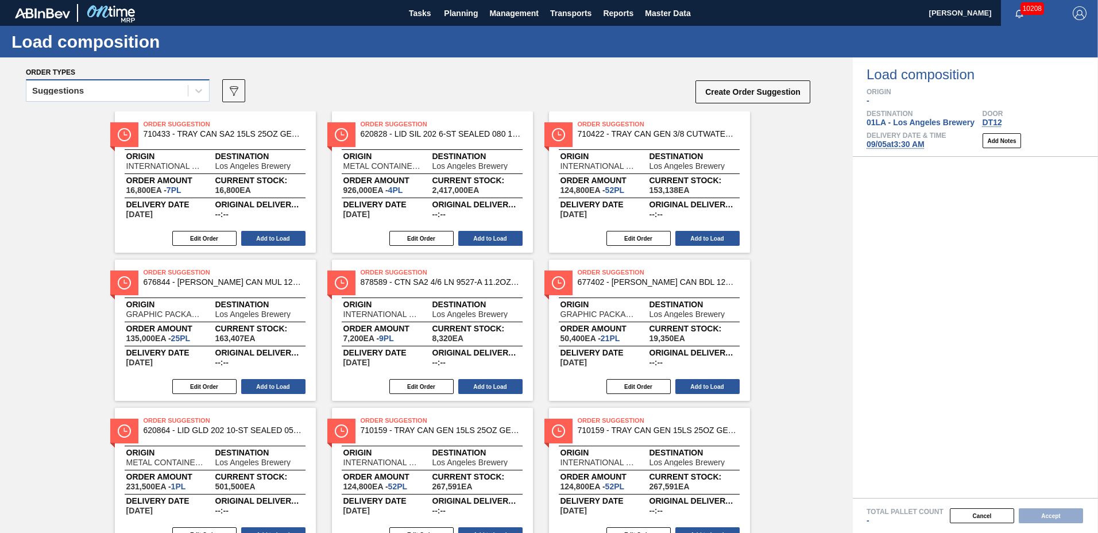
click at [112, 96] on div "Suggestions" at bounding box center [106, 91] width 161 height 17
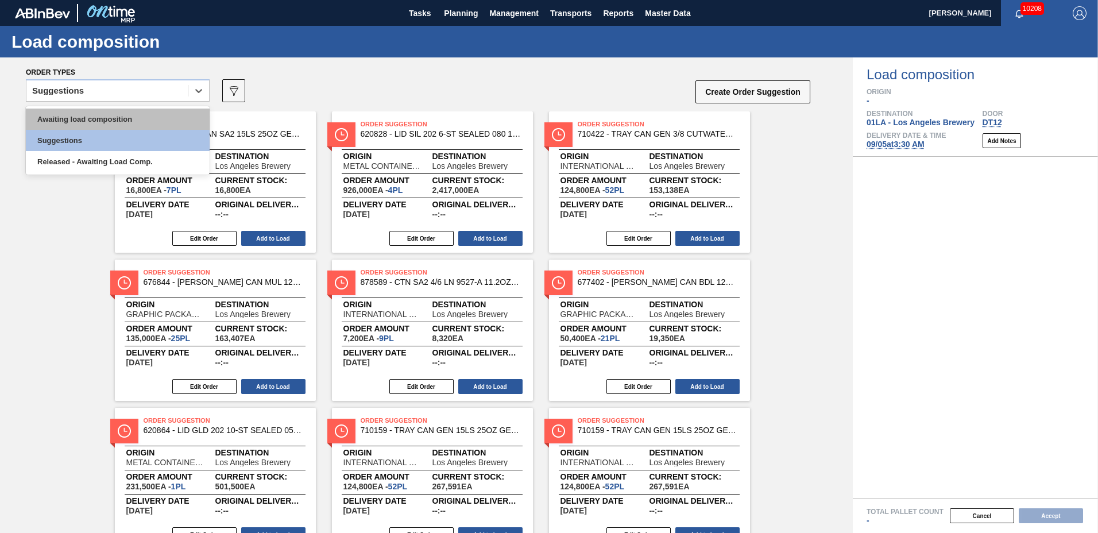
click at [102, 110] on div "Awaiting load composition" at bounding box center [118, 118] width 184 height 21
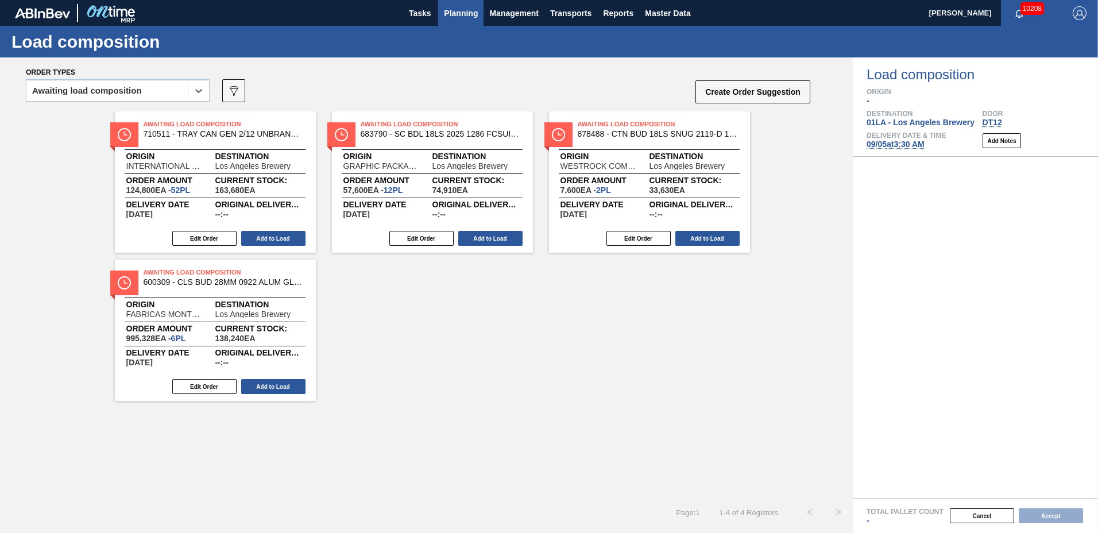
click at [464, 17] on span "Planning" at bounding box center [461, 13] width 34 height 14
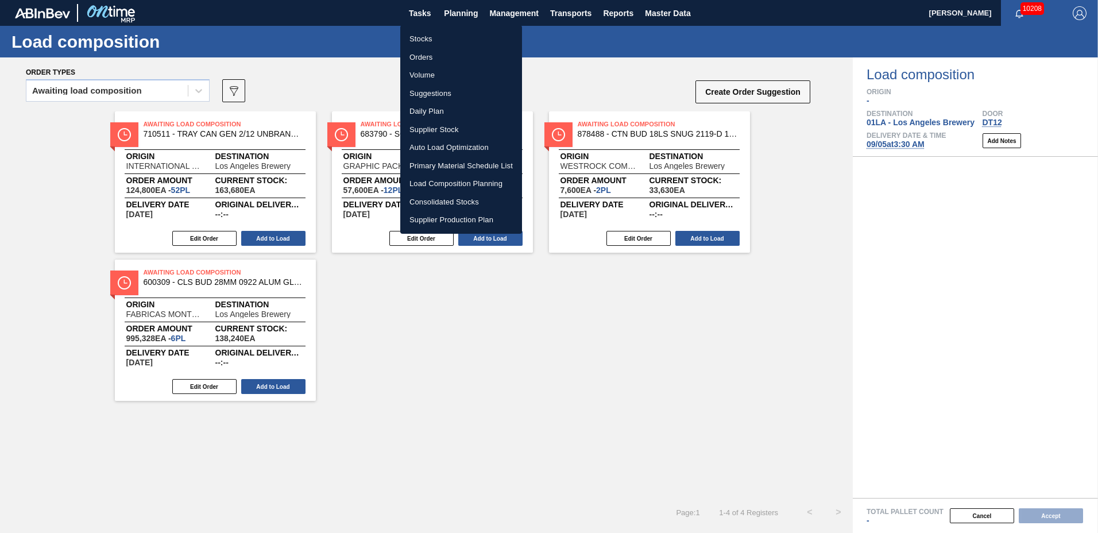
click at [464, 95] on li "Suggestions" at bounding box center [461, 93] width 122 height 18
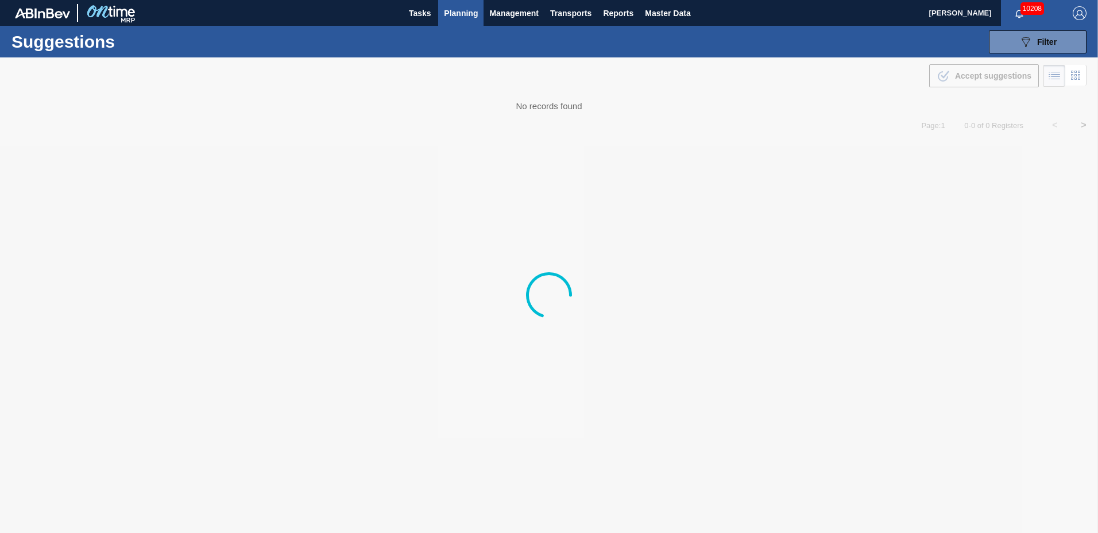
type to "[DATE]"
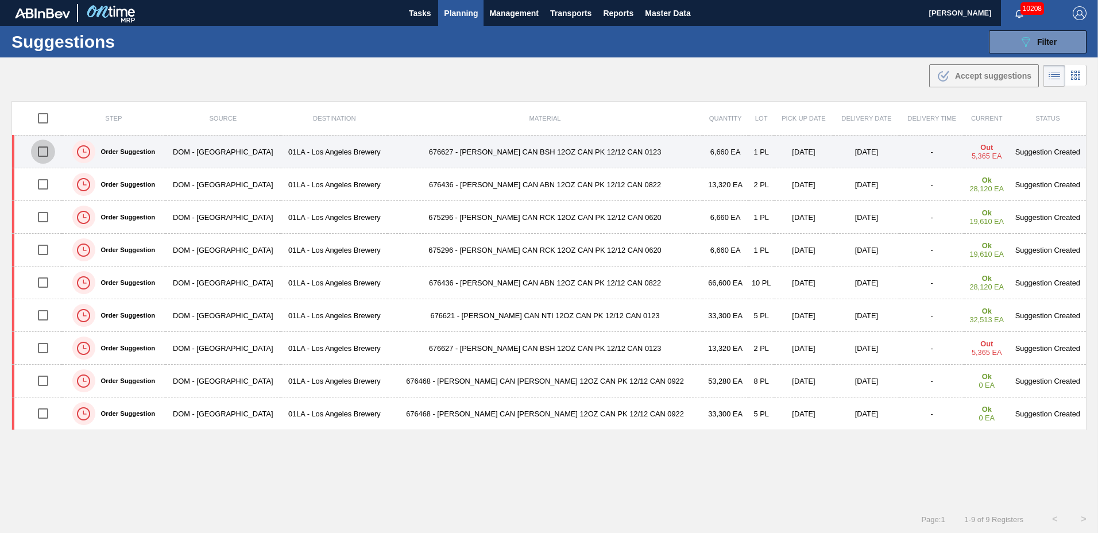
click at [45, 149] on input "checkbox" at bounding box center [43, 151] width 24 height 24
checkbox input "true"
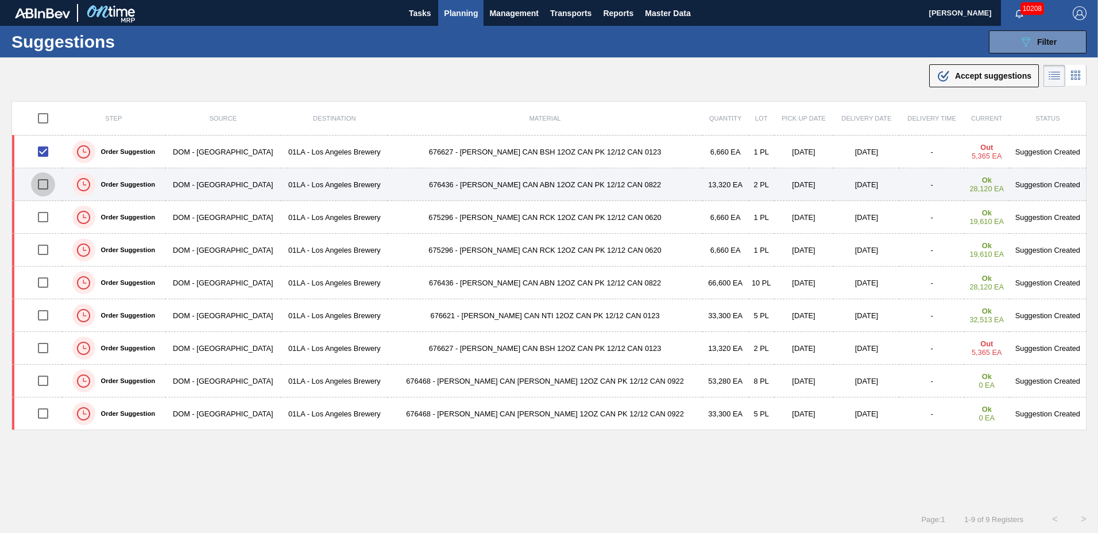
click at [45, 181] on input "checkbox" at bounding box center [43, 184] width 24 height 24
checkbox input "true"
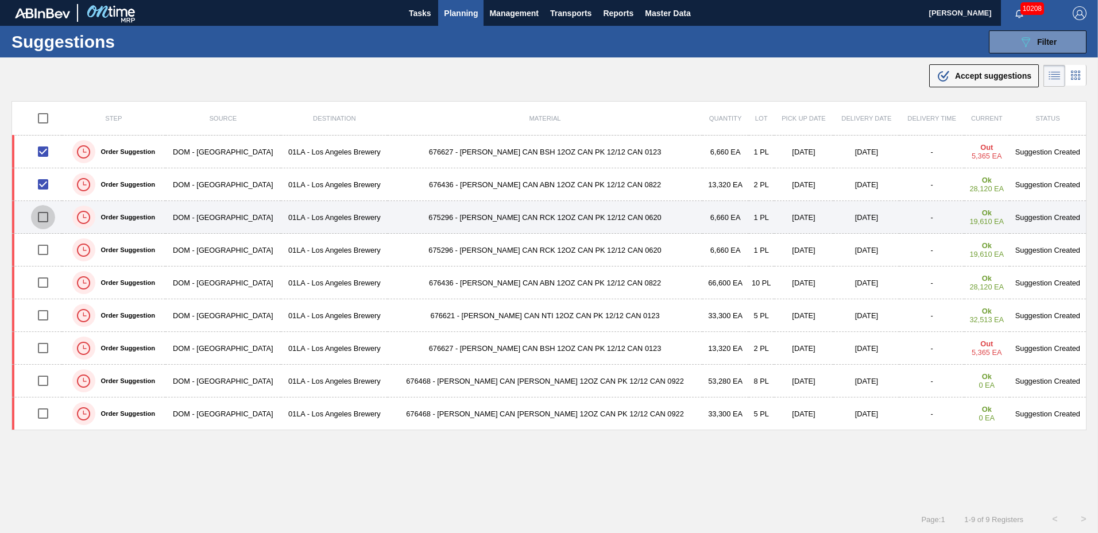
click at [44, 217] on input "checkbox" at bounding box center [43, 217] width 24 height 24
checkbox input "true"
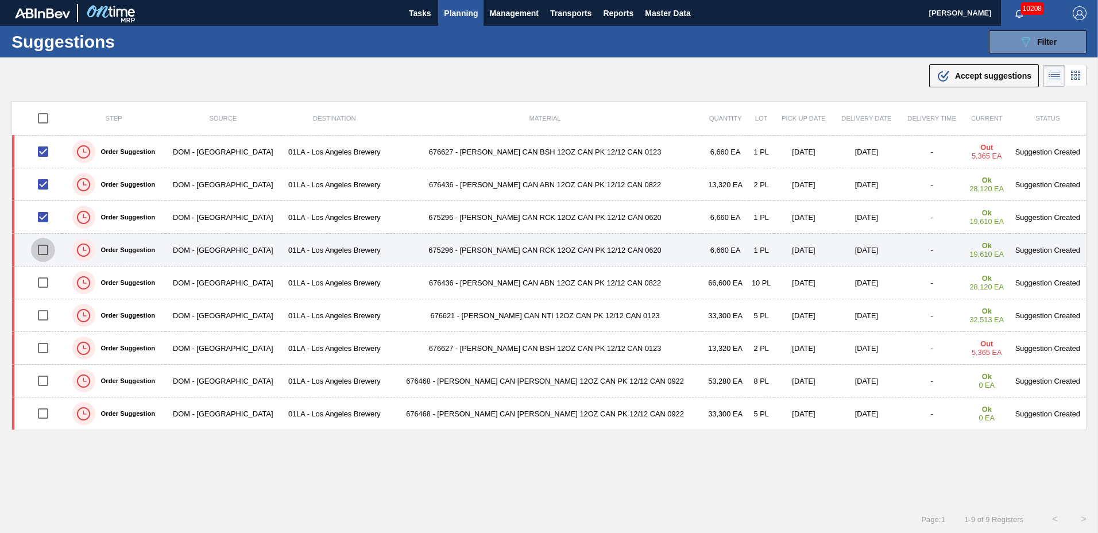
click at [46, 252] on input "checkbox" at bounding box center [43, 250] width 24 height 24
checkbox input "true"
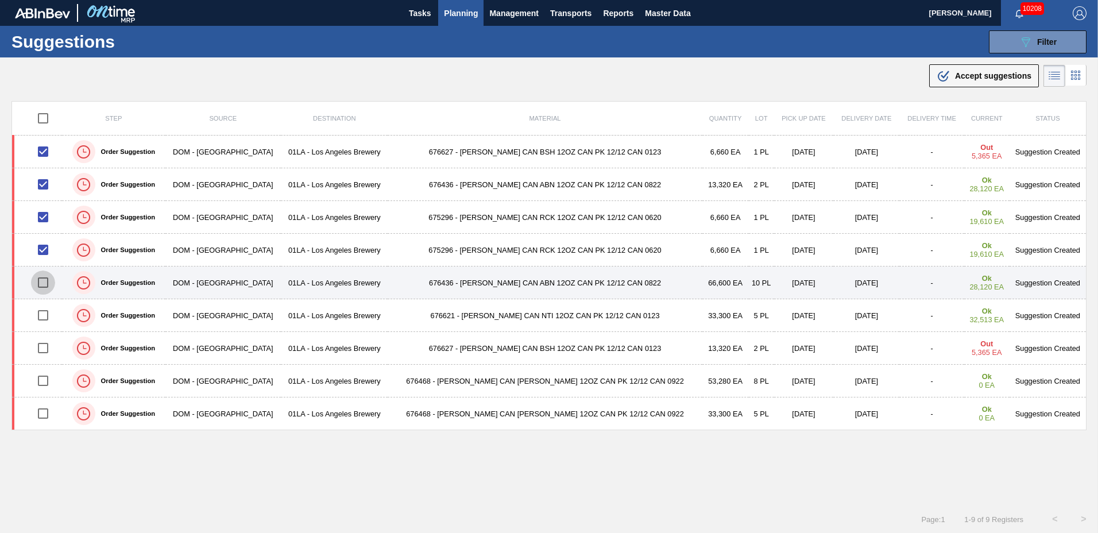
click at [48, 284] on input "checkbox" at bounding box center [43, 282] width 24 height 24
checkbox input "true"
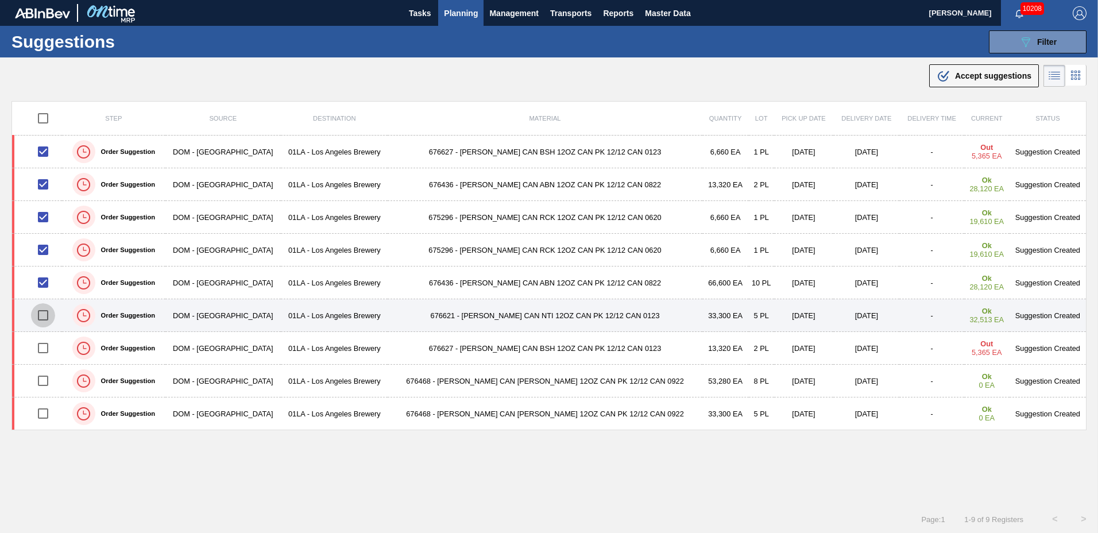
click at [44, 314] on input "checkbox" at bounding box center [43, 315] width 24 height 24
checkbox input "true"
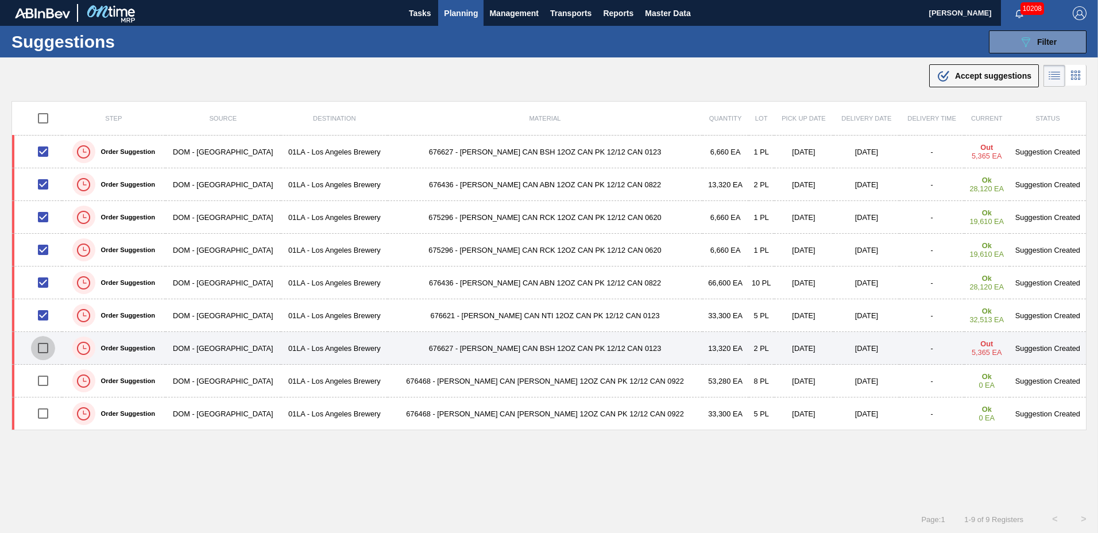
click at [46, 347] on input "checkbox" at bounding box center [43, 348] width 24 height 24
checkbox input "true"
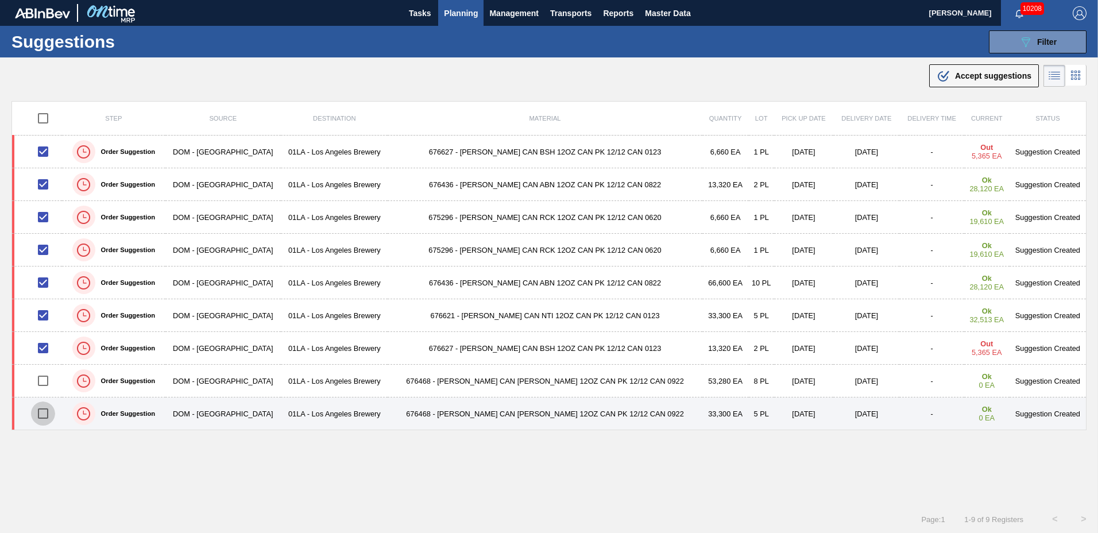
click at [44, 408] on input "checkbox" at bounding box center [43, 413] width 24 height 24
checkbox input "true"
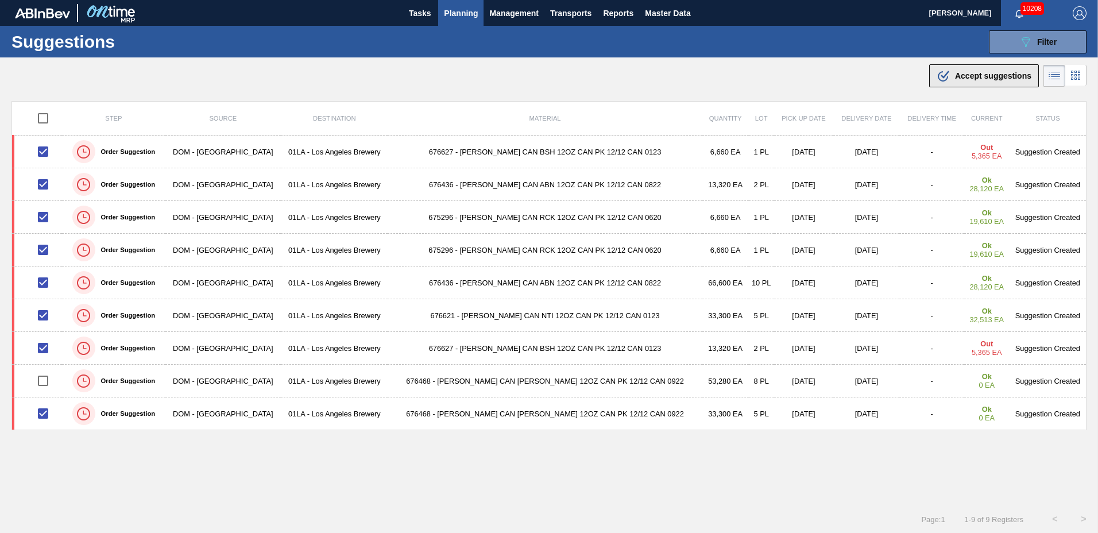
click at [971, 75] on span "Accept suggestions" at bounding box center [993, 75] width 76 height 9
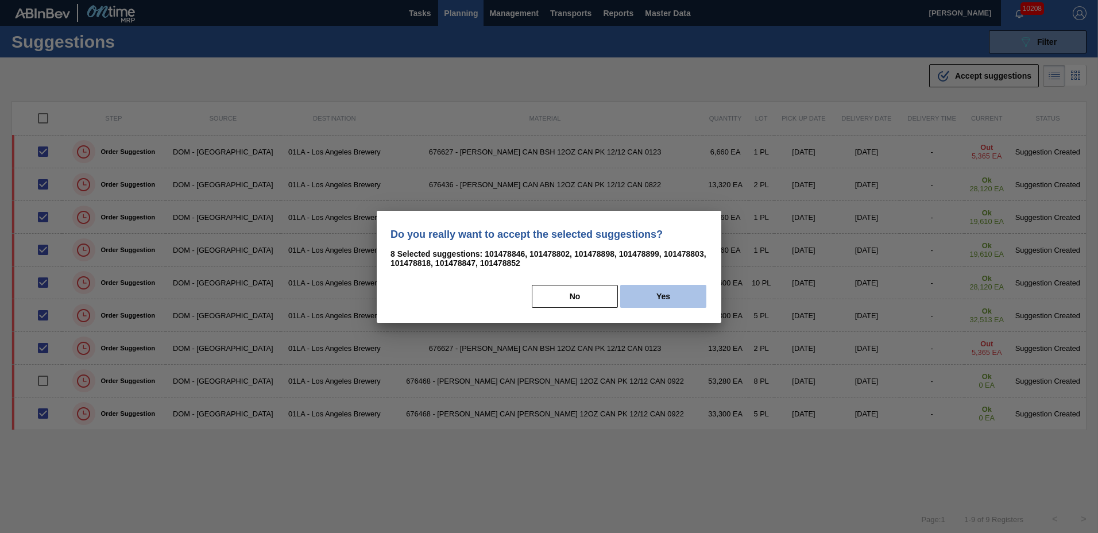
drag, startPoint x: 666, startPoint y: 292, endPoint x: 665, endPoint y: 286, distance: 5.9
click at [666, 287] on button "Yes" at bounding box center [663, 296] width 86 height 23
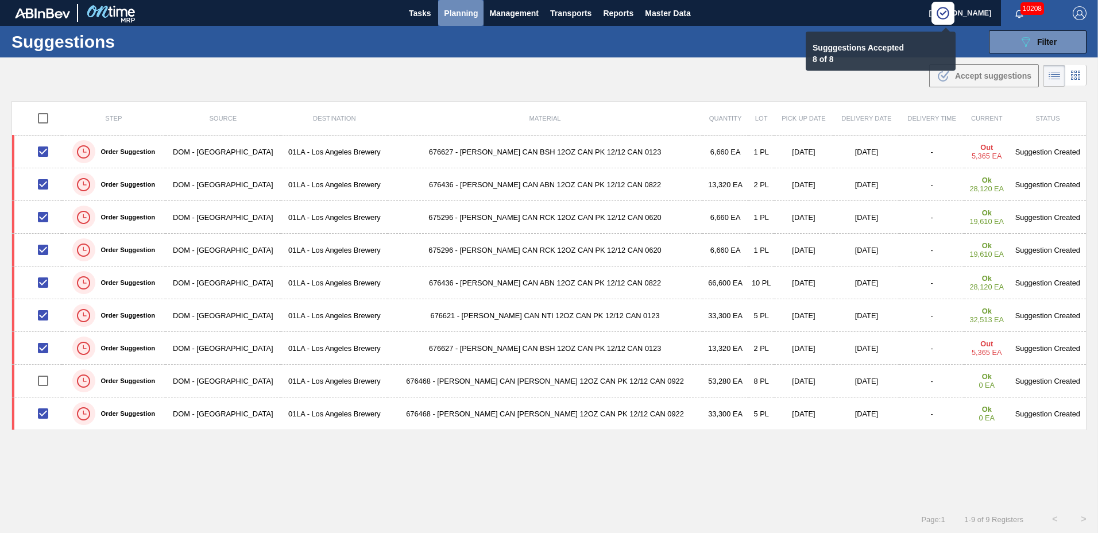
click at [459, 13] on span "Planning" at bounding box center [461, 13] width 34 height 14
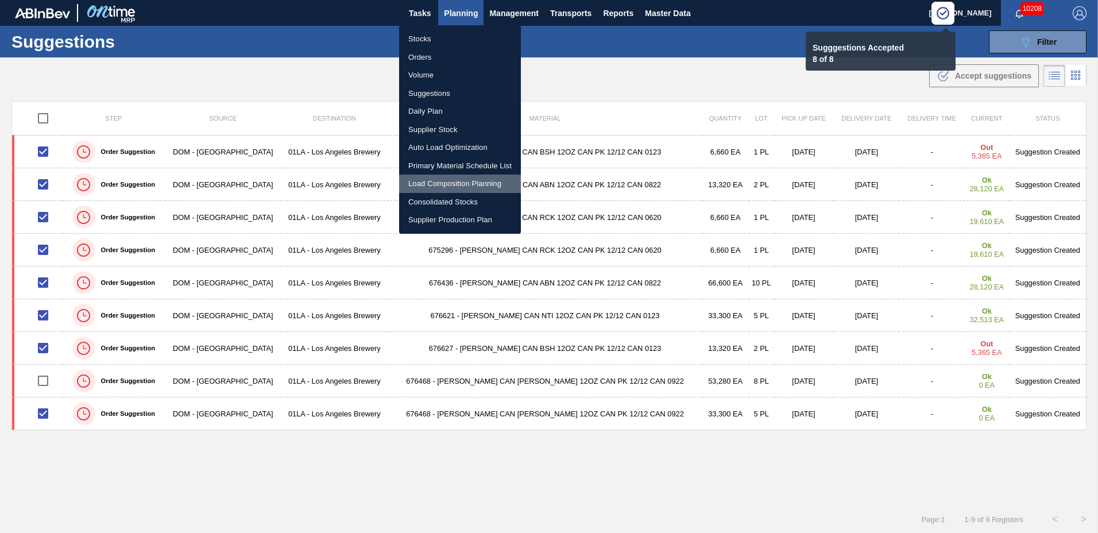
click at [474, 185] on li "Load Composition Planning" at bounding box center [460, 184] width 122 height 18
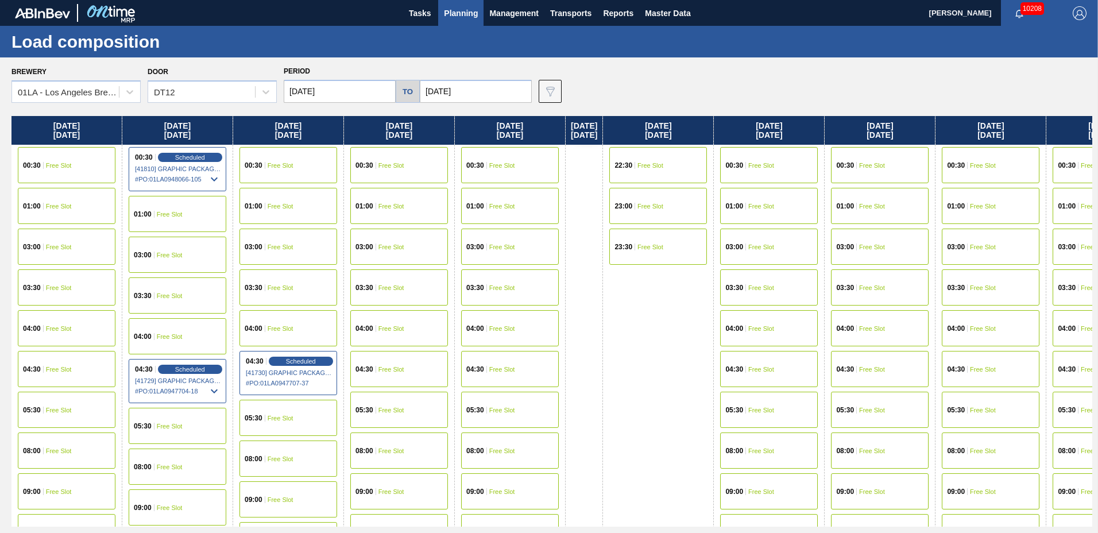
click at [496, 287] on span "Free Slot" at bounding box center [502, 287] width 26 height 7
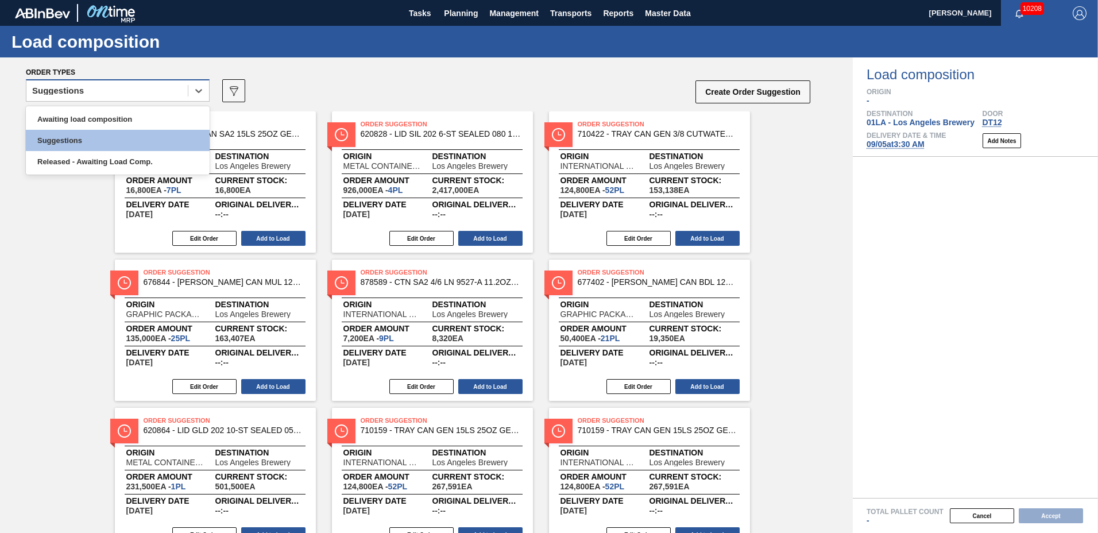
click at [142, 95] on div "Suggestions" at bounding box center [106, 91] width 161 height 17
click at [137, 124] on div "Awaiting load composition" at bounding box center [118, 118] width 184 height 21
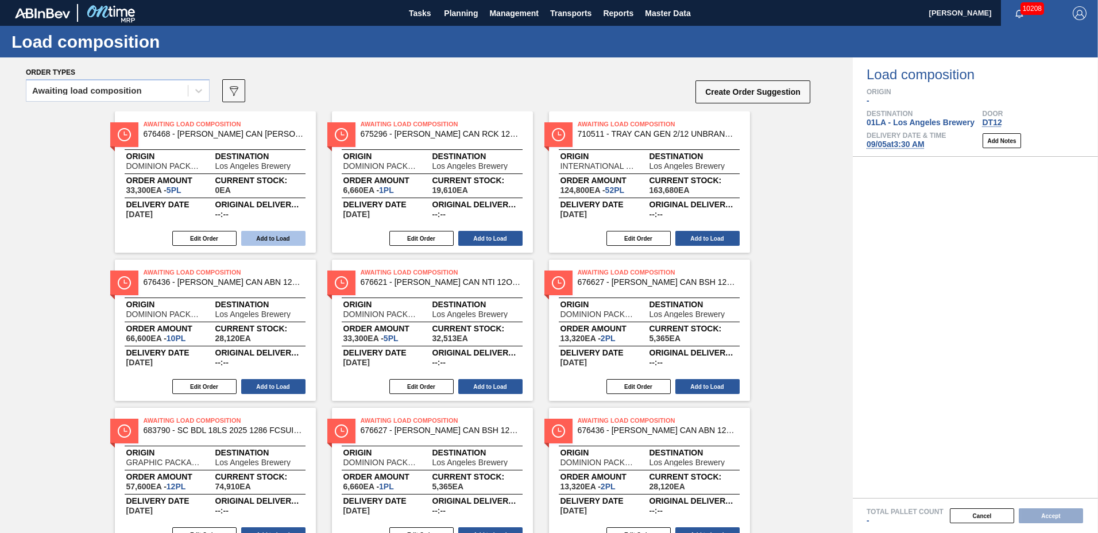
click at [265, 240] on button "Add to Load" at bounding box center [273, 238] width 64 height 15
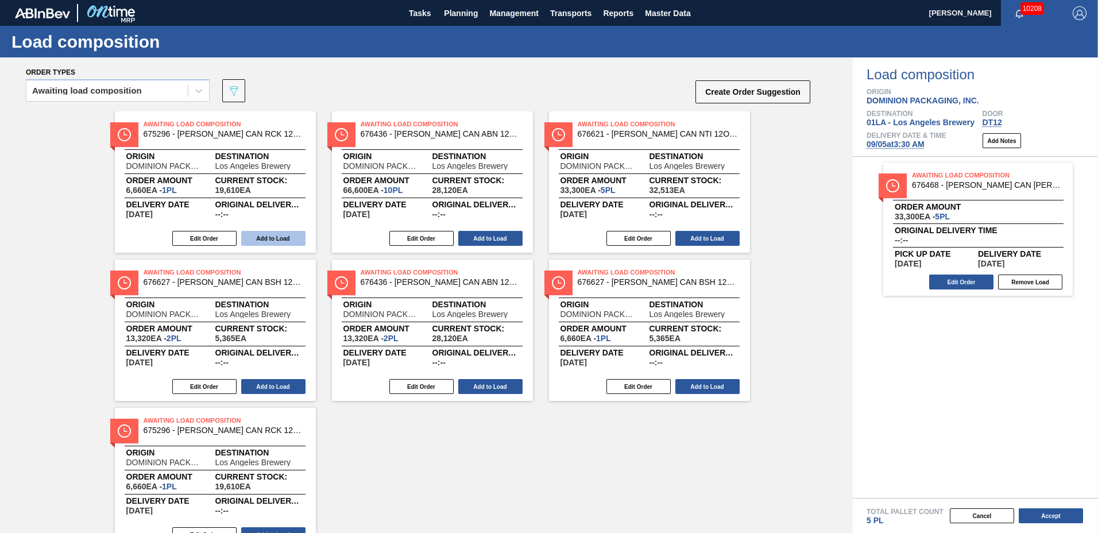
click at [265, 236] on button "Add to Load" at bounding box center [273, 238] width 64 height 15
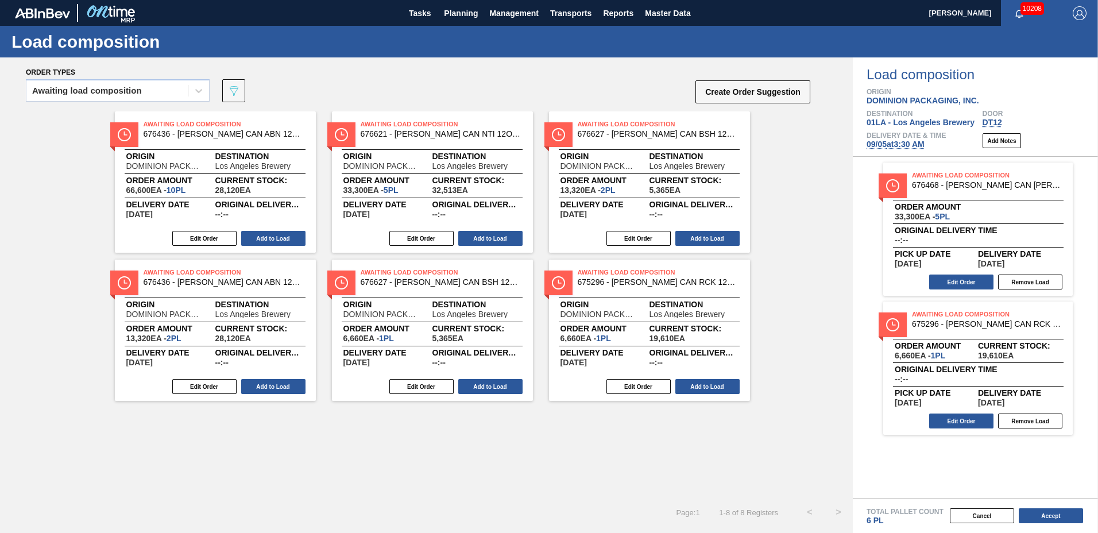
click at [265, 236] on button "Add to Load" at bounding box center [273, 238] width 64 height 15
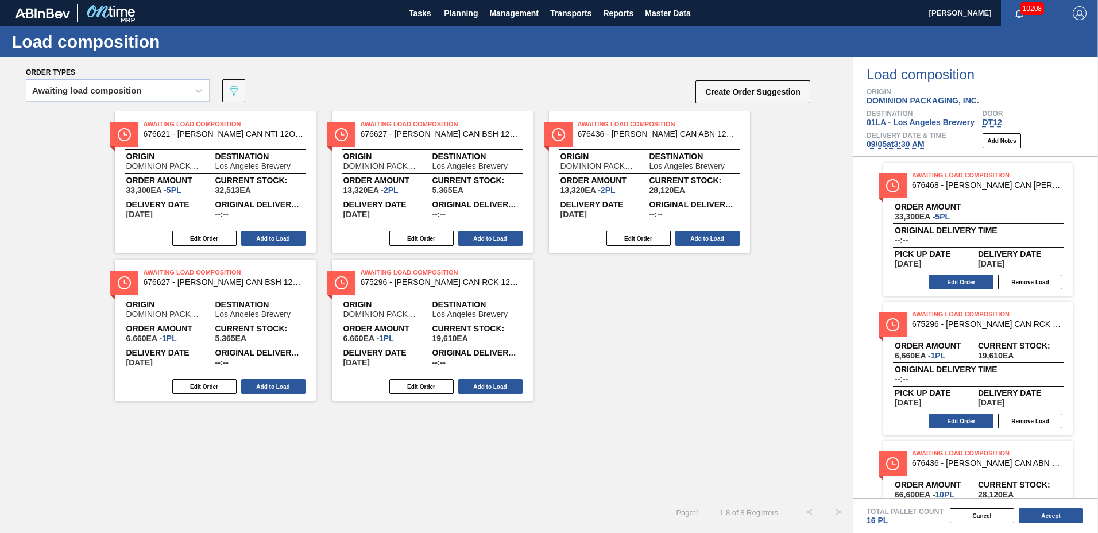
click at [265, 236] on button "Add to Load" at bounding box center [273, 238] width 64 height 15
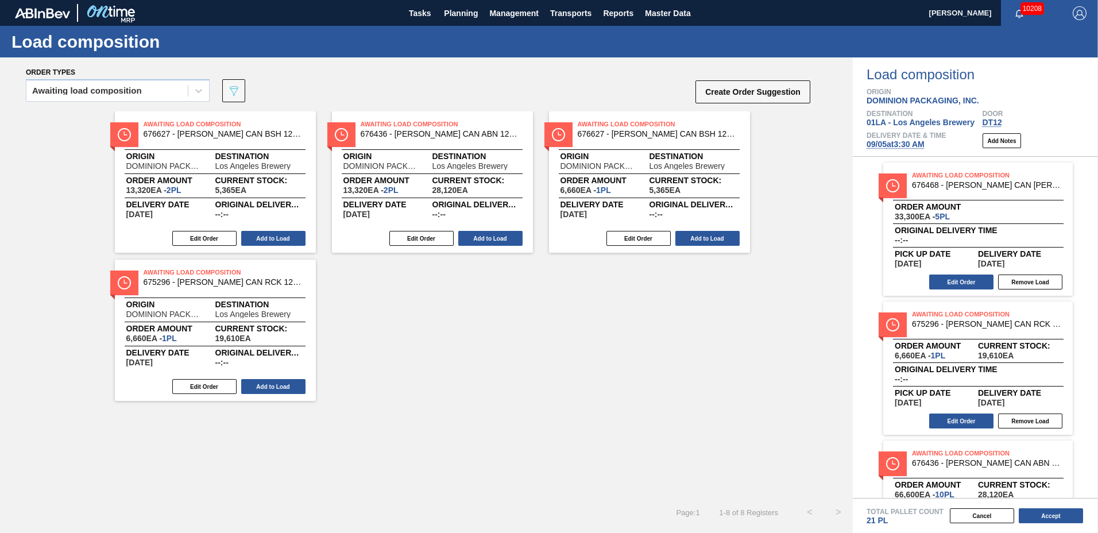
click at [265, 236] on button "Add to Load" at bounding box center [273, 238] width 64 height 15
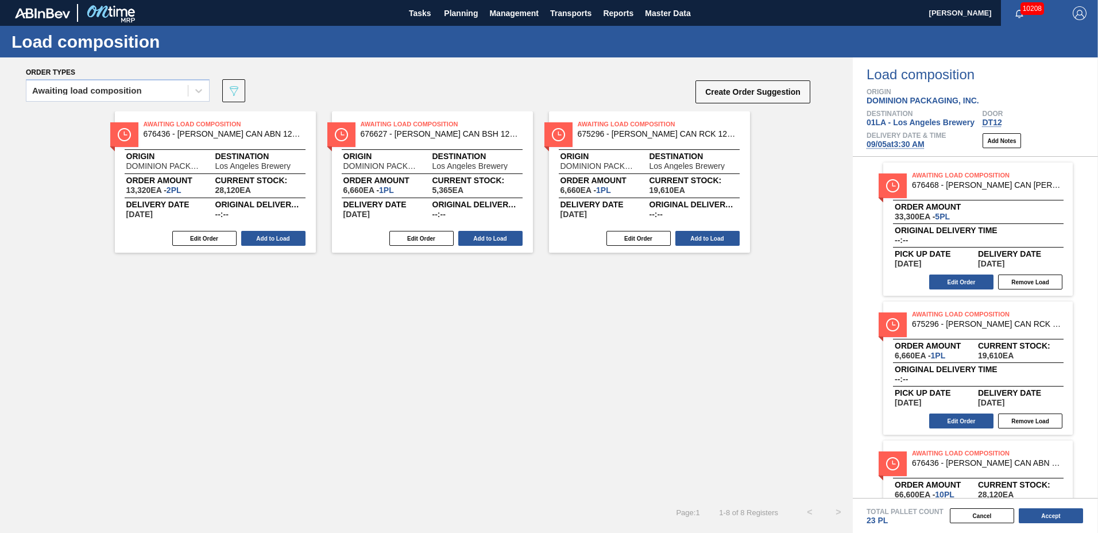
click at [265, 236] on button "Add to Load" at bounding box center [273, 238] width 64 height 15
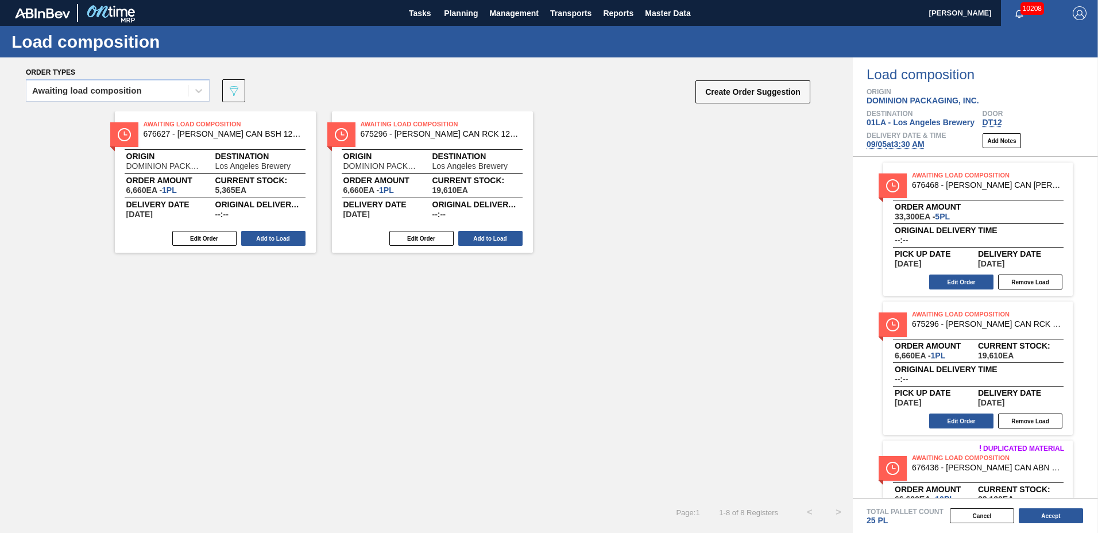
click at [265, 236] on button "Add to Load" at bounding box center [273, 238] width 64 height 15
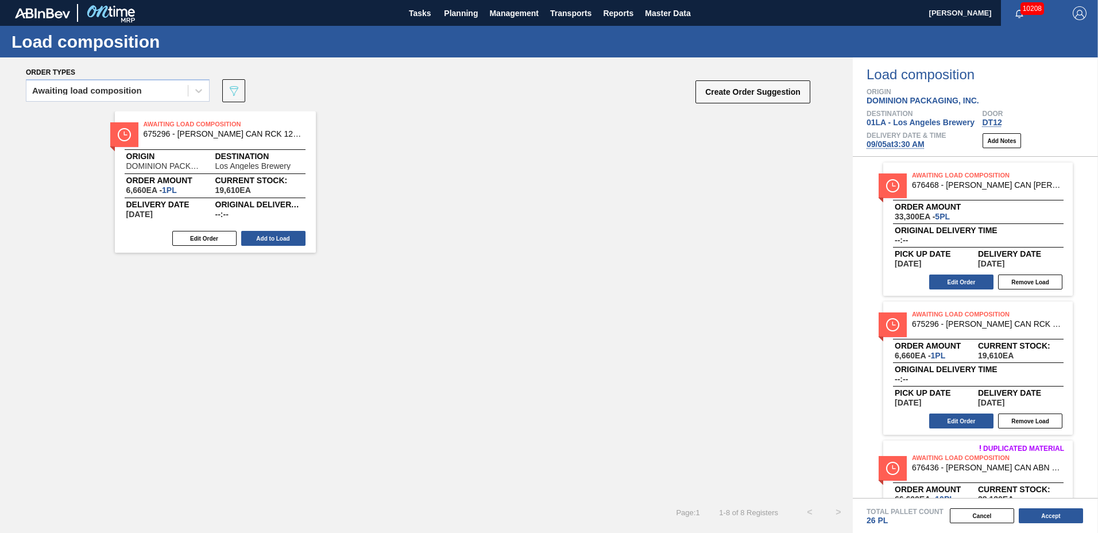
click at [265, 236] on button "Add to Load" at bounding box center [273, 238] width 64 height 15
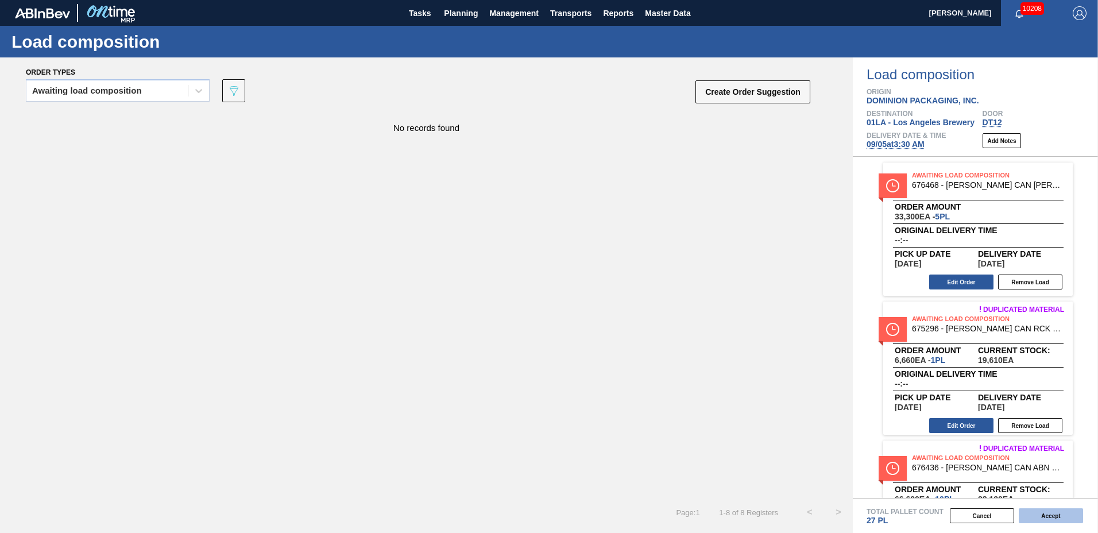
click at [1038, 519] on button "Accept" at bounding box center [1050, 515] width 64 height 15
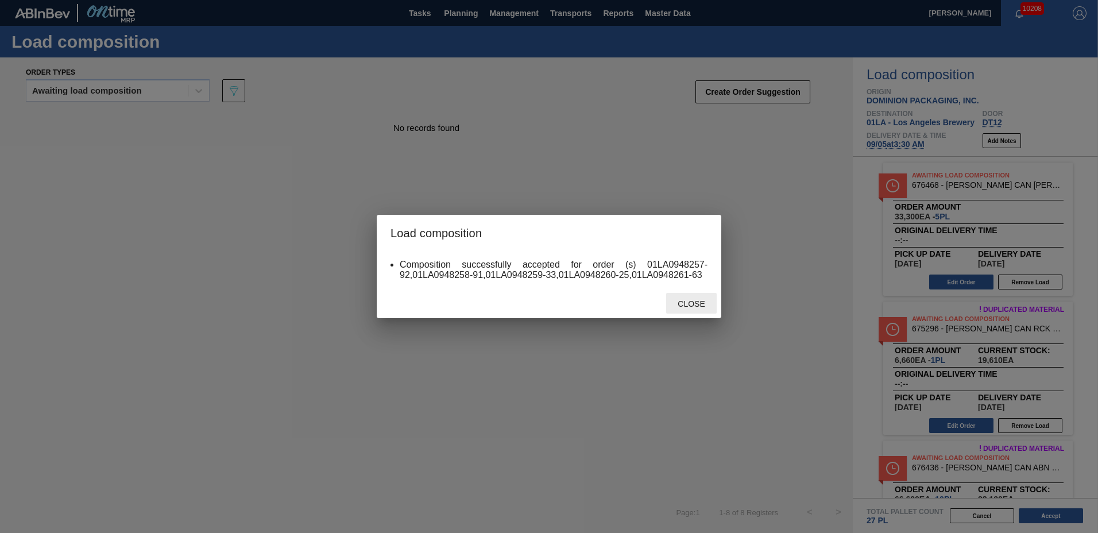
click at [698, 300] on span "Close" at bounding box center [690, 303] width 45 height 9
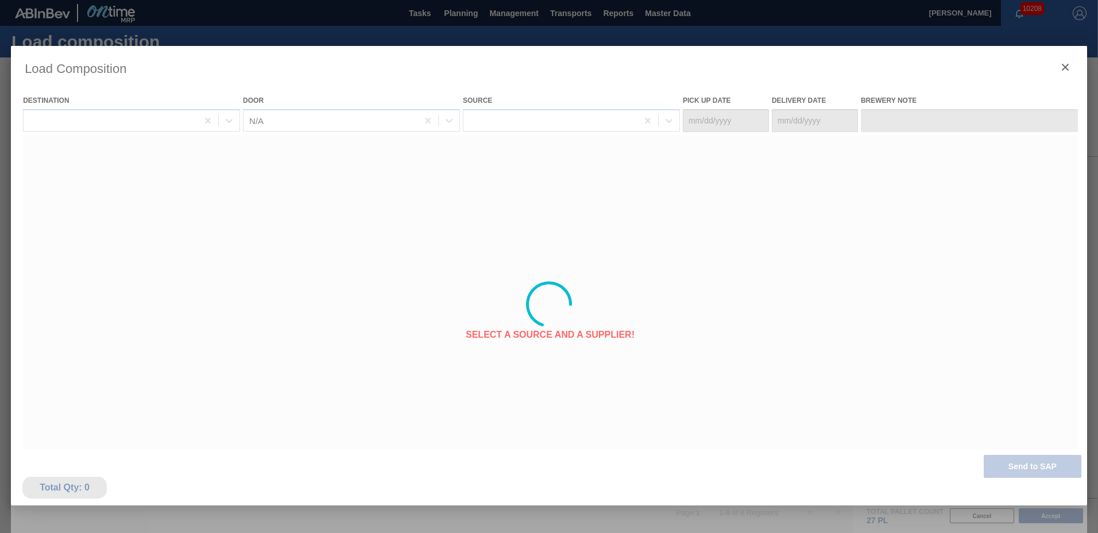
type Date "[DATE]"
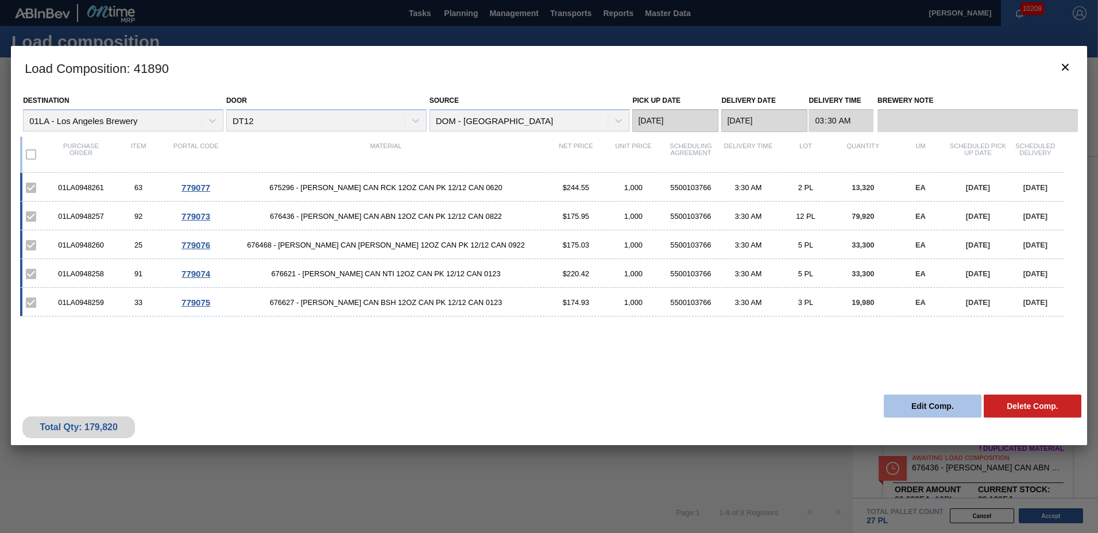
click at [932, 404] on button "Edit Comp." at bounding box center [932, 405] width 98 height 23
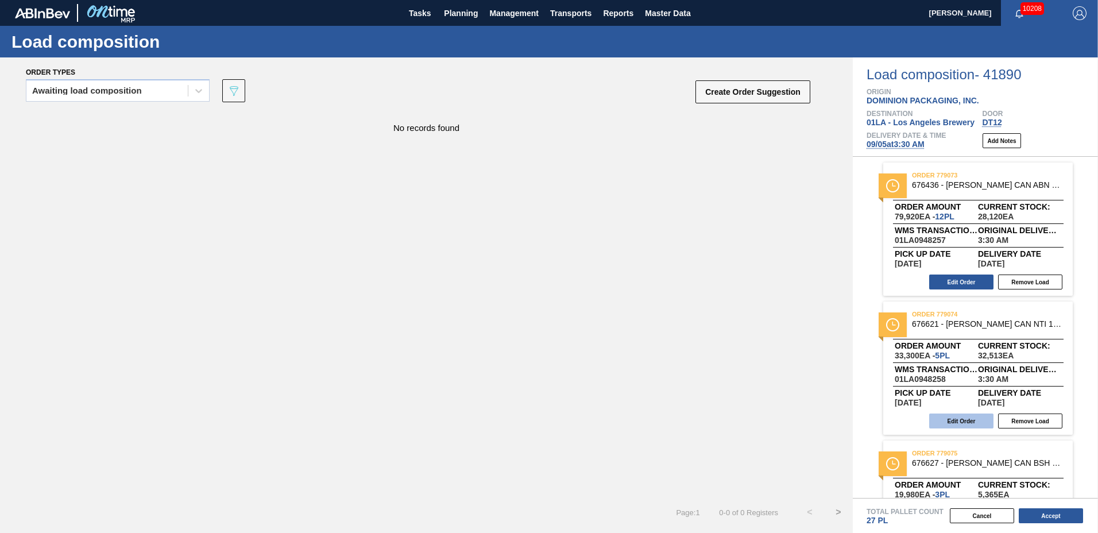
click at [967, 422] on button "Edit Order" at bounding box center [961, 420] width 64 height 15
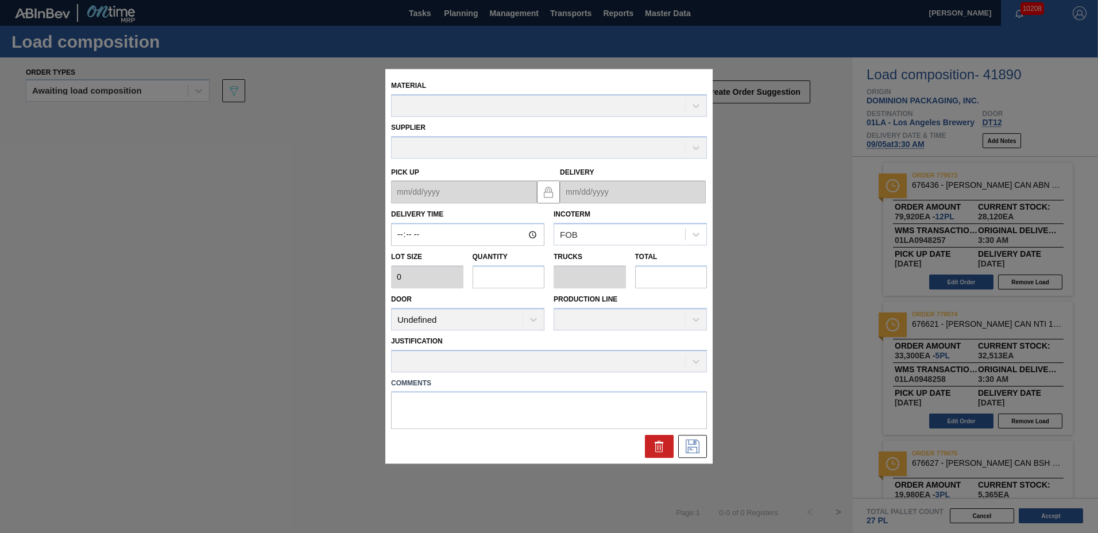
type input "03:30:00"
type input "6,660"
type input "5"
type input "0.192"
type input "33,300"
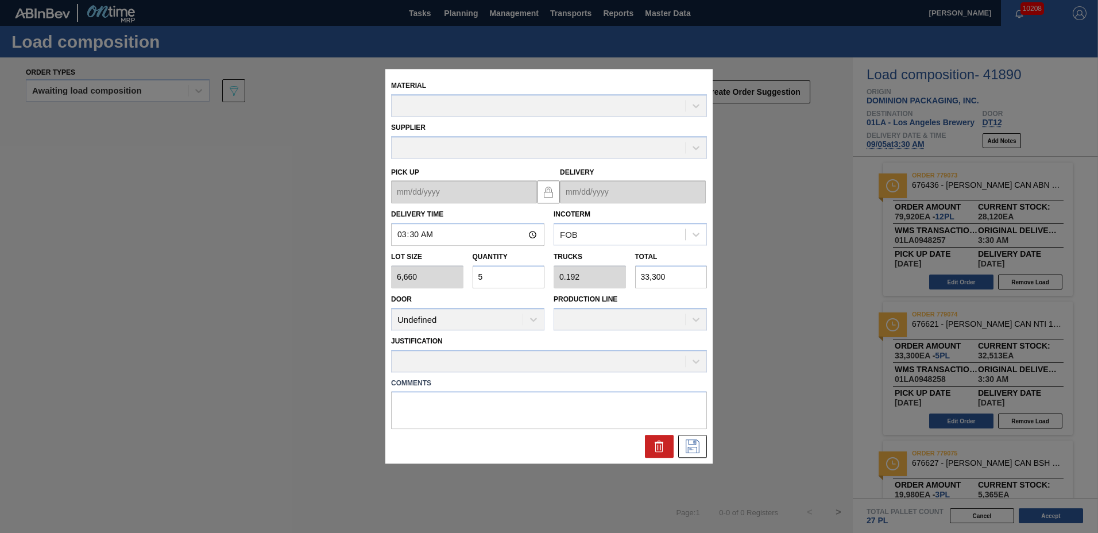
type up "[DATE]"
type input "[DATE]"
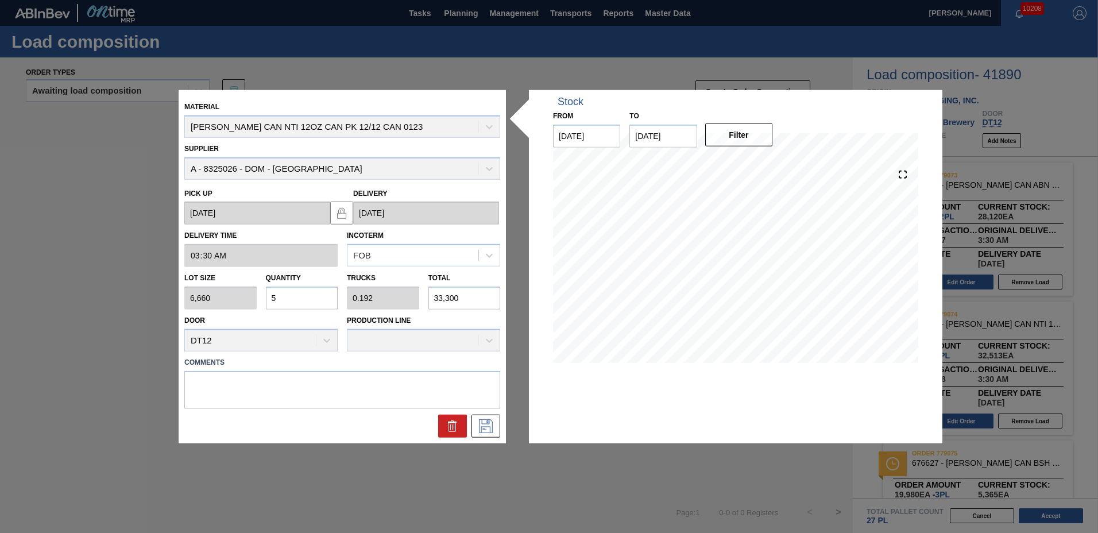
click at [309, 298] on input "5" at bounding box center [302, 297] width 72 height 23
type input "0"
type input "4"
type input "0.154"
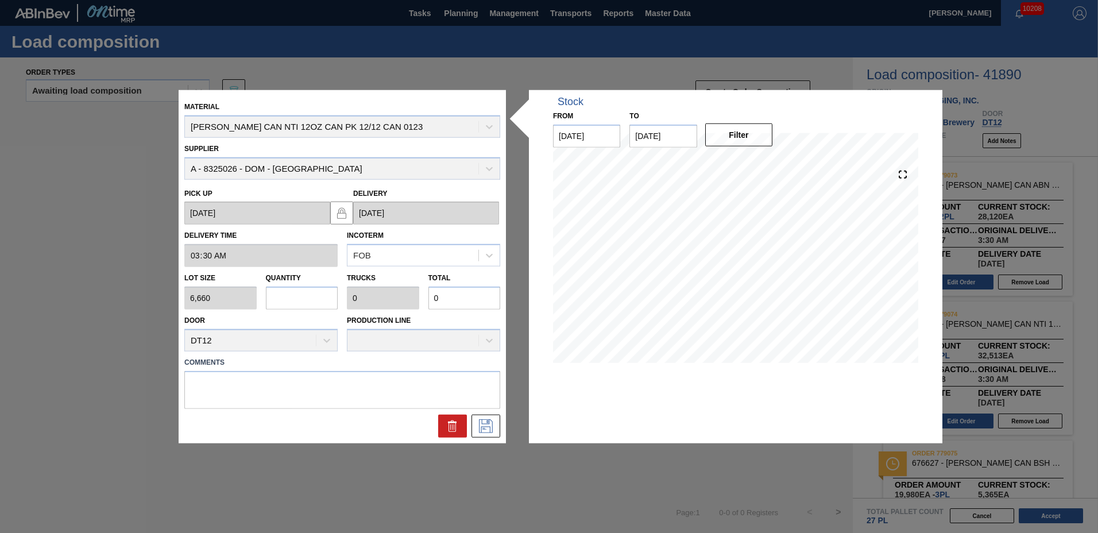
type input "26,640"
type input "4"
click at [478, 420] on icon at bounding box center [485, 425] width 18 height 14
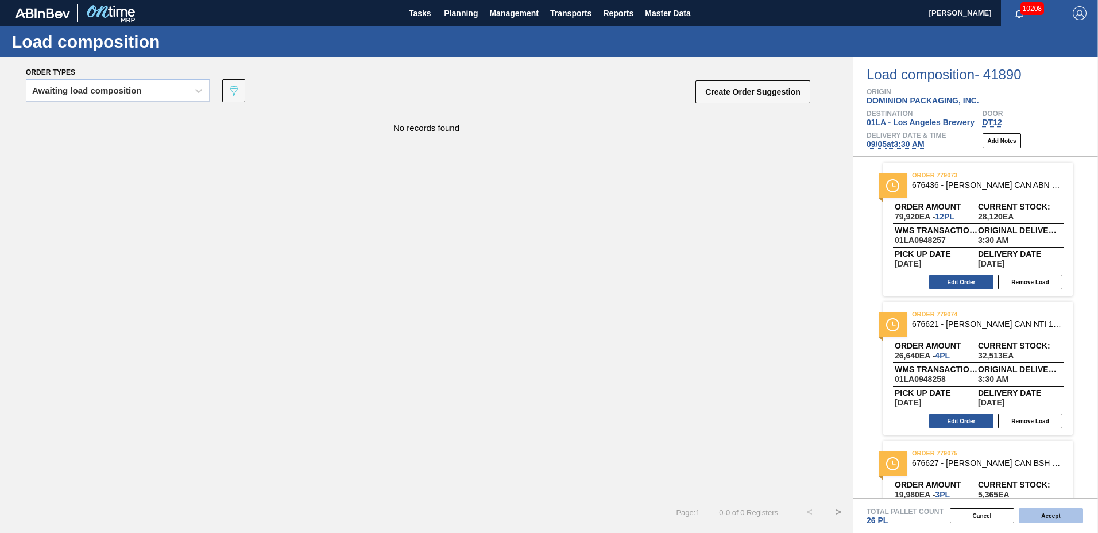
click at [1063, 511] on button "Accept" at bounding box center [1050, 515] width 64 height 15
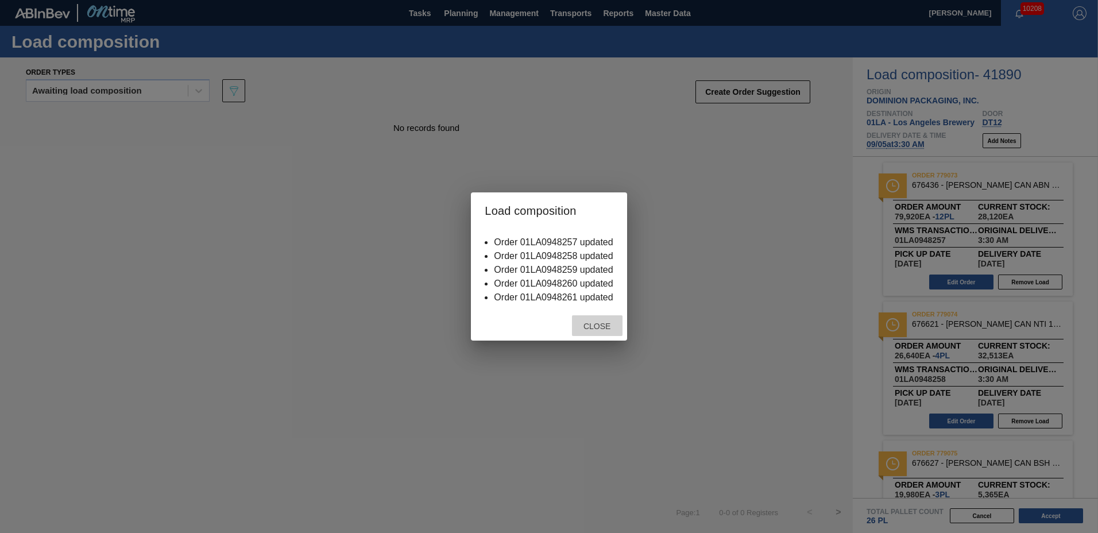
click at [598, 327] on span "Close" at bounding box center [596, 325] width 45 height 9
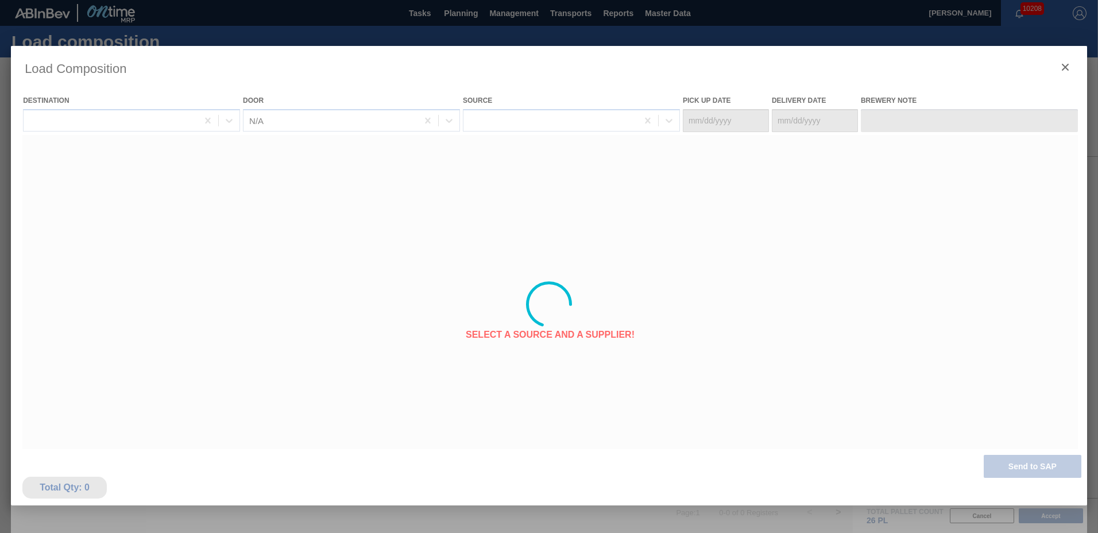
type Date "[DATE]"
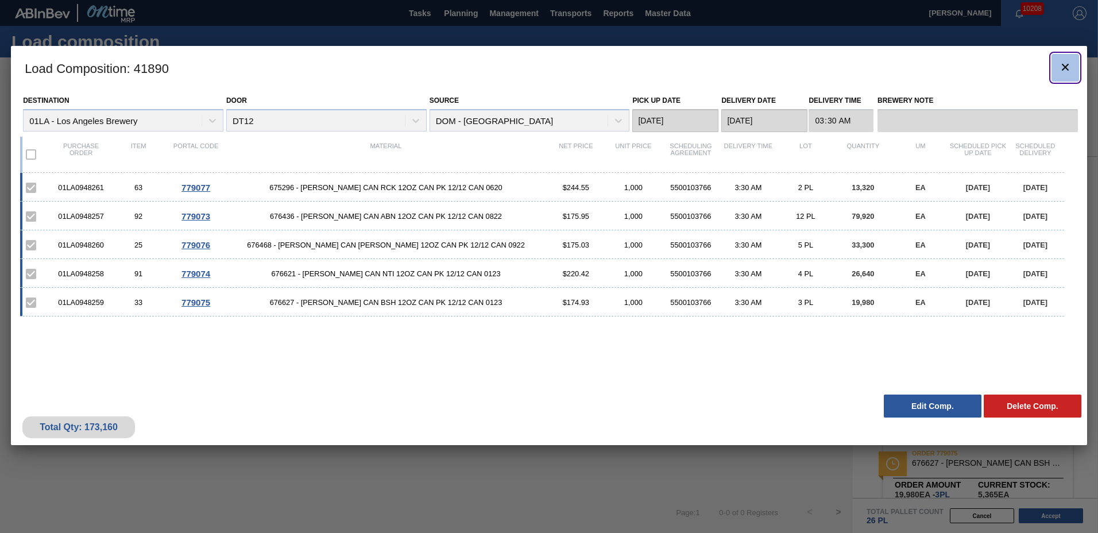
click at [1069, 65] on icon "botão de ícone" at bounding box center [1065, 67] width 14 height 14
